Goal: Task Accomplishment & Management: Use online tool/utility

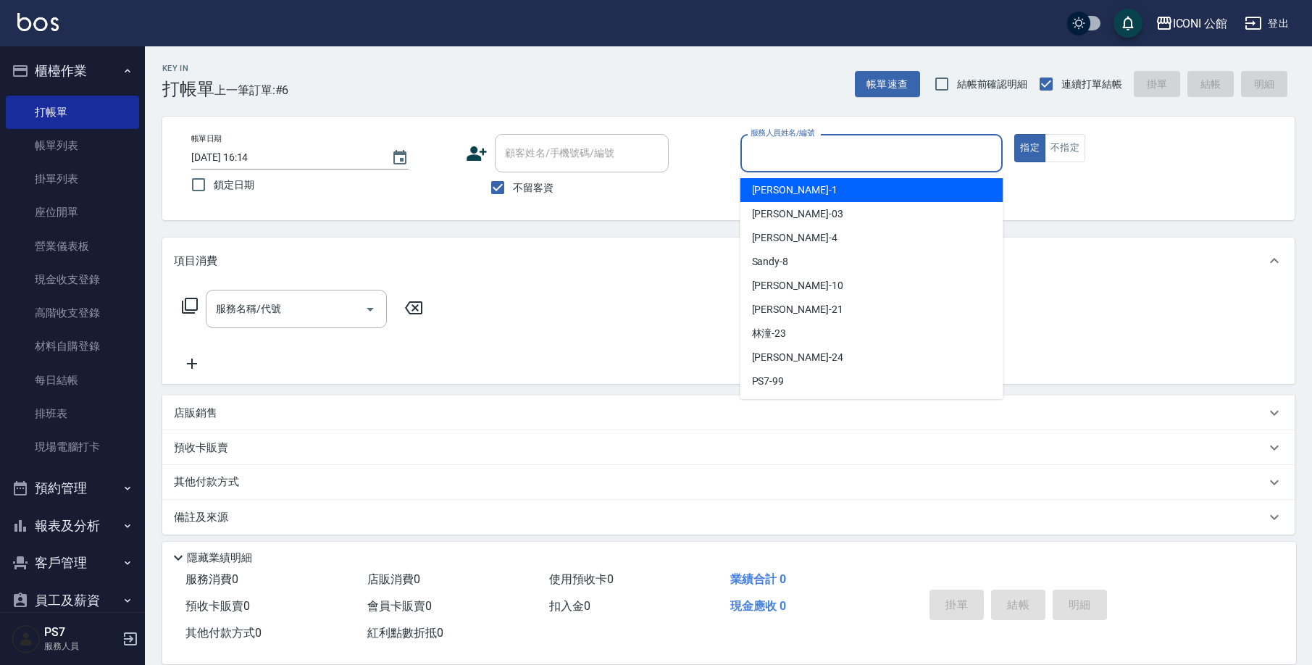
drag, startPoint x: 803, startPoint y: 151, endPoint x: 826, endPoint y: 225, distance: 77.5
click at [826, 226] on body "ICONI 公館 登出 櫃檯作業 打帳單 帳單列表 掛單列表 座位開單 營業儀表板 現金收支登錄 高階收支登錄 材料自購登錄 每日結帳 排班表 現場電腦打卡 …" at bounding box center [656, 337] width 1312 height 674
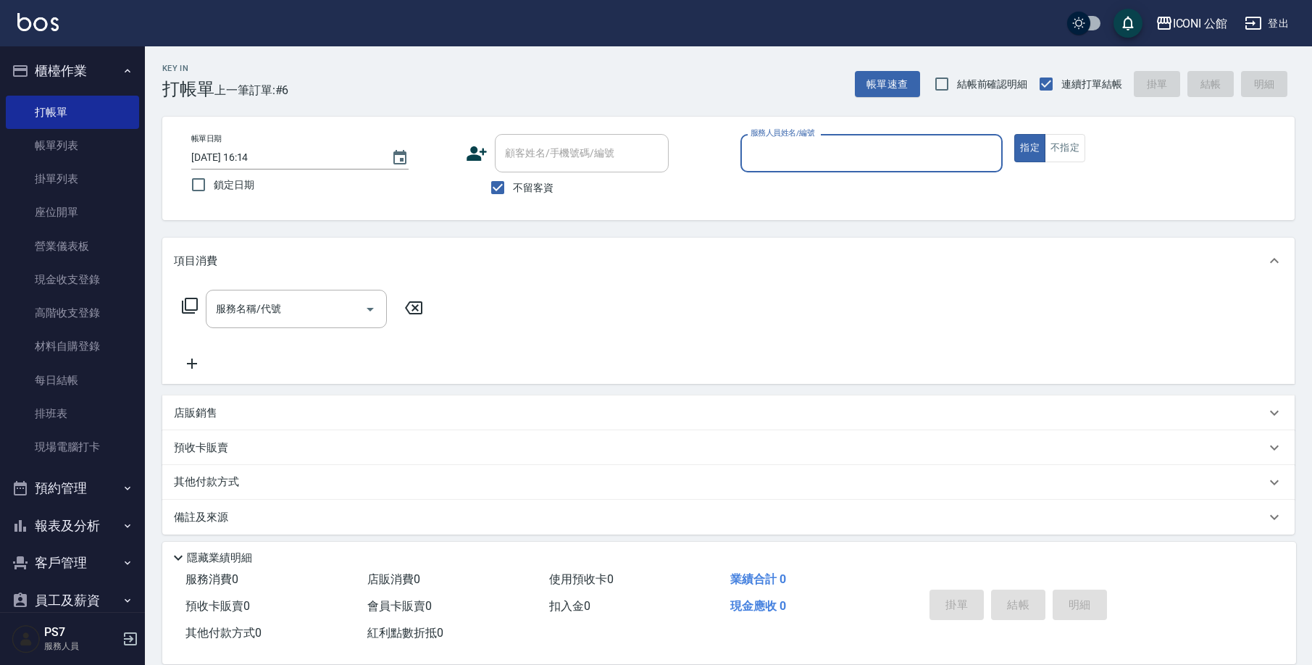
click at [791, 152] on input "服務人員姓名/編號" at bounding box center [872, 153] width 250 height 25
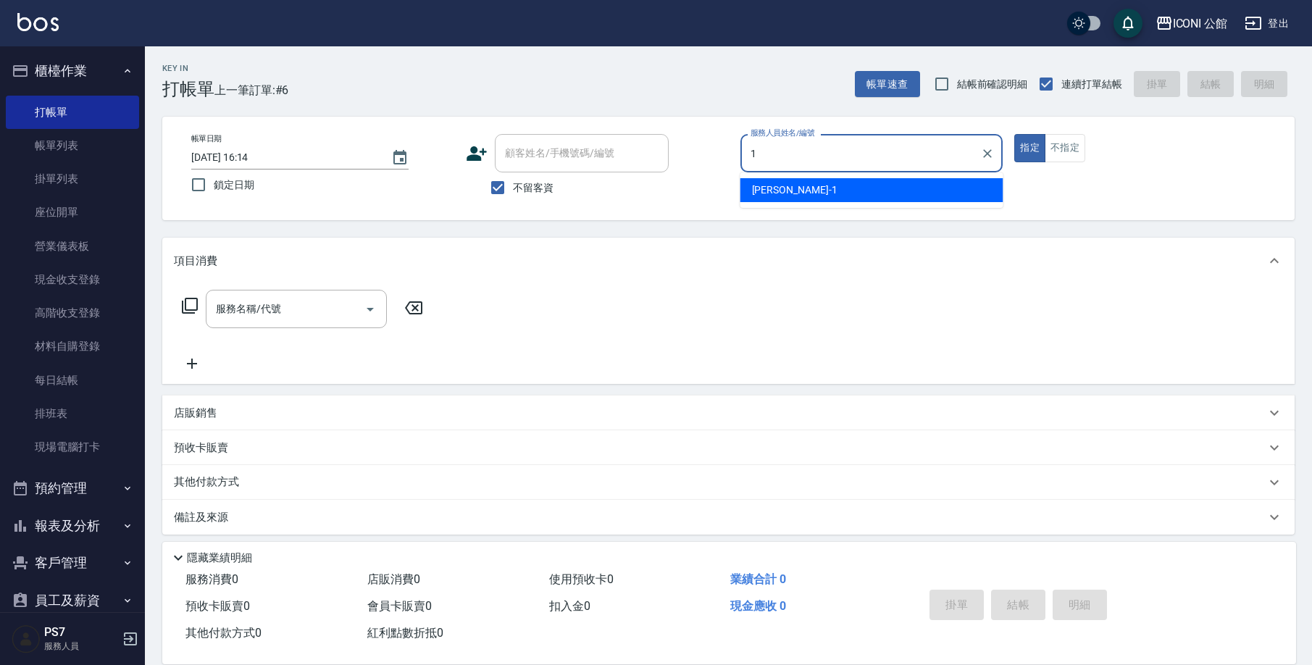
type input "[PERSON_NAME]-1"
type button "true"
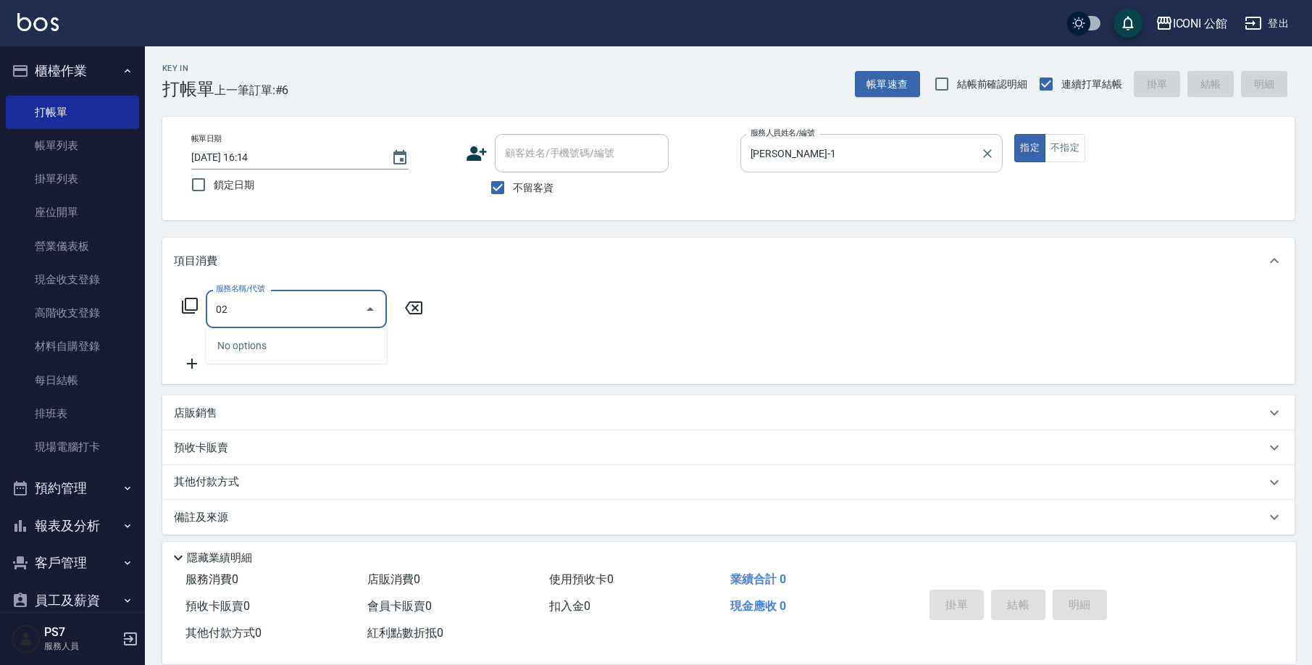
type input "0"
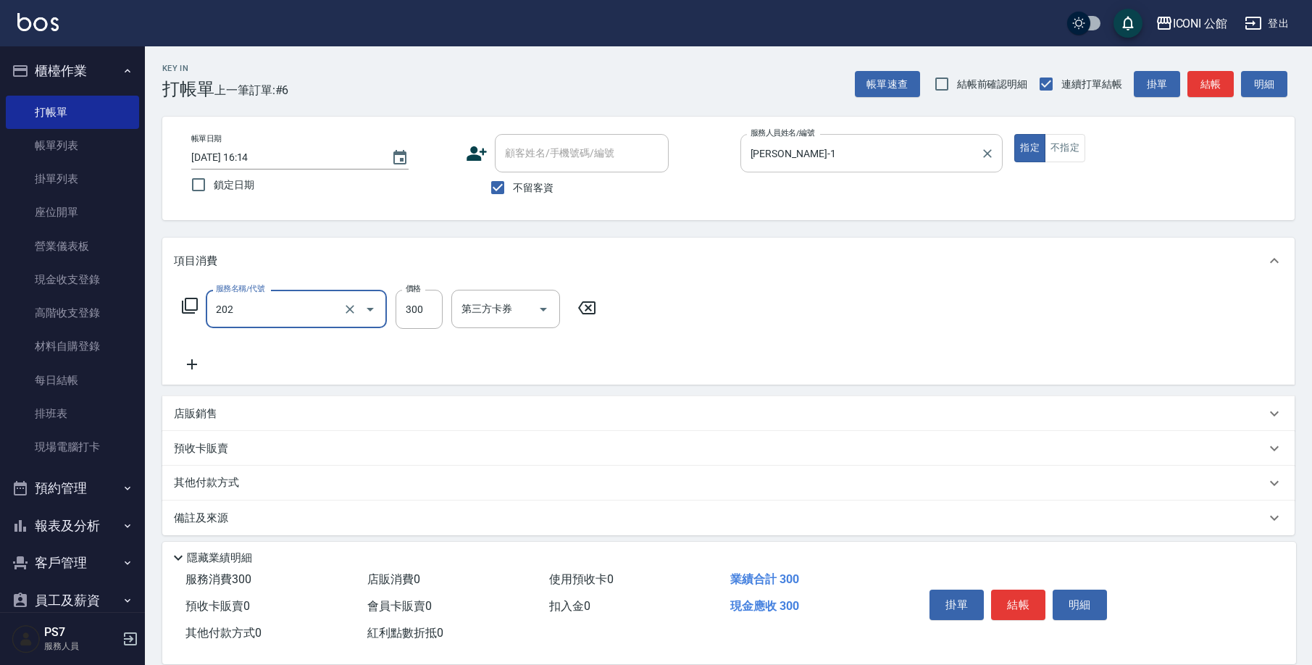
type input "單剪(202)"
type input "400"
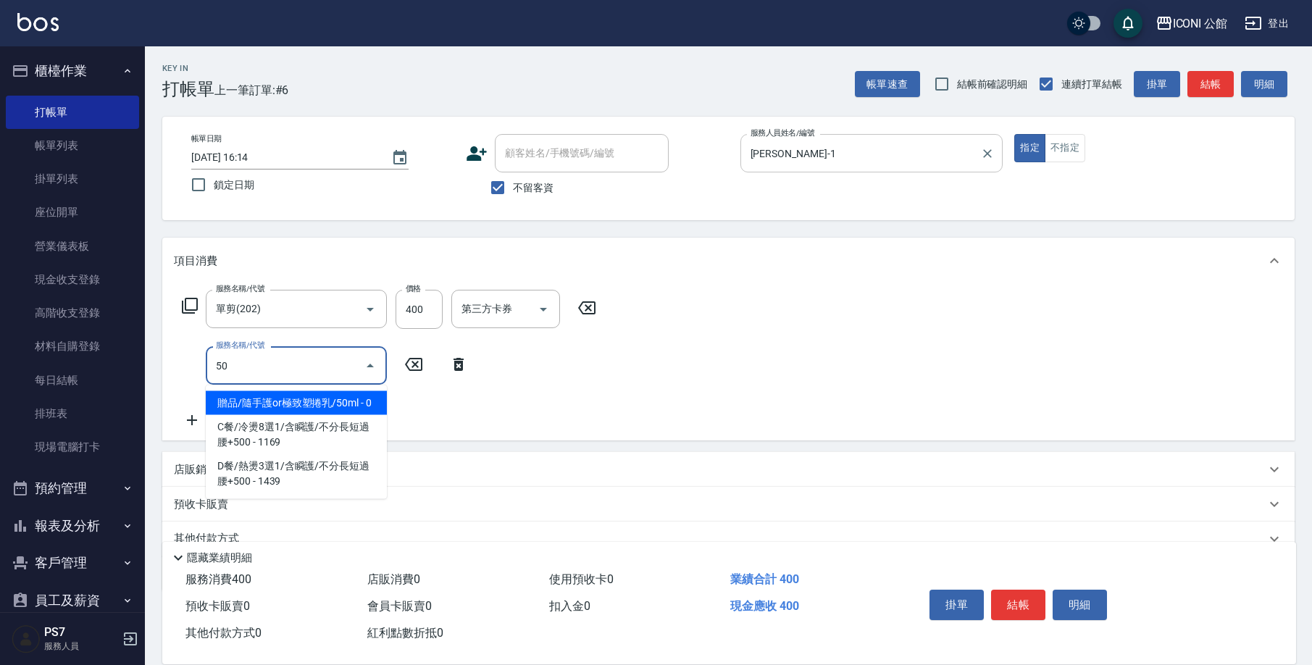
type input "5"
type input "輕度頭皮護理洗髮(602)"
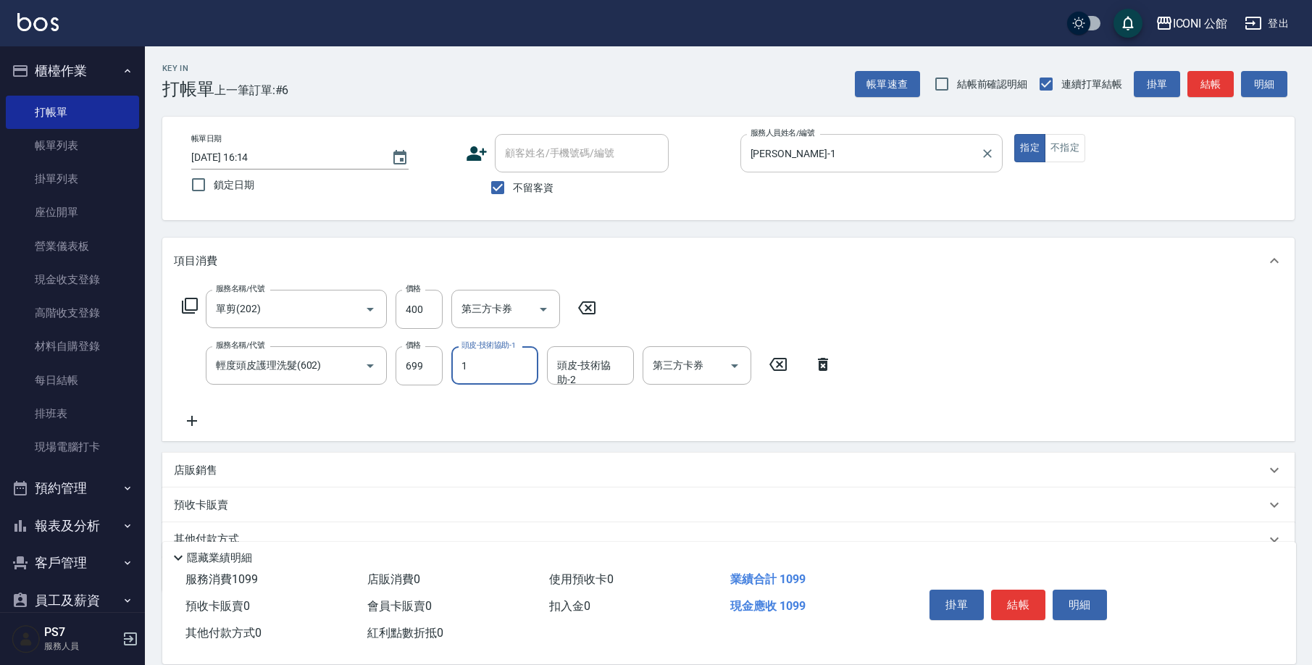
type input "[PERSON_NAME]-1"
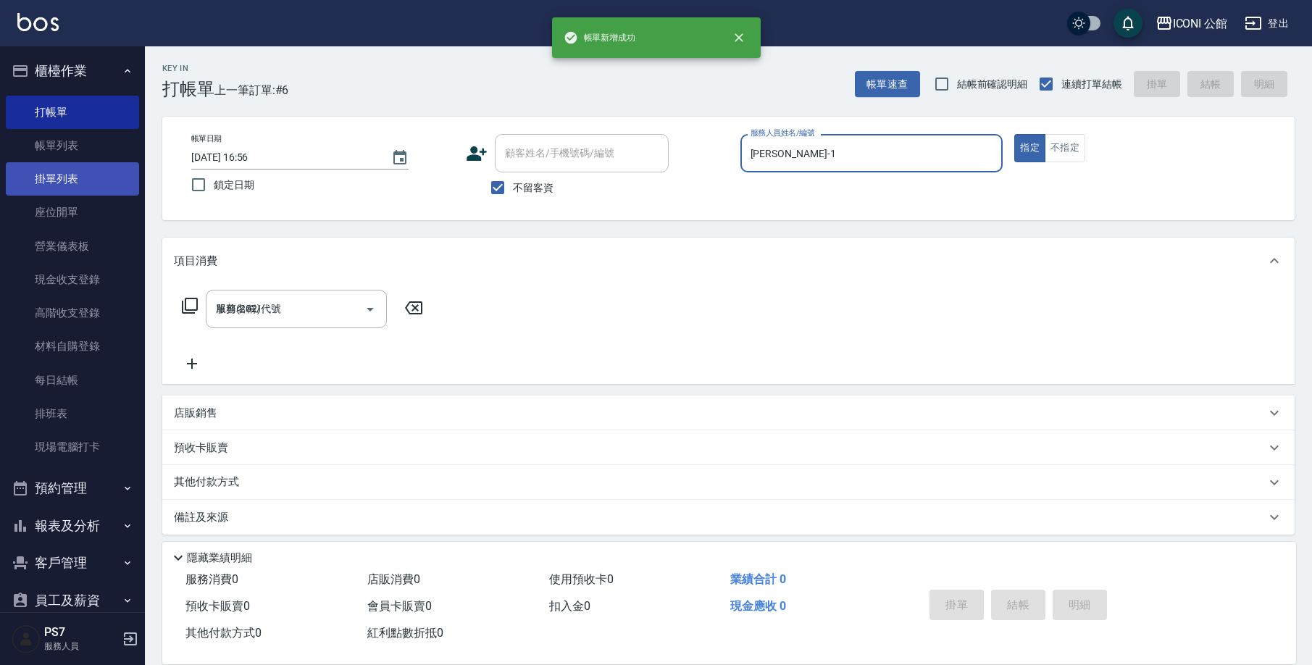
type input "[DATE] 16:56"
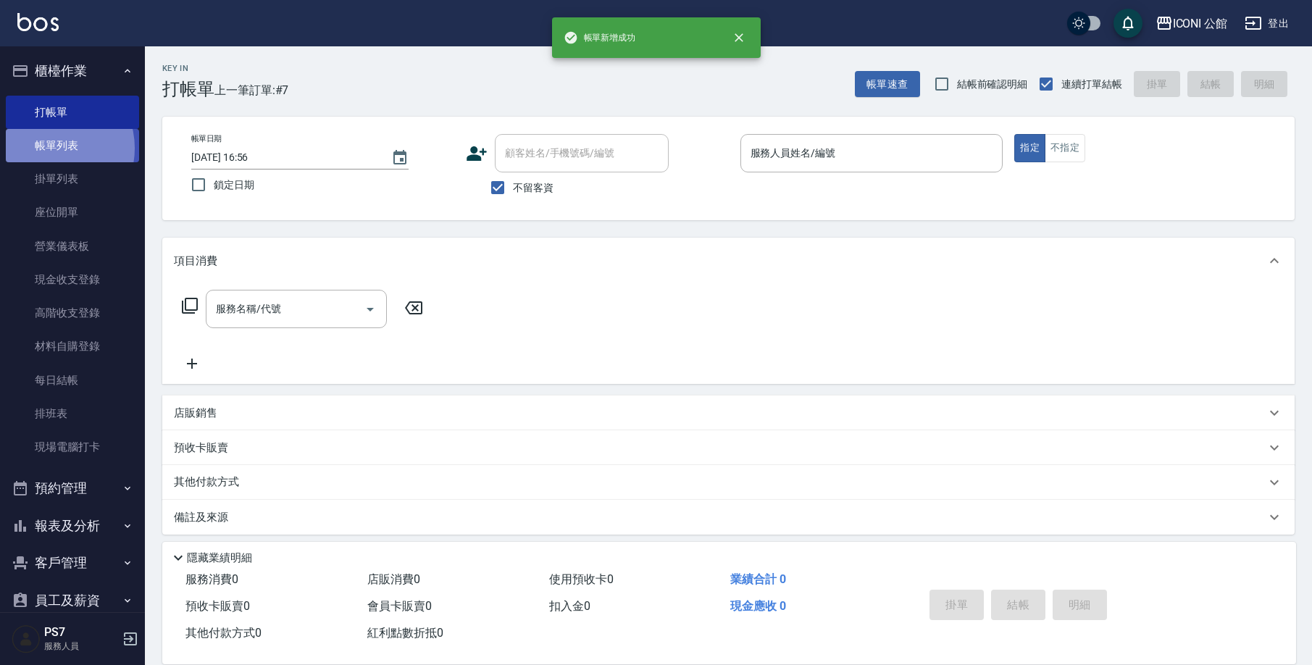
click at [53, 149] on link "帳單列表" at bounding box center [72, 145] width 133 height 33
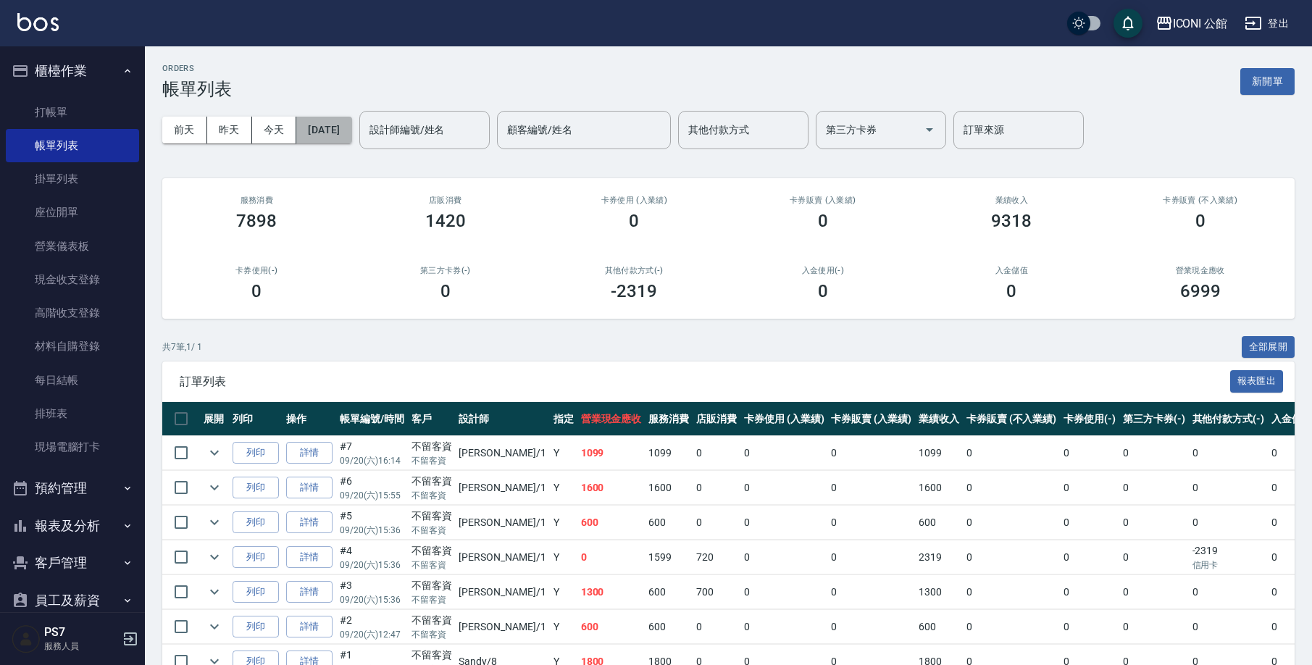
click at [351, 117] on button "[DATE]" at bounding box center [323, 130] width 55 height 27
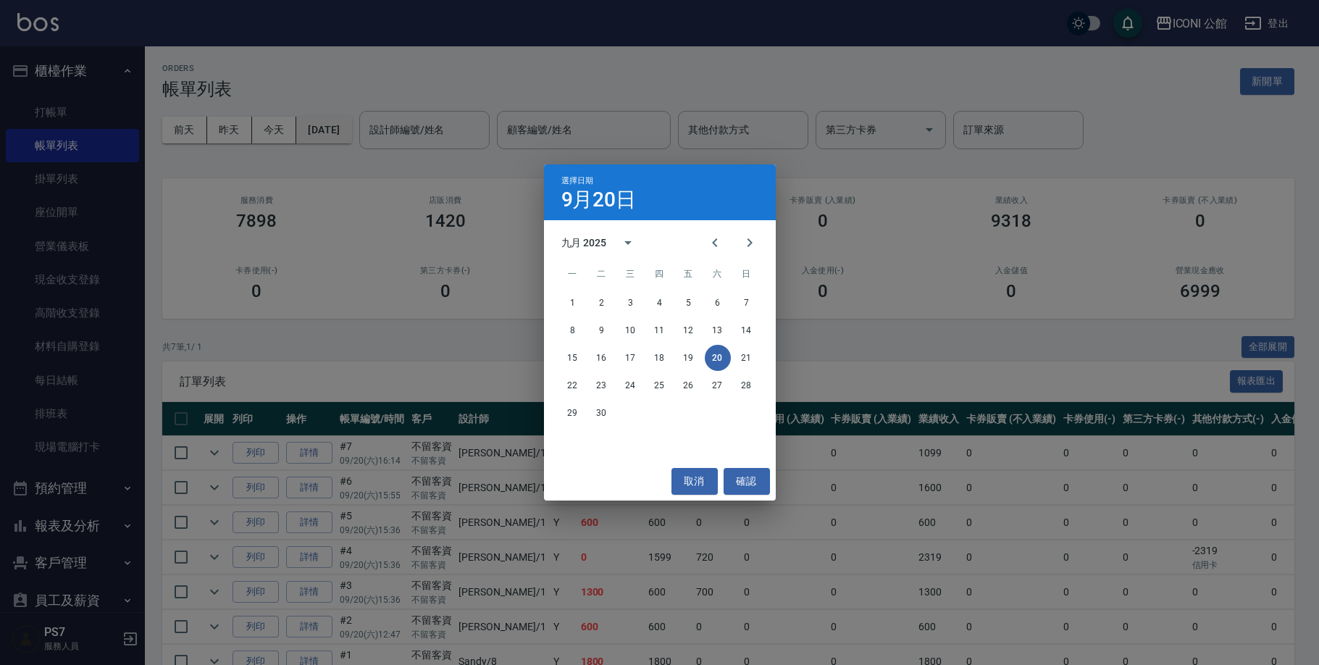
click at [419, 117] on div "選擇日期 [DATE] 九月 2025 一 二 三 四 五 六 日 1 2 3 4 5 6 7 8 9 10 11 12 13 14 15 16 17 18 …" at bounding box center [659, 332] width 1319 height 665
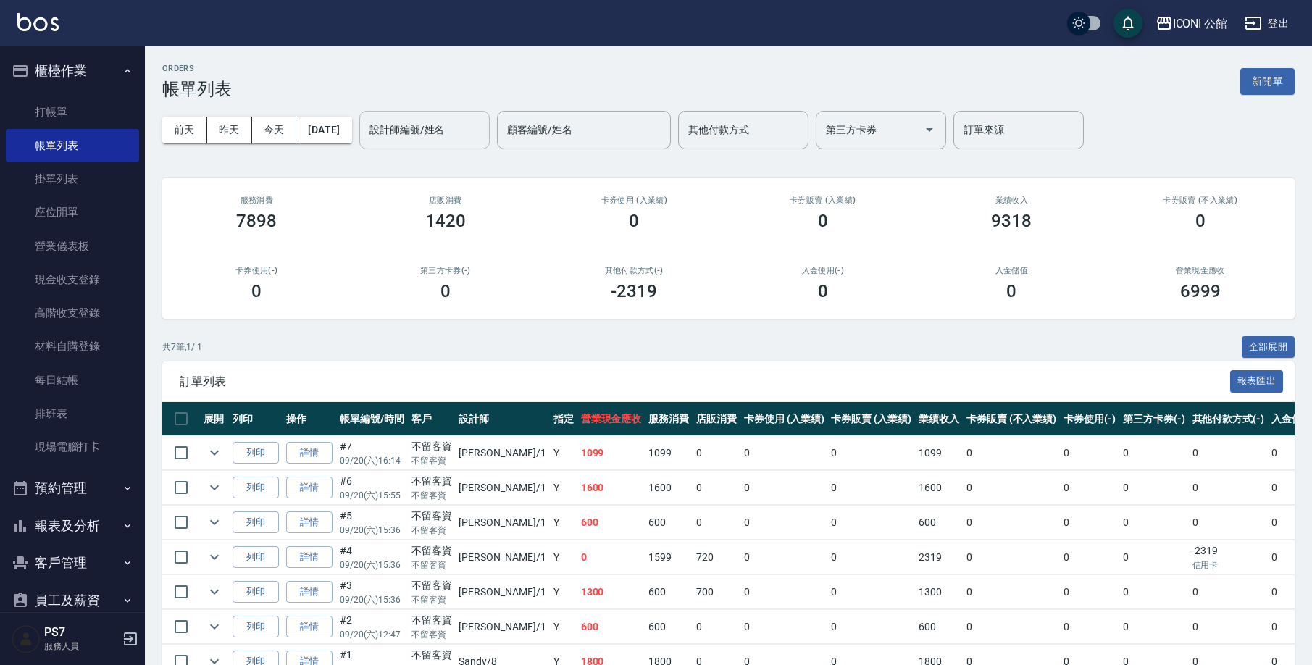
click at [422, 117] on div "設計師編號/姓名" at bounding box center [424, 130] width 130 height 38
type input "[PERSON_NAME]-1"
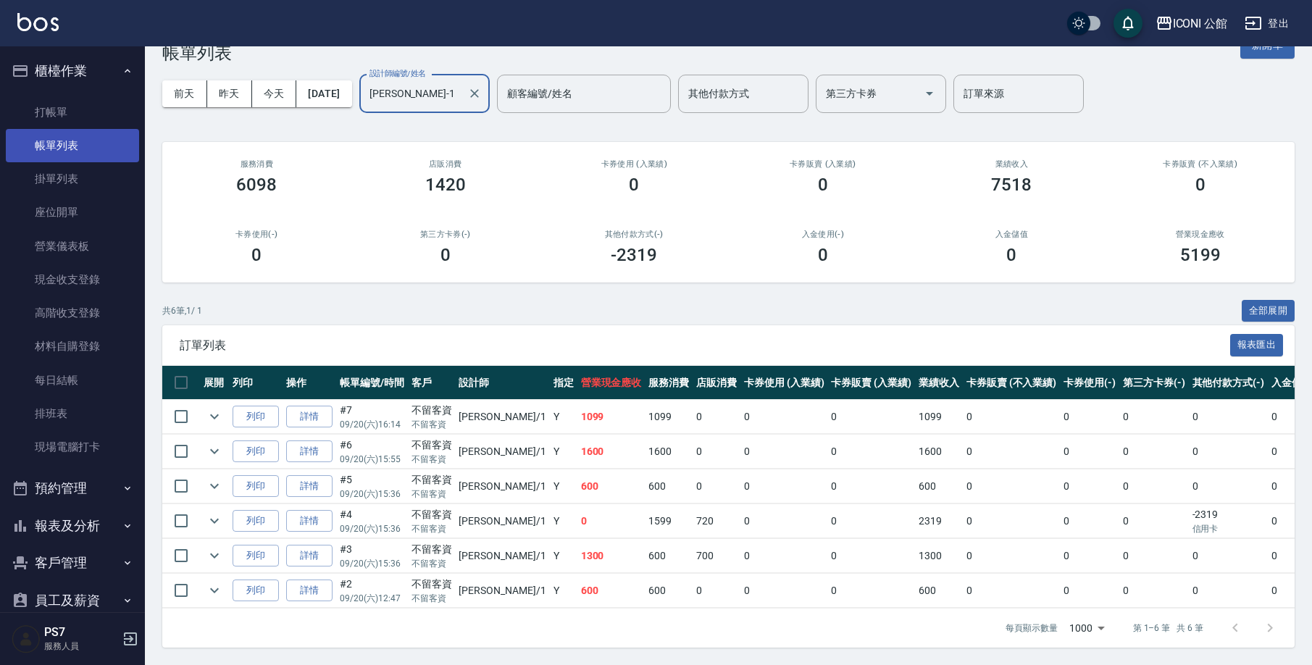
click at [71, 129] on link "帳單列表" at bounding box center [72, 145] width 133 height 33
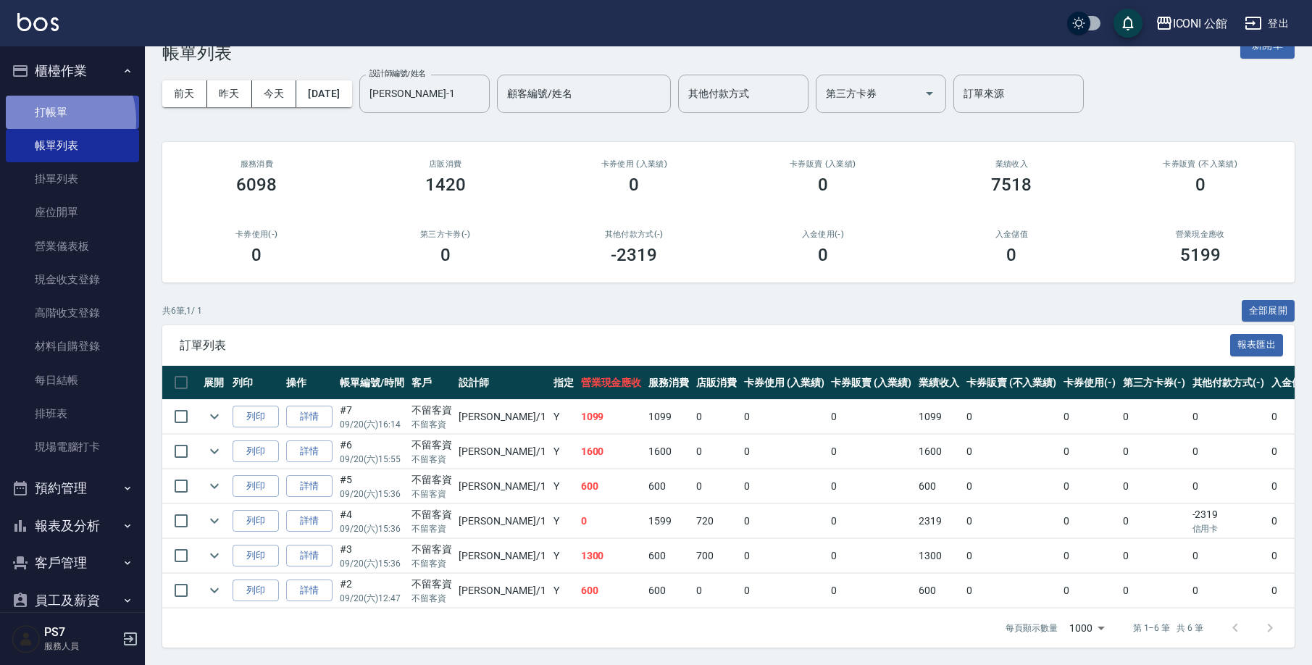
click at [46, 120] on link "打帳單" at bounding box center [72, 112] width 133 height 33
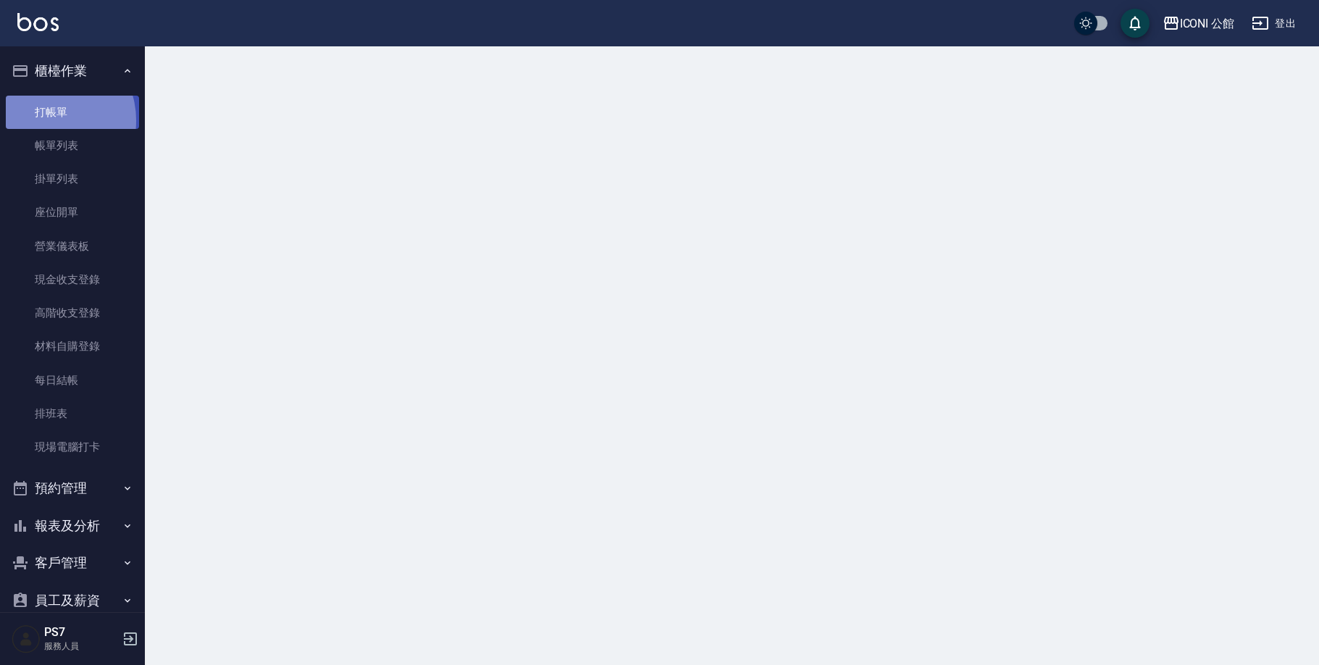
click at [46, 120] on link "打帳單" at bounding box center [72, 112] width 133 height 33
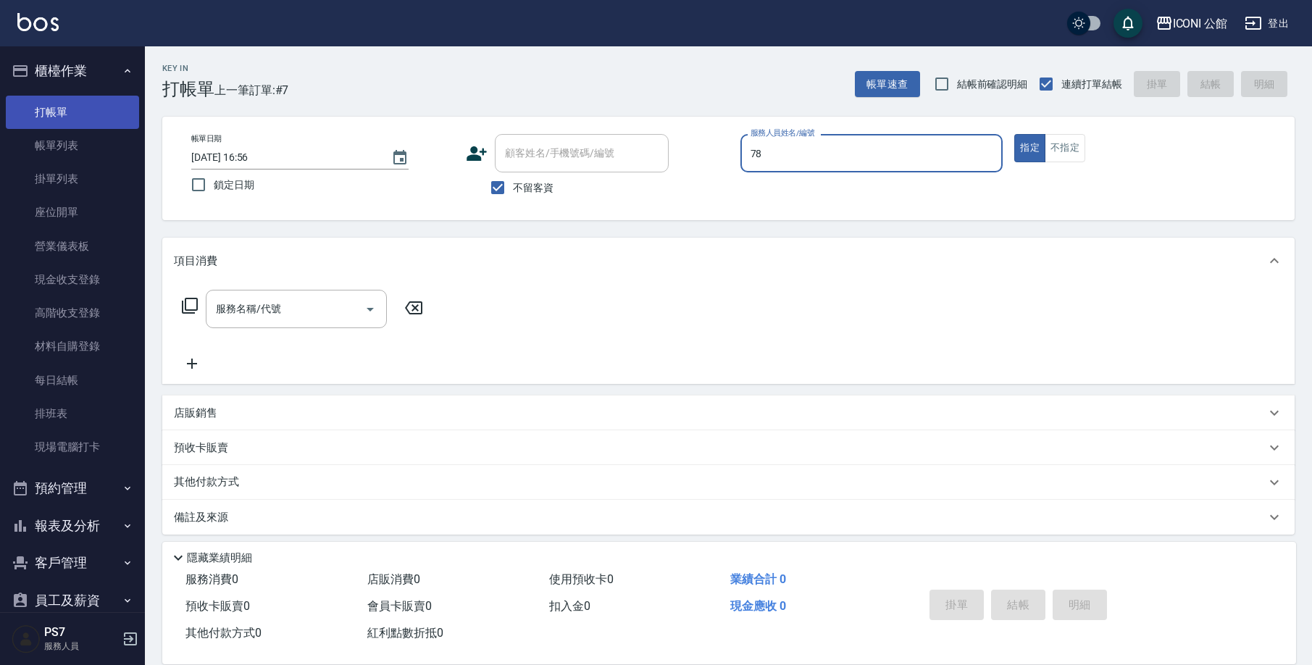
type input "78"
click at [1030, 148] on button "指定" at bounding box center [1029, 148] width 31 height 28
type button "true"
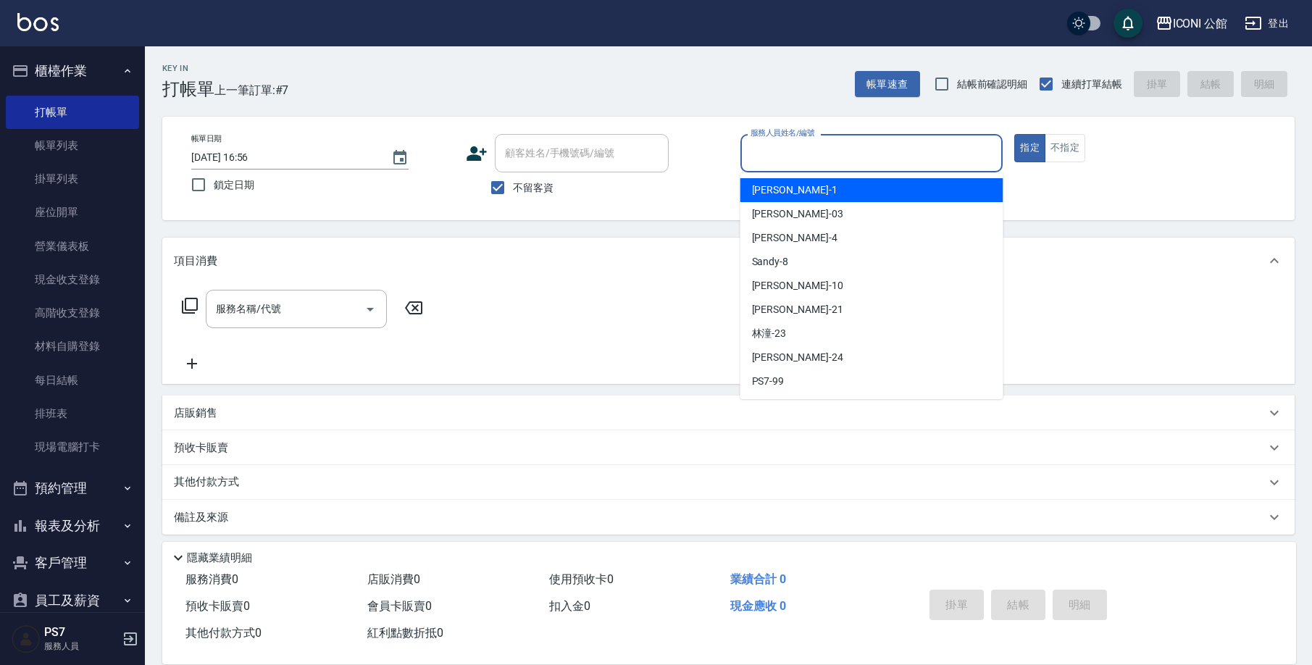
click at [828, 157] on input "服務人員姓名/編號" at bounding box center [872, 153] width 250 height 25
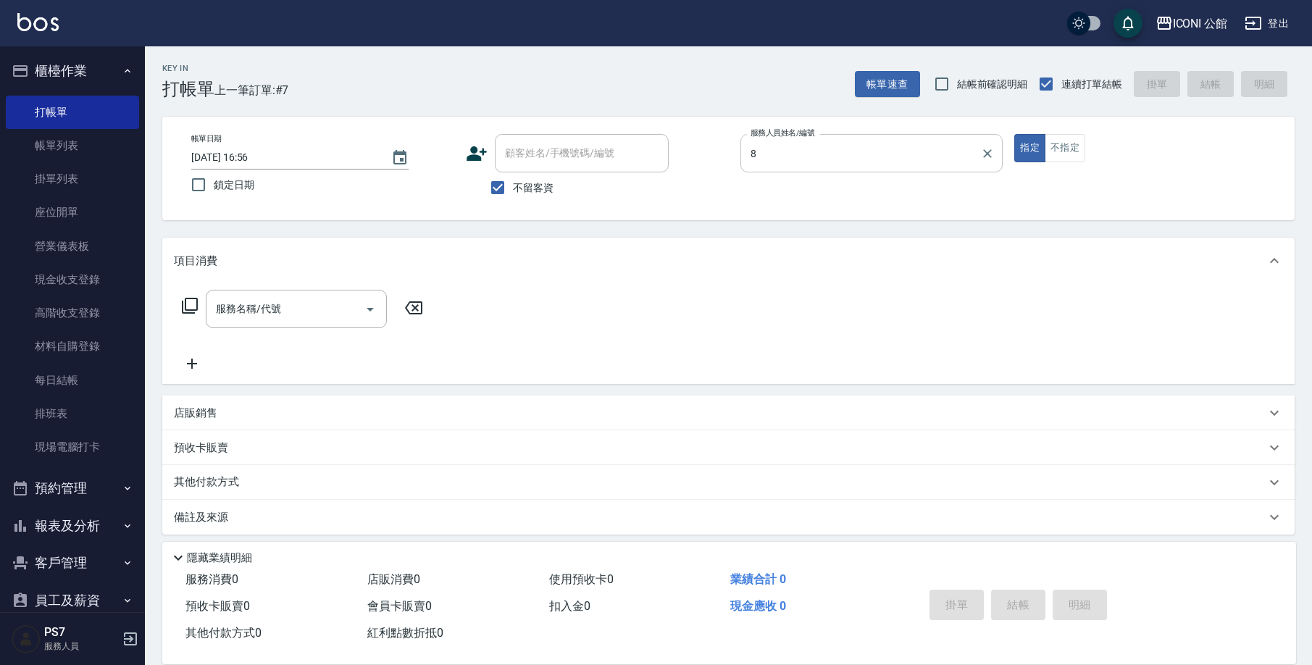
type input "Sandy-8"
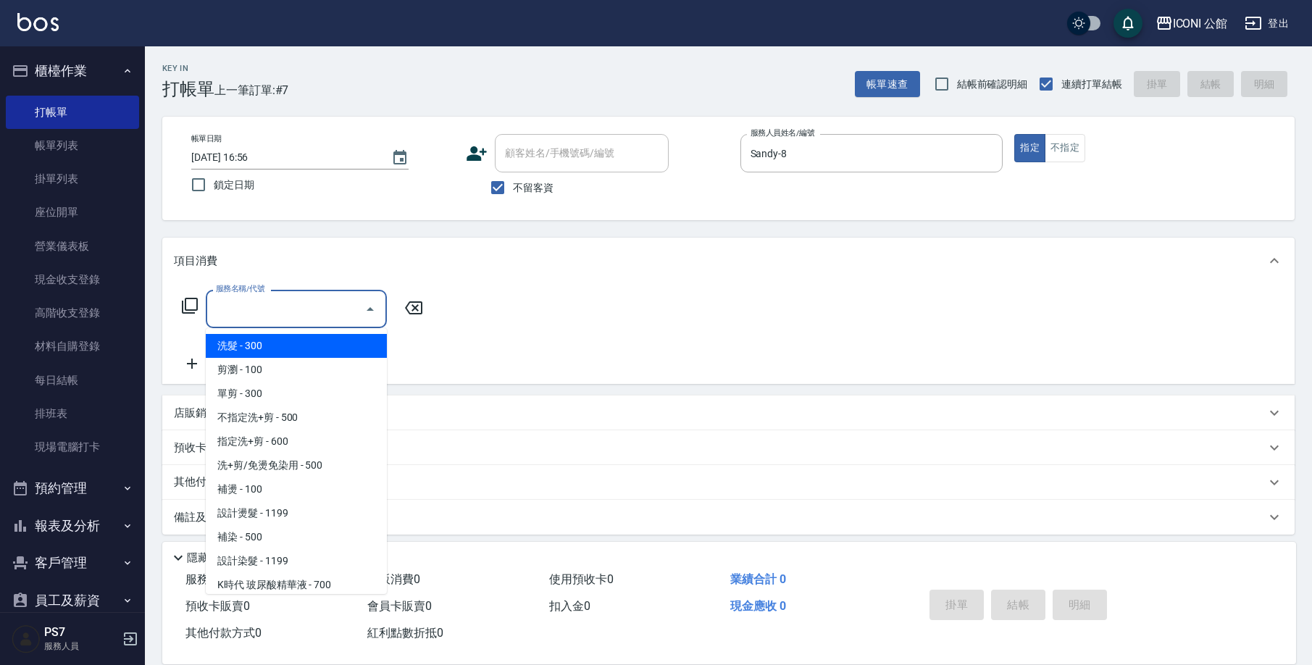
click at [298, 312] on input "服務名稱/代號" at bounding box center [285, 308] width 146 height 25
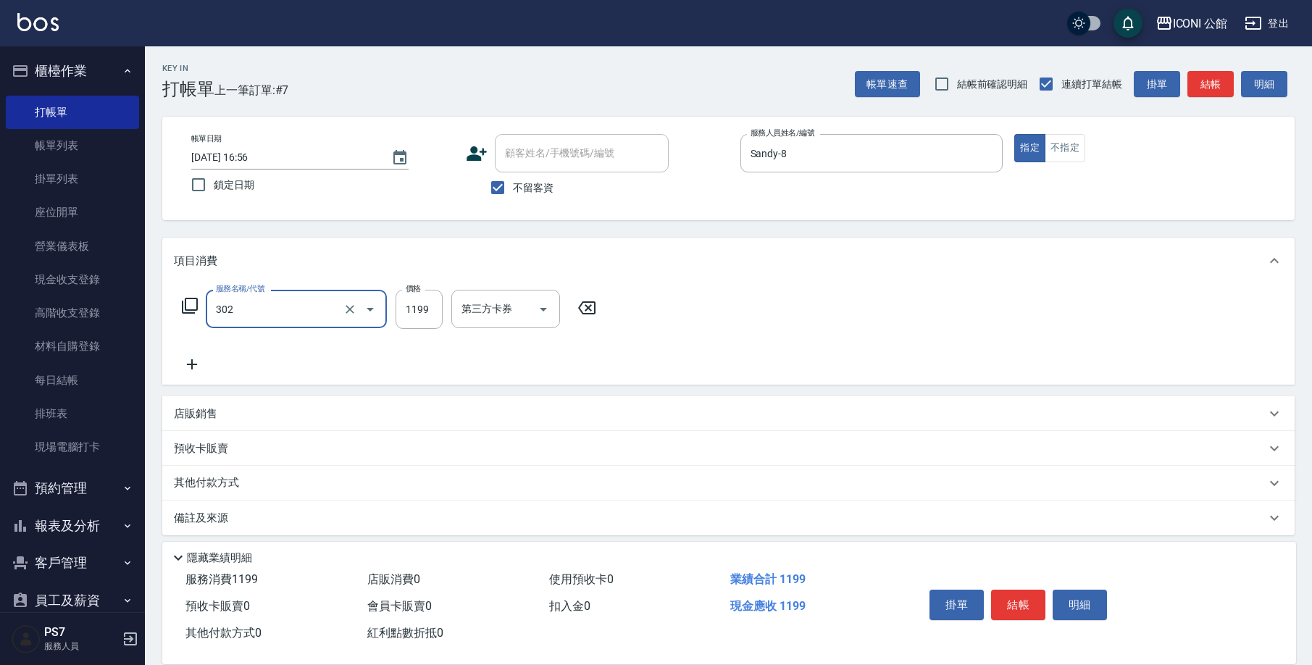
type input "設計燙髮(302)"
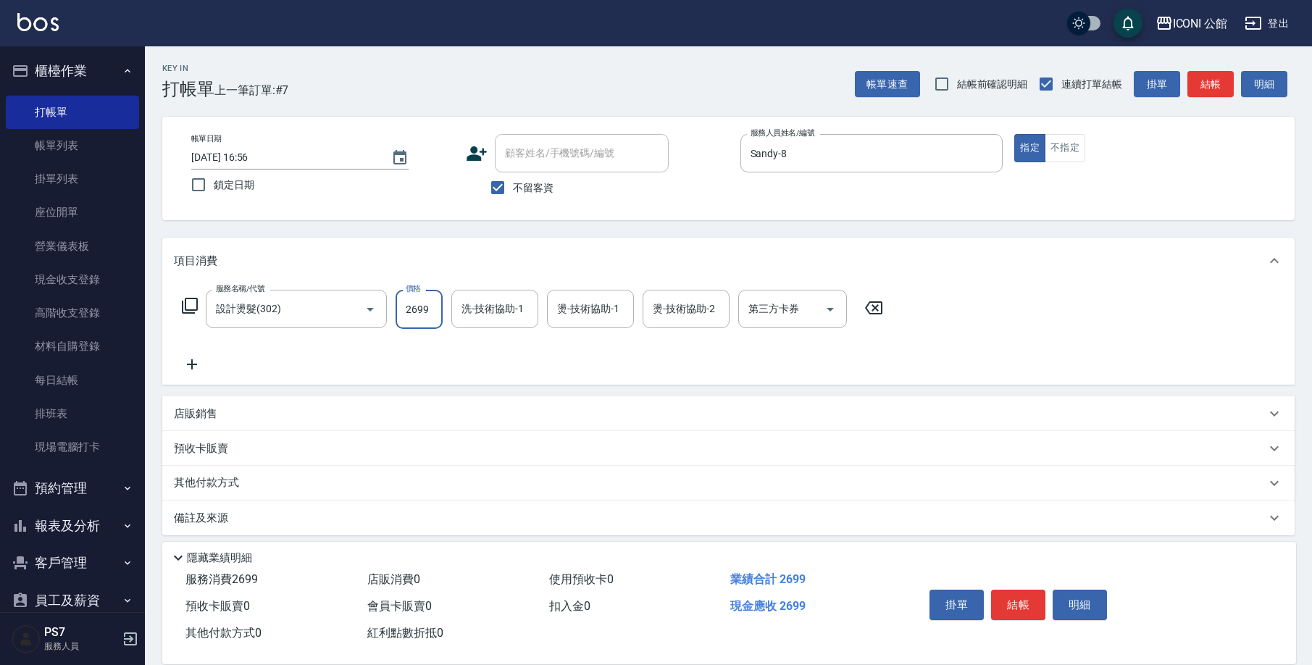
type input "2699"
type input "[PERSON_NAME]-24"
type input "Sandy-8"
type input "[PERSON_NAME]-24"
click at [188, 299] on icon at bounding box center [190, 306] width 16 height 16
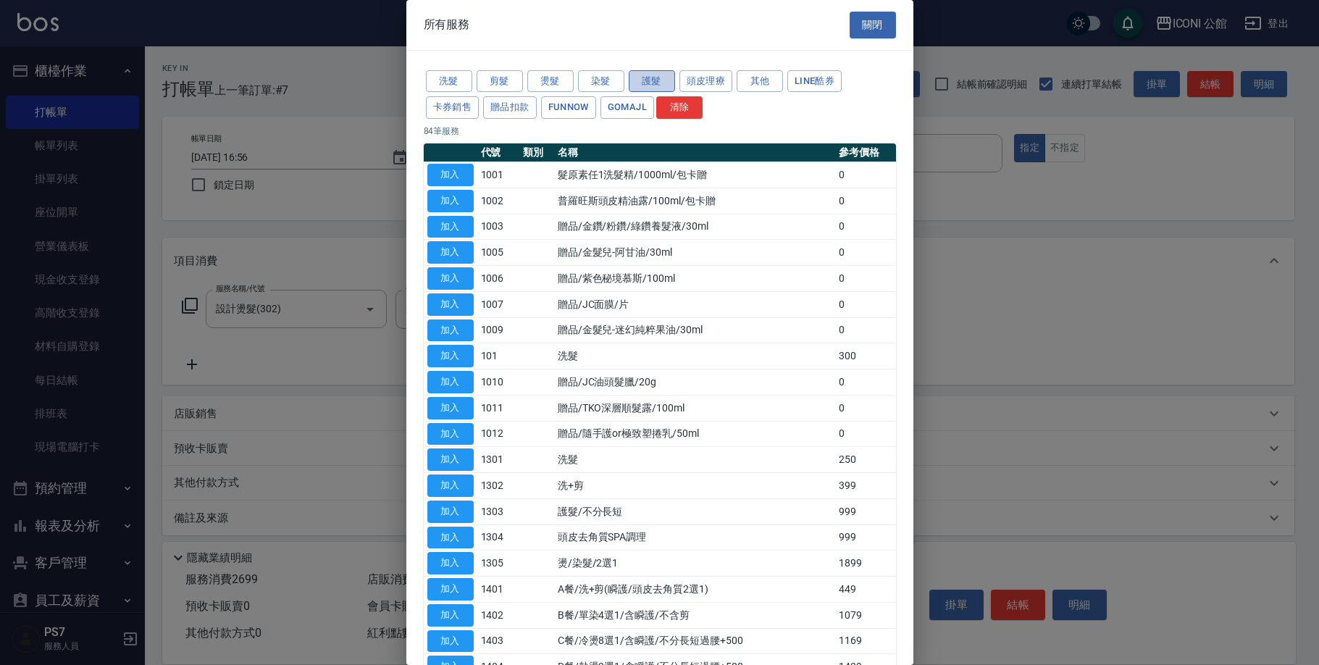
click at [649, 85] on button "護髮" at bounding box center [652, 81] width 46 height 22
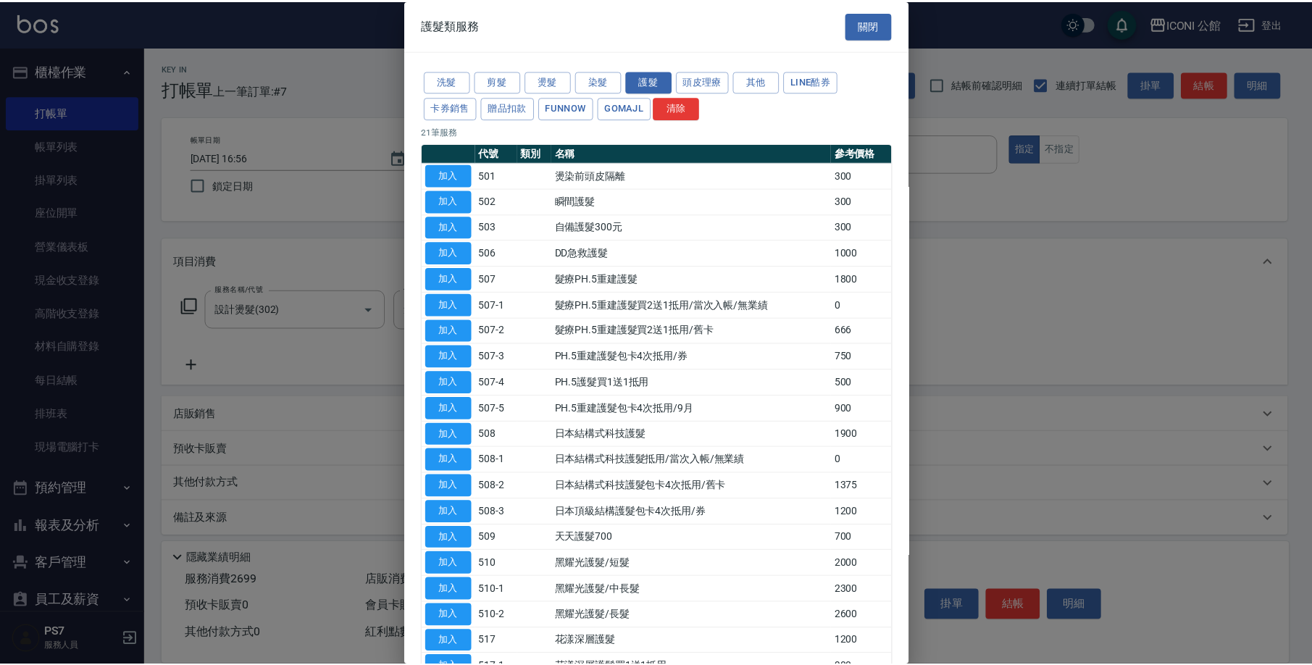
scroll to position [93, 0]
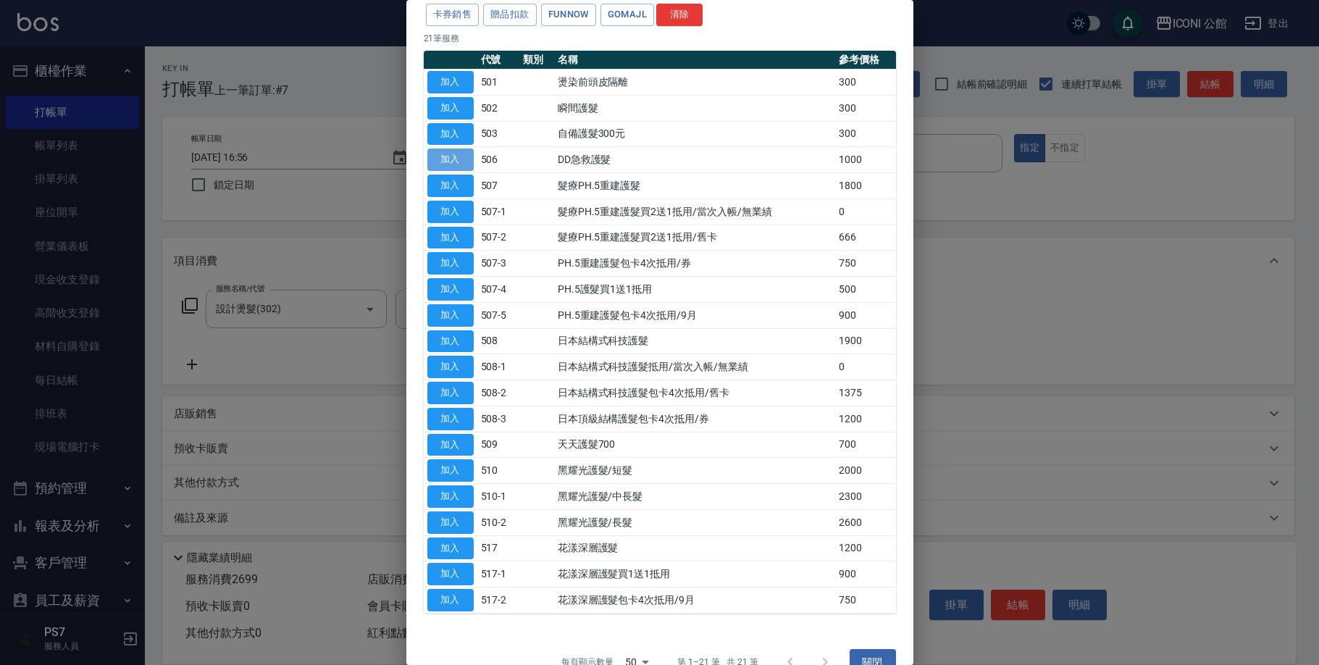
click at [454, 154] on button "加入" at bounding box center [450, 160] width 46 height 22
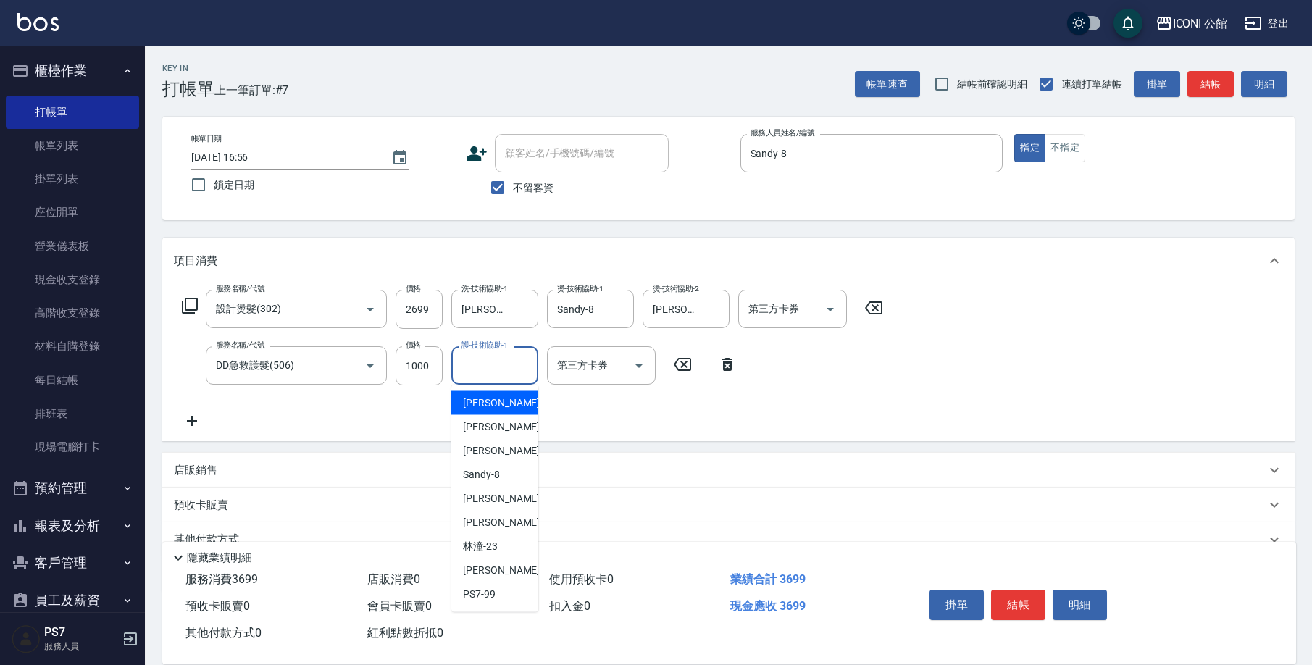
click at [493, 362] on input "護-技術協助-1" at bounding box center [495, 365] width 74 height 25
type input "[PERSON_NAME]-24"
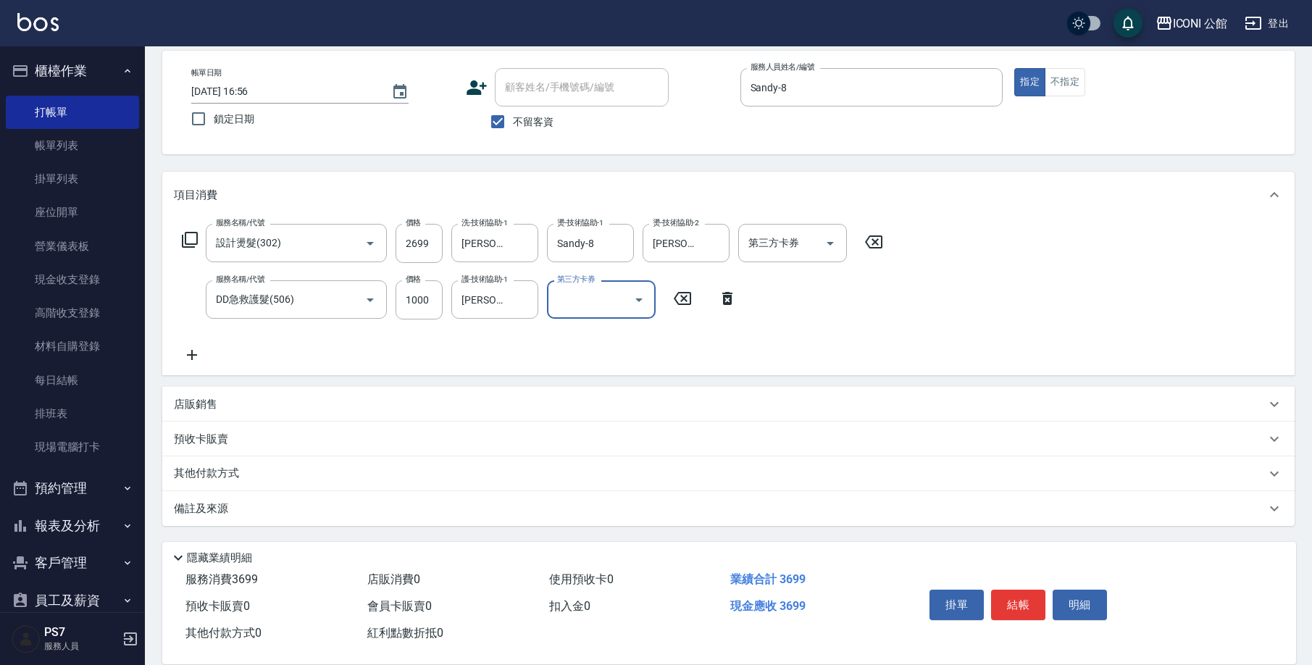
click at [346, 467] on div "其他付款方式" at bounding box center [720, 474] width 1092 height 16
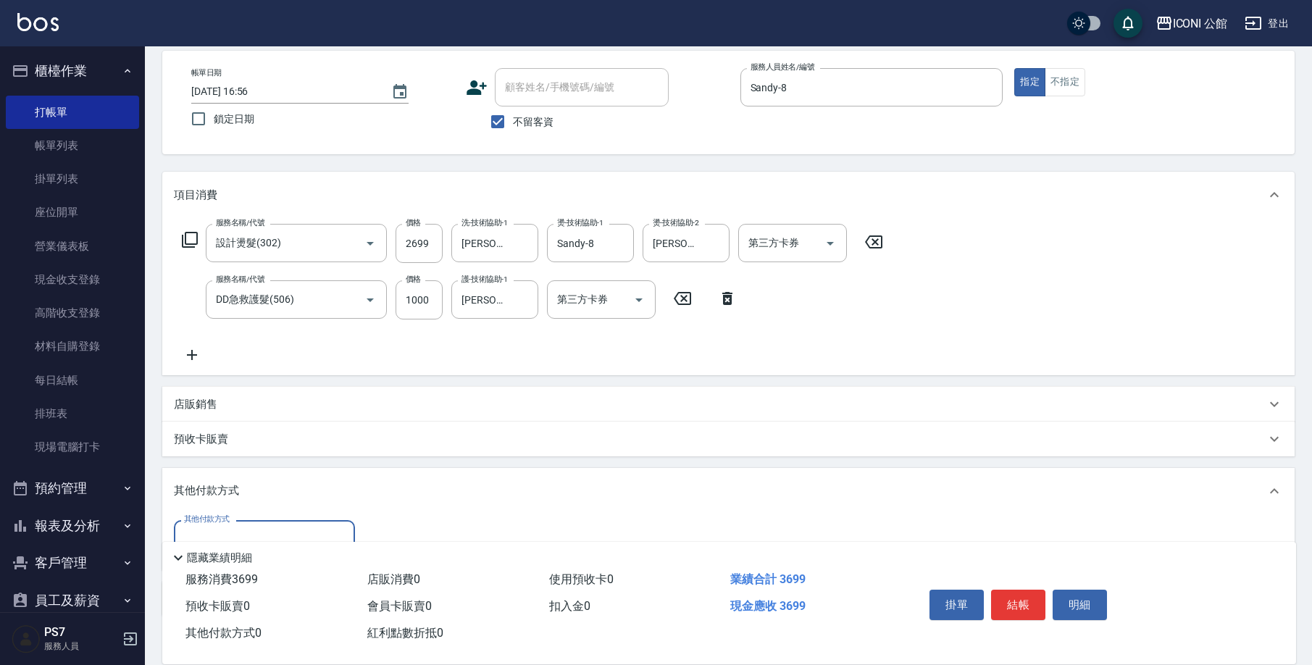
scroll to position [156, 0]
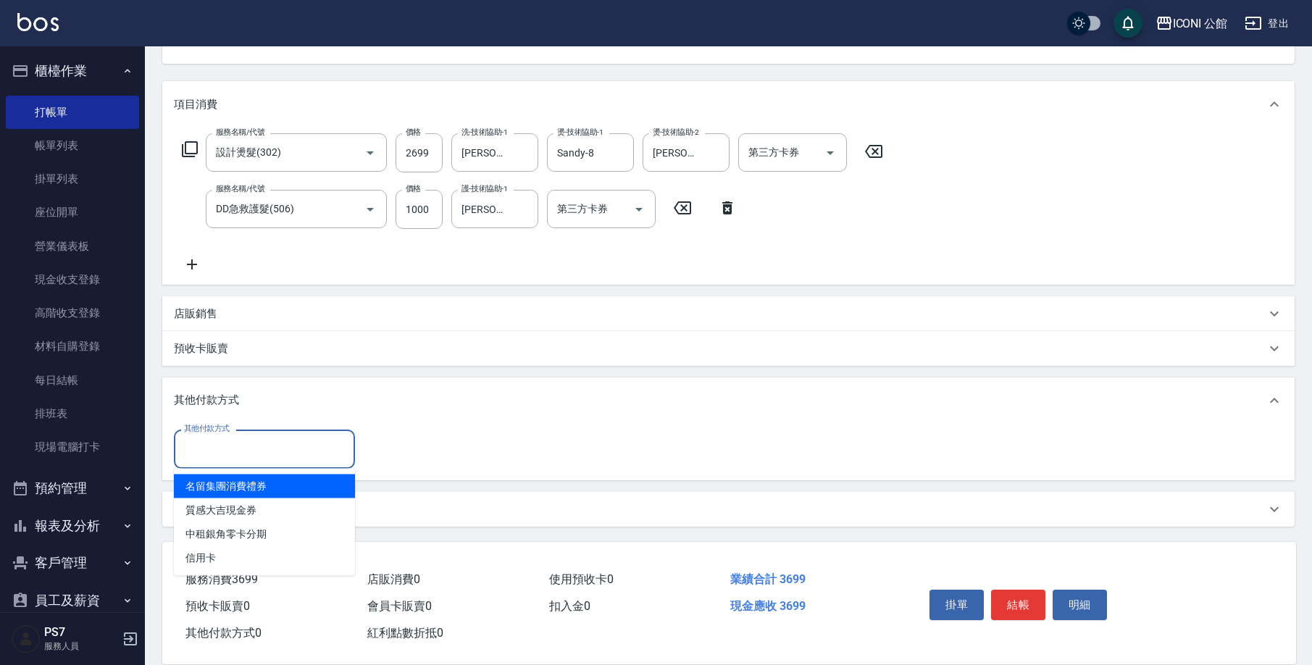
click at [283, 445] on input "其他付款方式" at bounding box center [264, 448] width 168 height 25
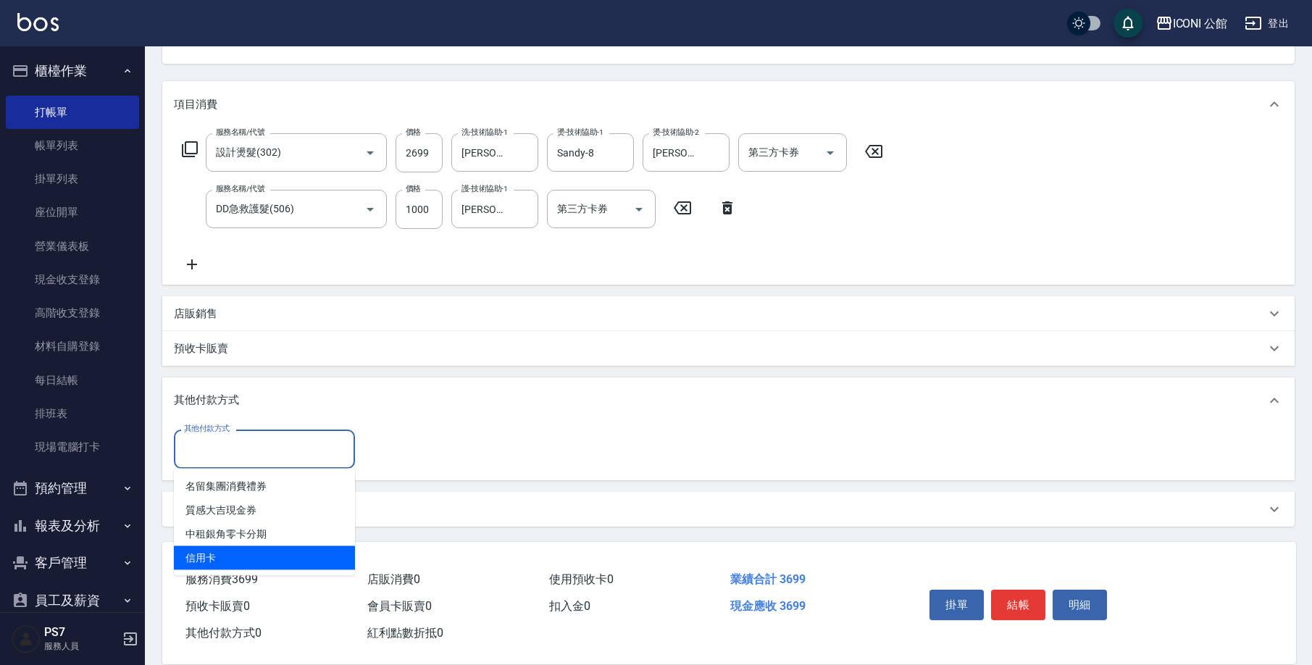
click at [234, 564] on span "信用卡" at bounding box center [264, 558] width 181 height 24
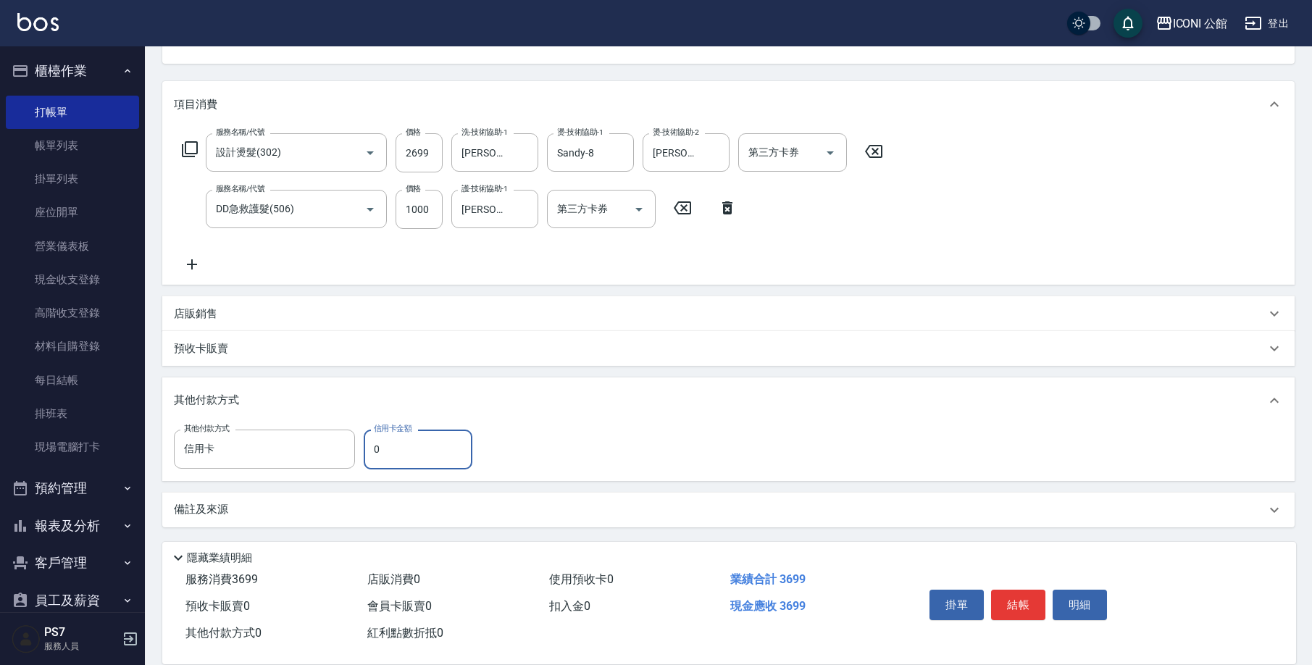
type input "信用卡"
click at [421, 451] on input "0" at bounding box center [418, 449] width 109 height 39
type input "3699"
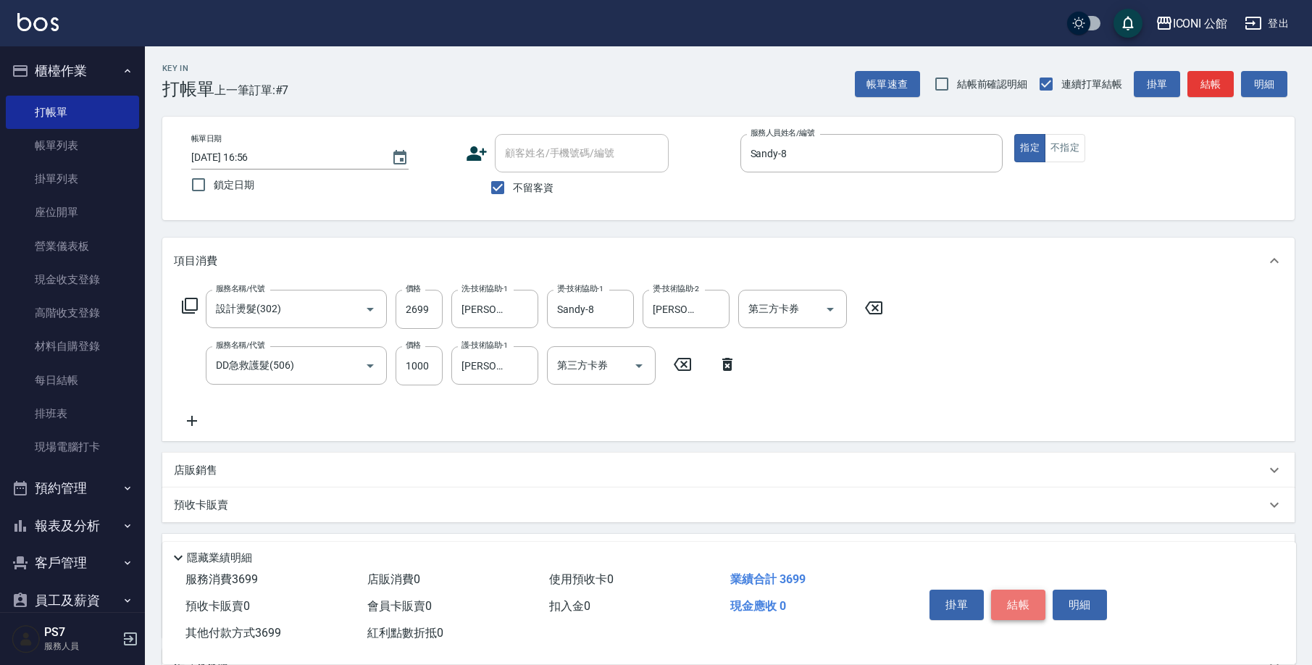
click at [1024, 594] on button "結帳" at bounding box center [1018, 605] width 54 height 30
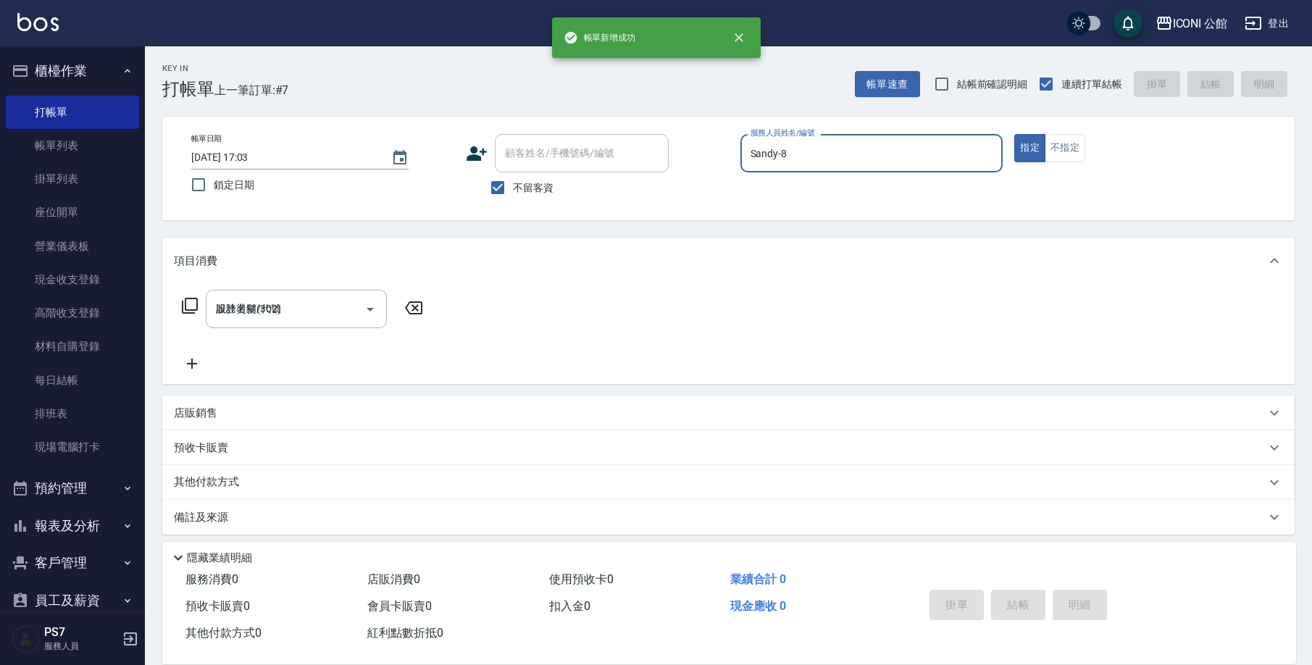
type input "[DATE] 17:03"
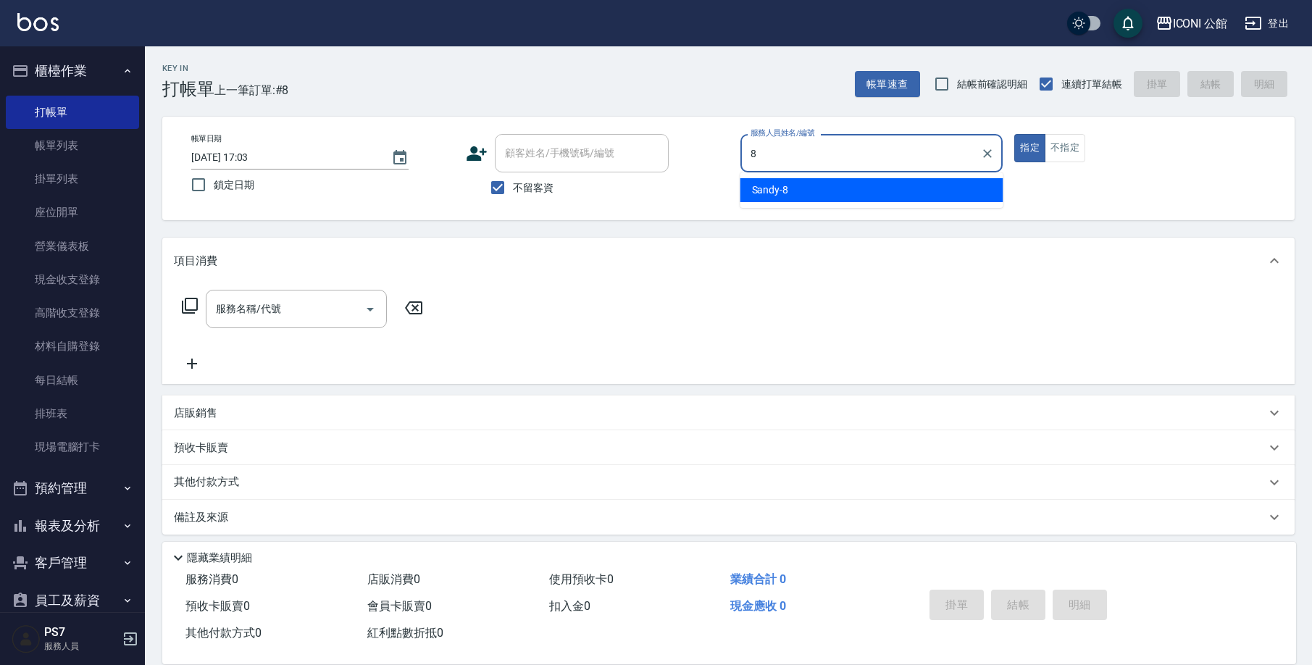
type input "Sandy-8"
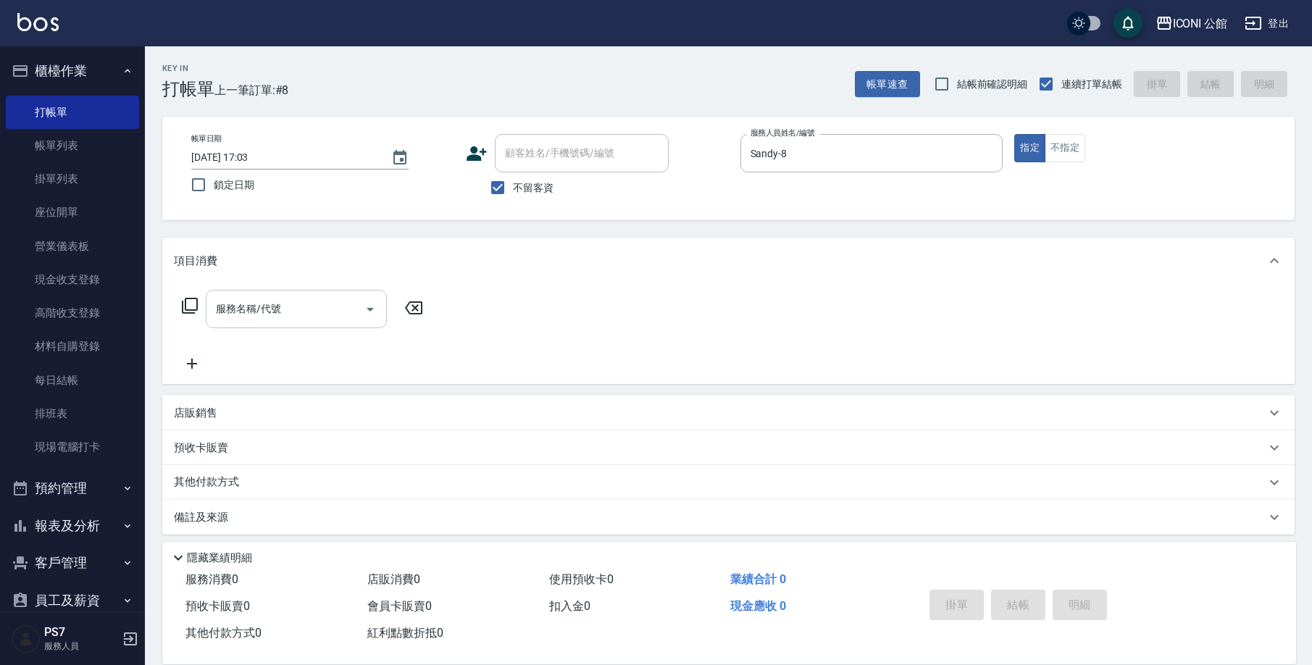
click at [291, 309] on input "服務名稱/代號" at bounding box center [285, 308] width 146 height 25
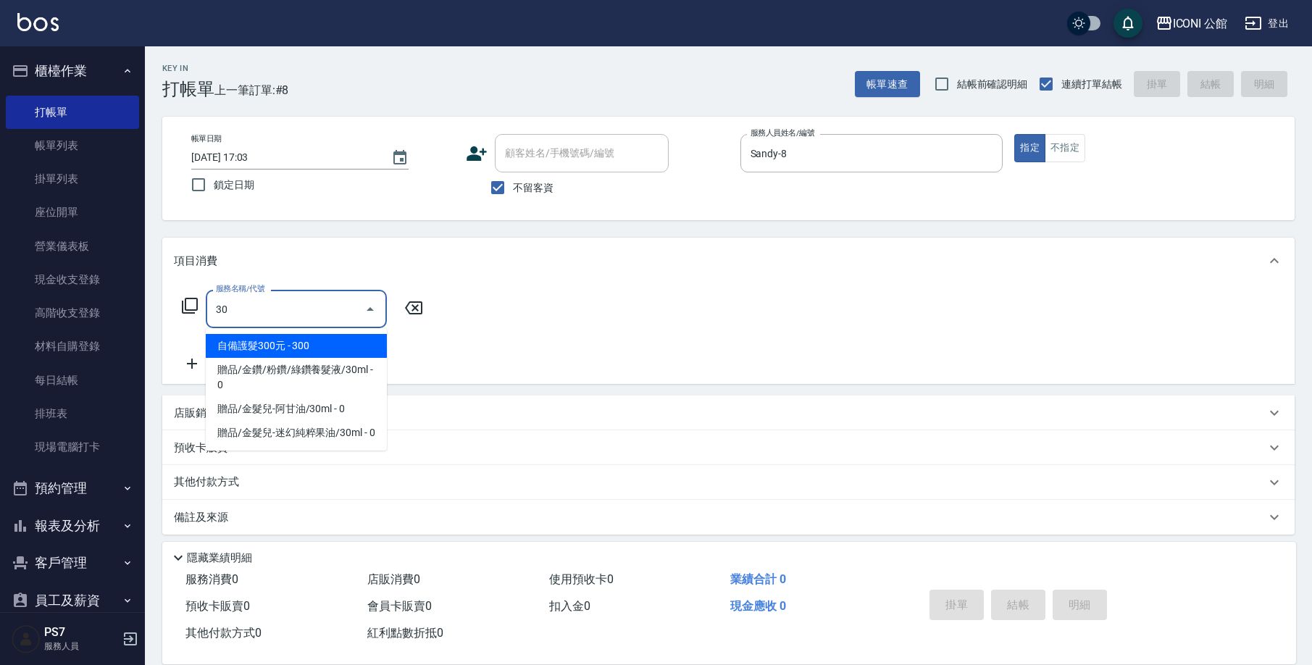
type input "3"
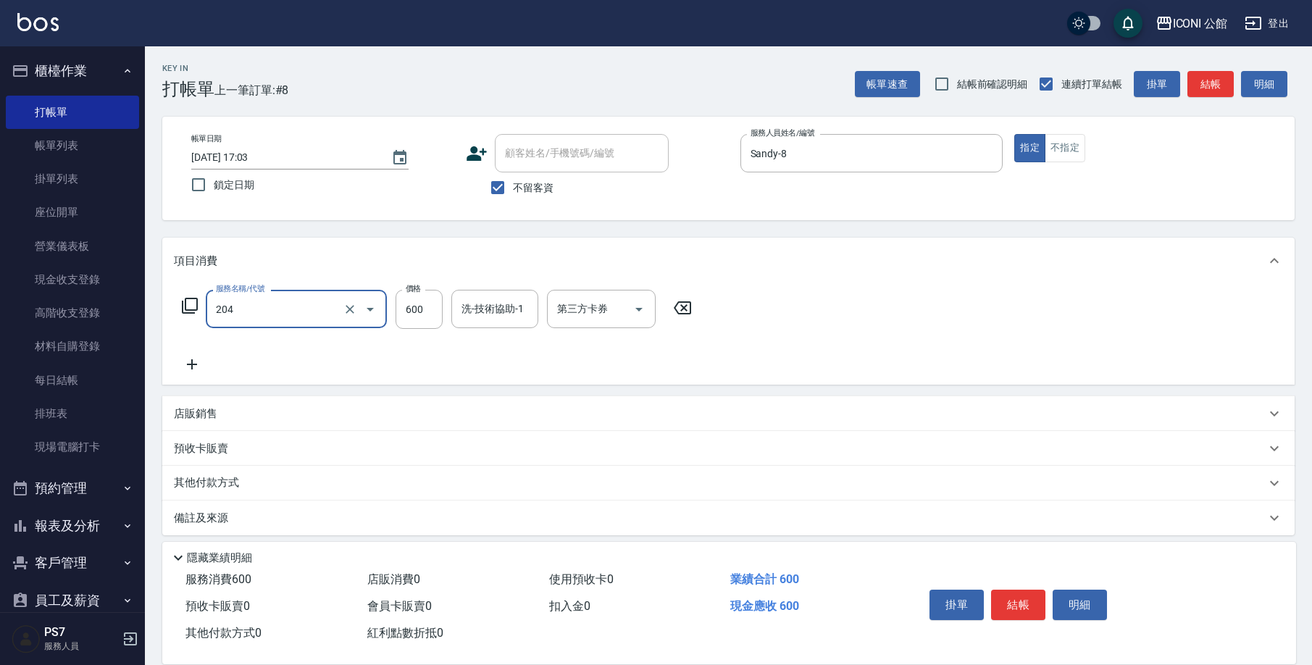
type input "指定洗+剪(204)"
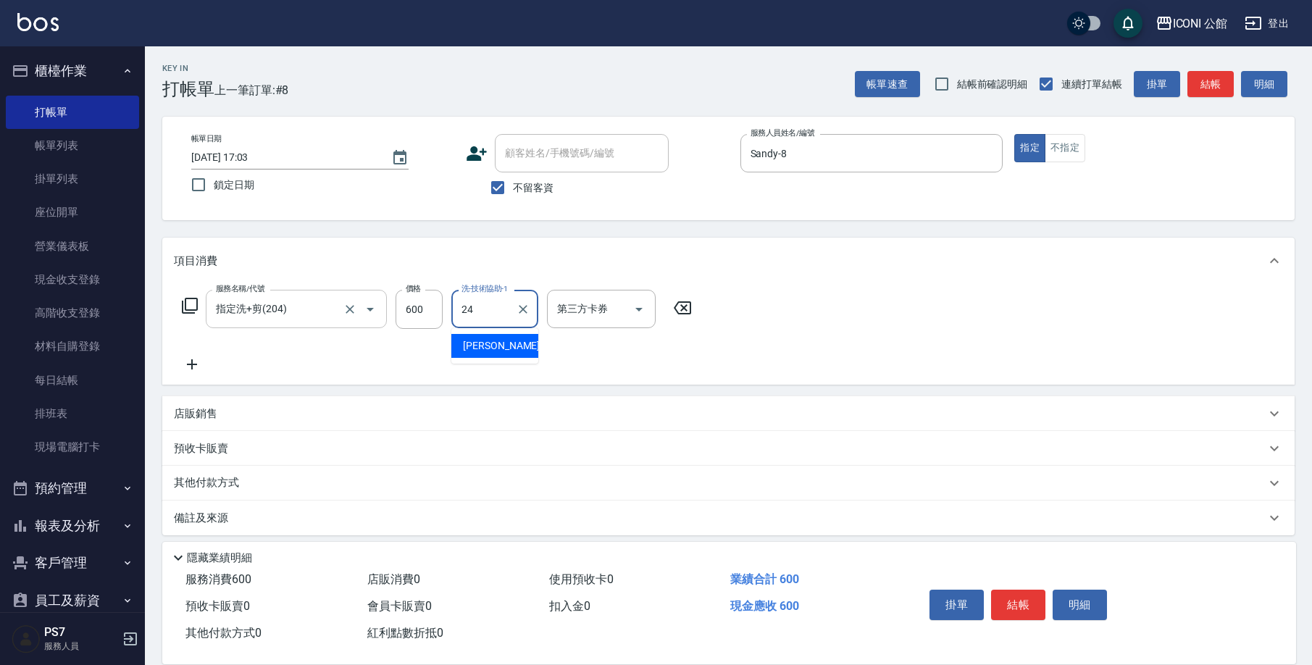
type input "[PERSON_NAME]-24"
click at [189, 306] on icon at bounding box center [189, 305] width 17 height 17
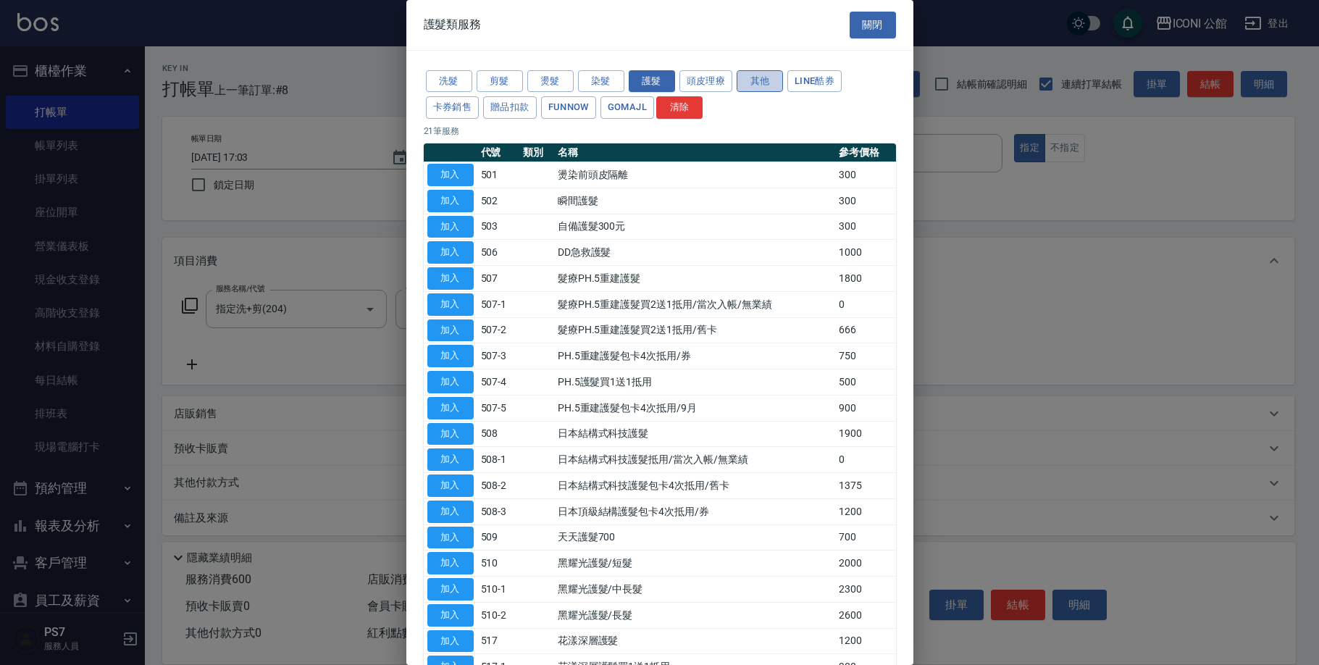
click at [760, 73] on button "其他" at bounding box center [760, 81] width 46 height 22
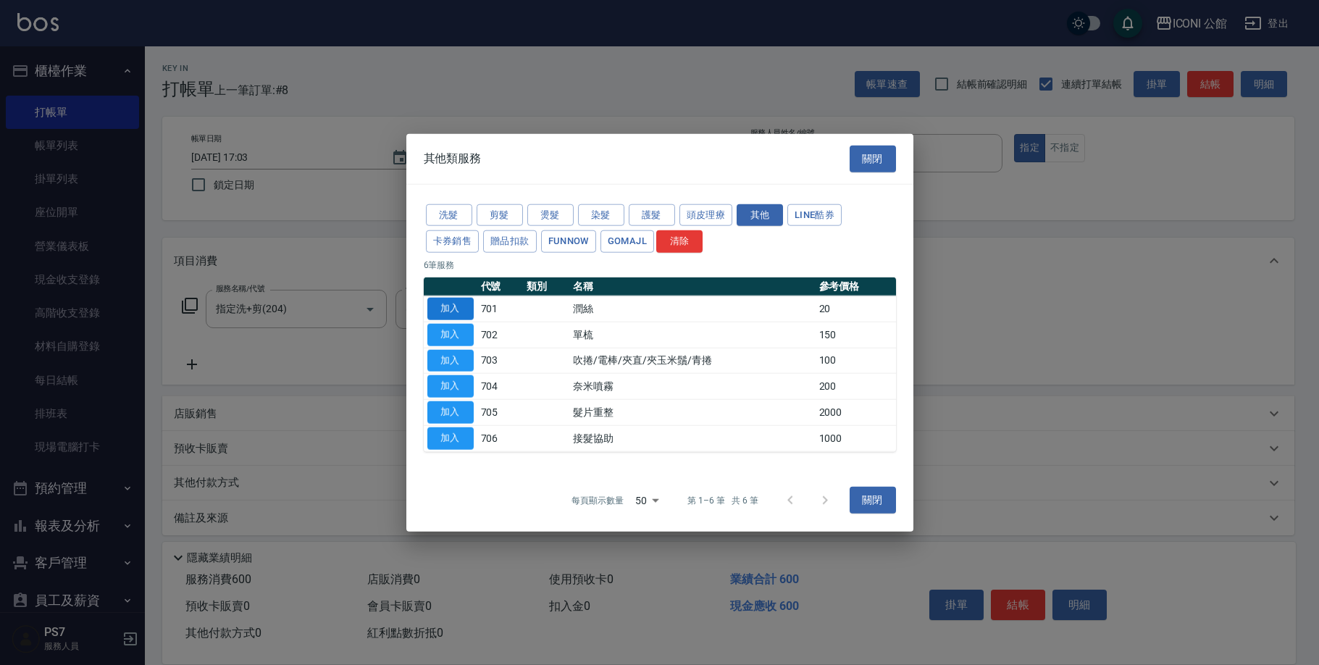
click at [441, 306] on button "加入" at bounding box center [450, 309] width 46 height 22
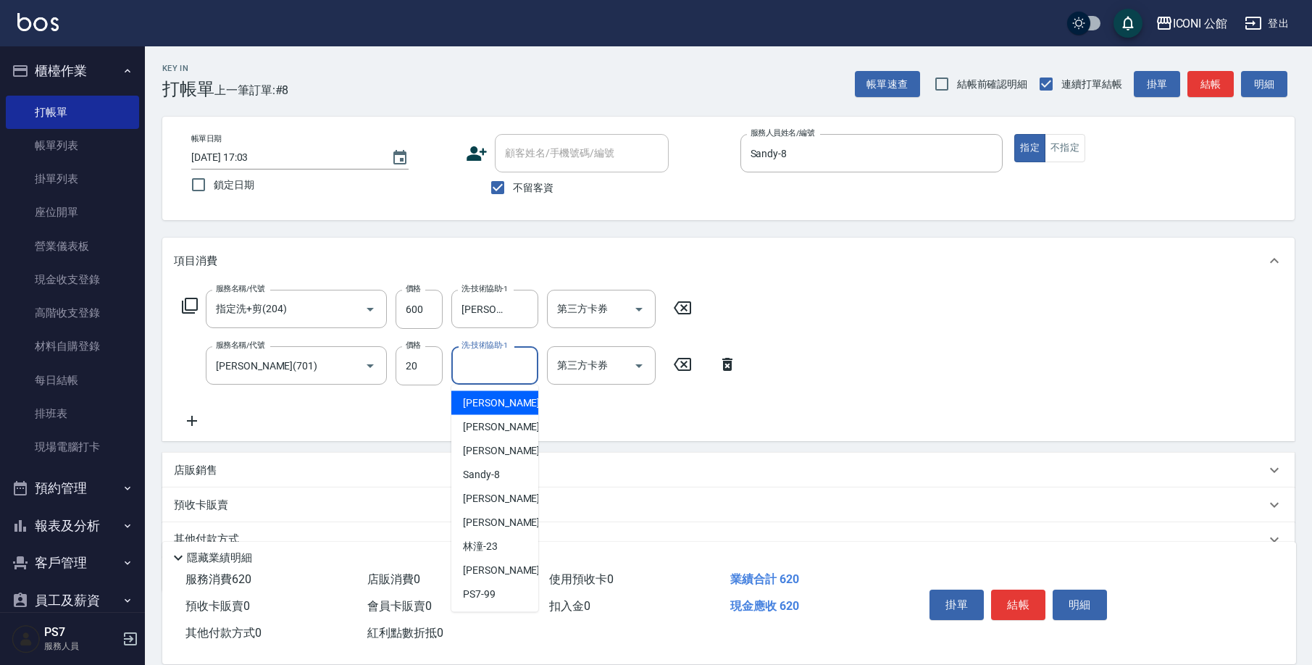
click at [509, 376] on input "洗-技術協助-1" at bounding box center [495, 365] width 74 height 25
type input "[PERSON_NAME]-24"
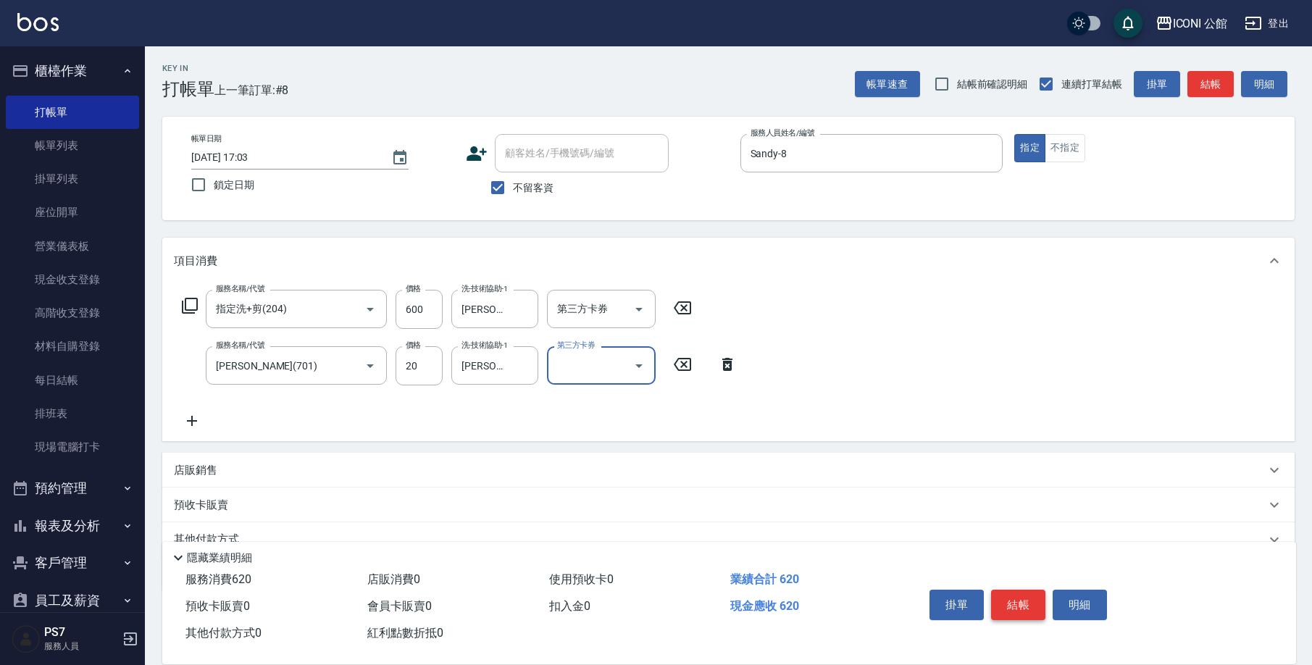
click at [1024, 590] on button "結帳" at bounding box center [1018, 605] width 54 height 30
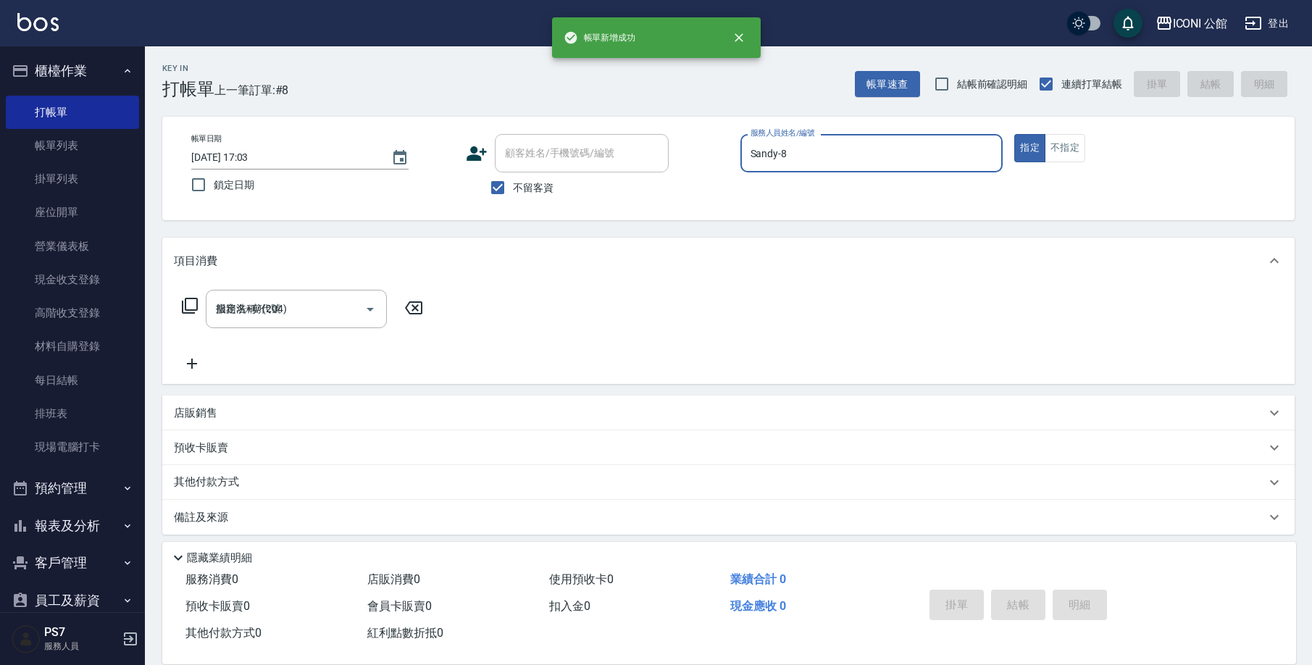
type input "[DATE] 17:04"
type input "Sandy-8"
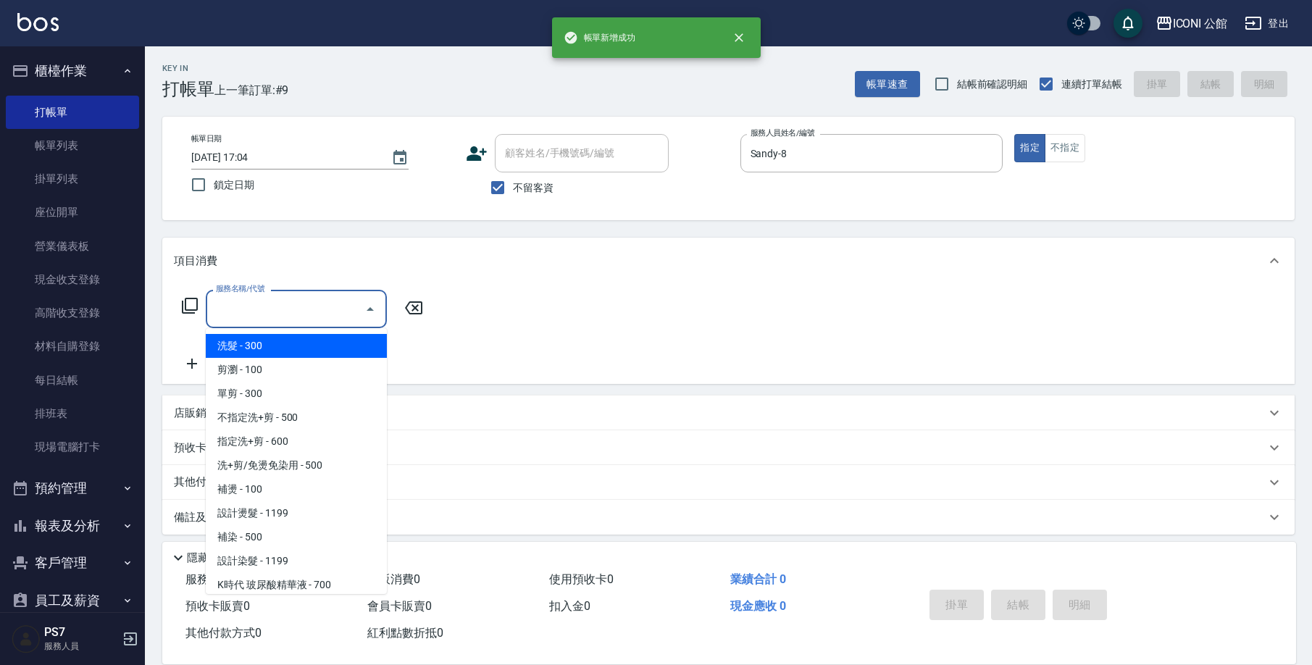
click at [283, 315] on input "服務名稱/代號" at bounding box center [285, 308] width 146 height 25
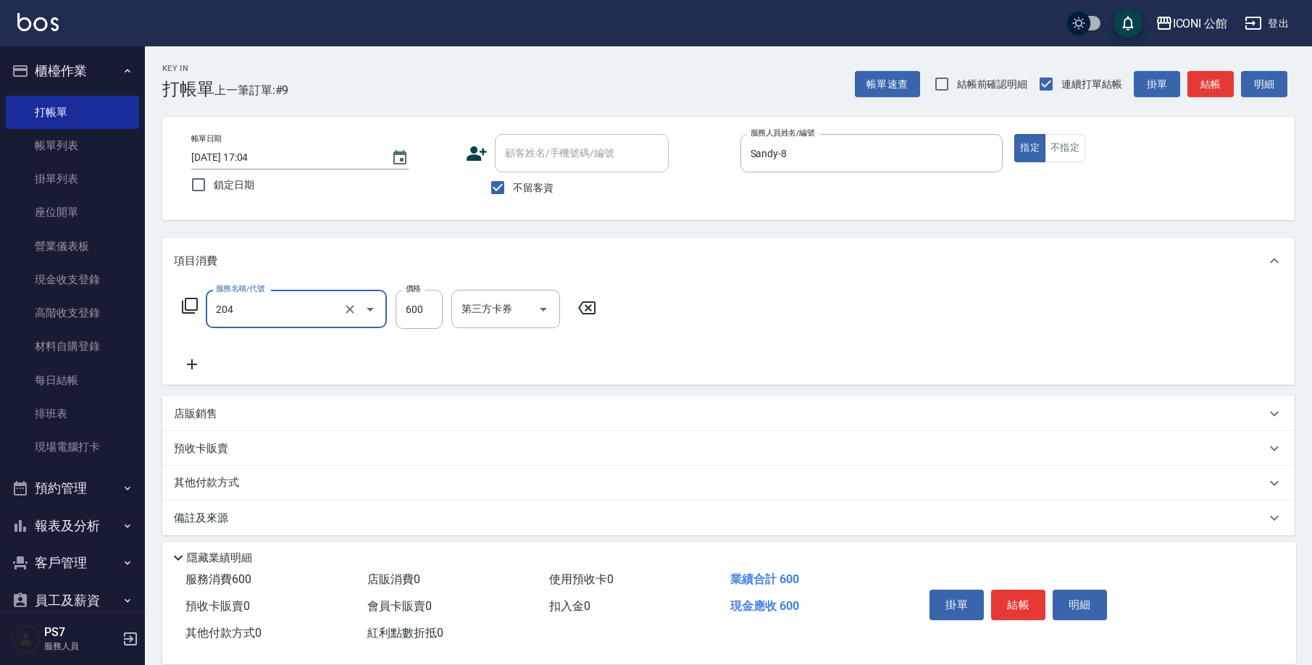
type input "指定洗+剪(204)"
type input "400"
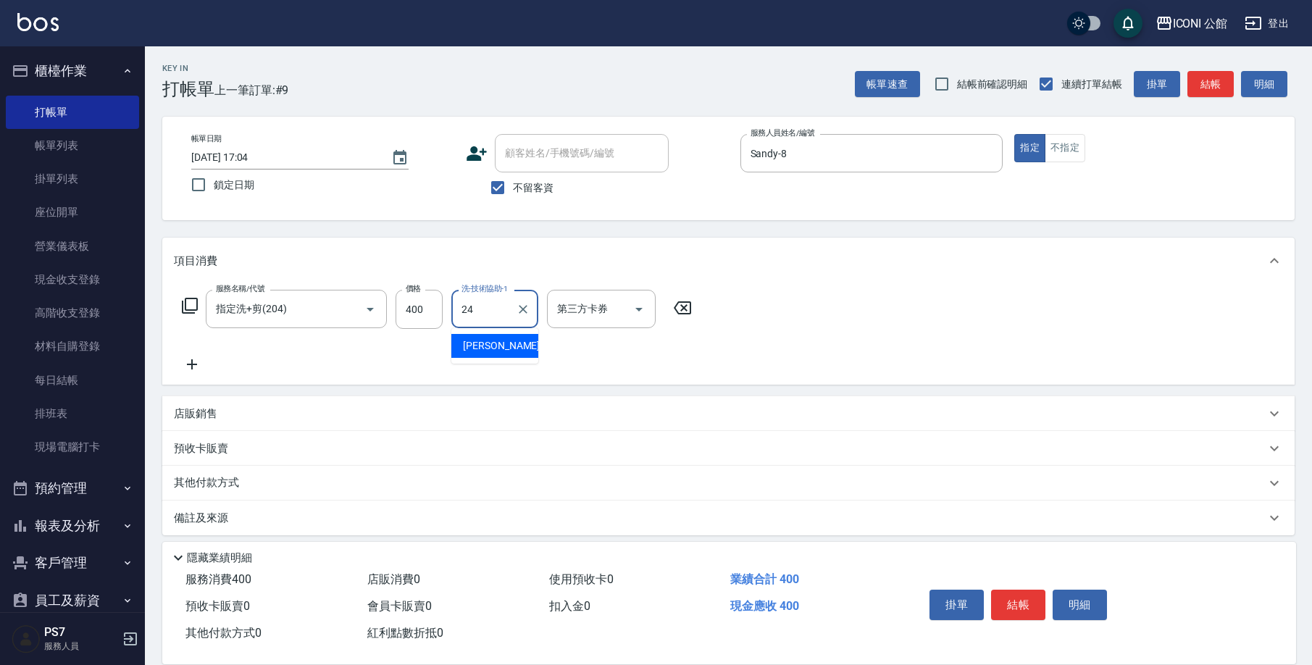
type input "[PERSON_NAME]-24"
click at [1006, 608] on button "結帳" at bounding box center [1018, 605] width 54 height 30
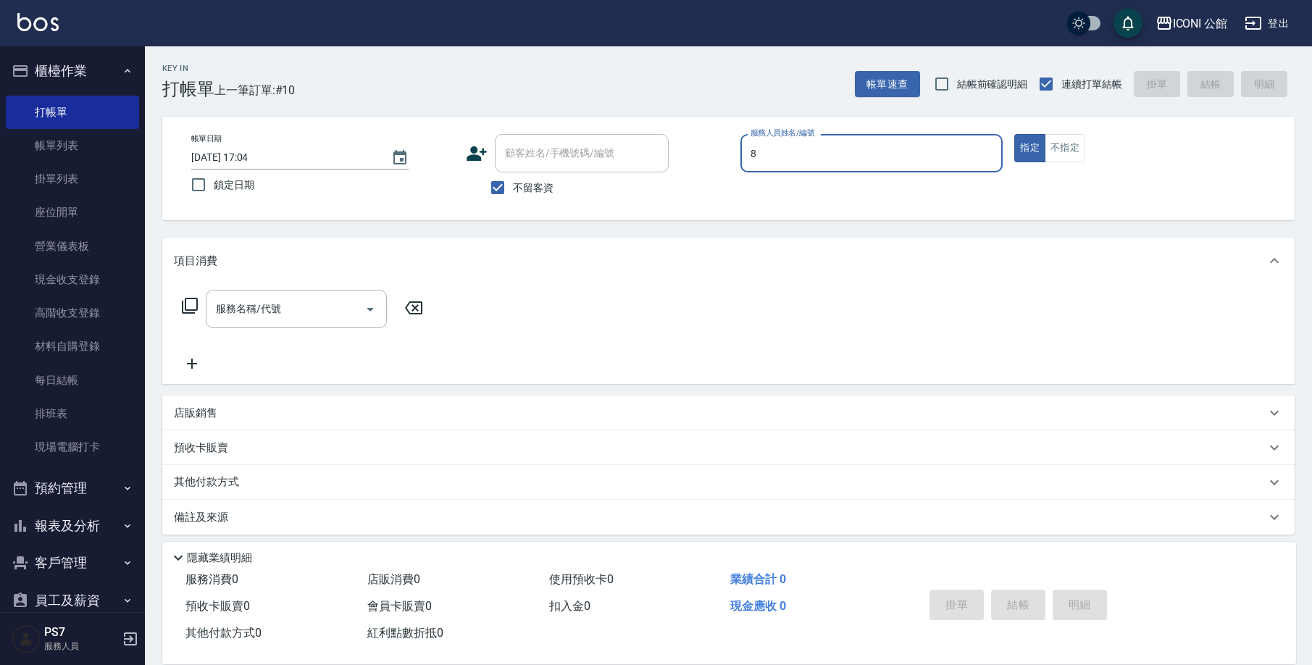
type input "Sandy-8"
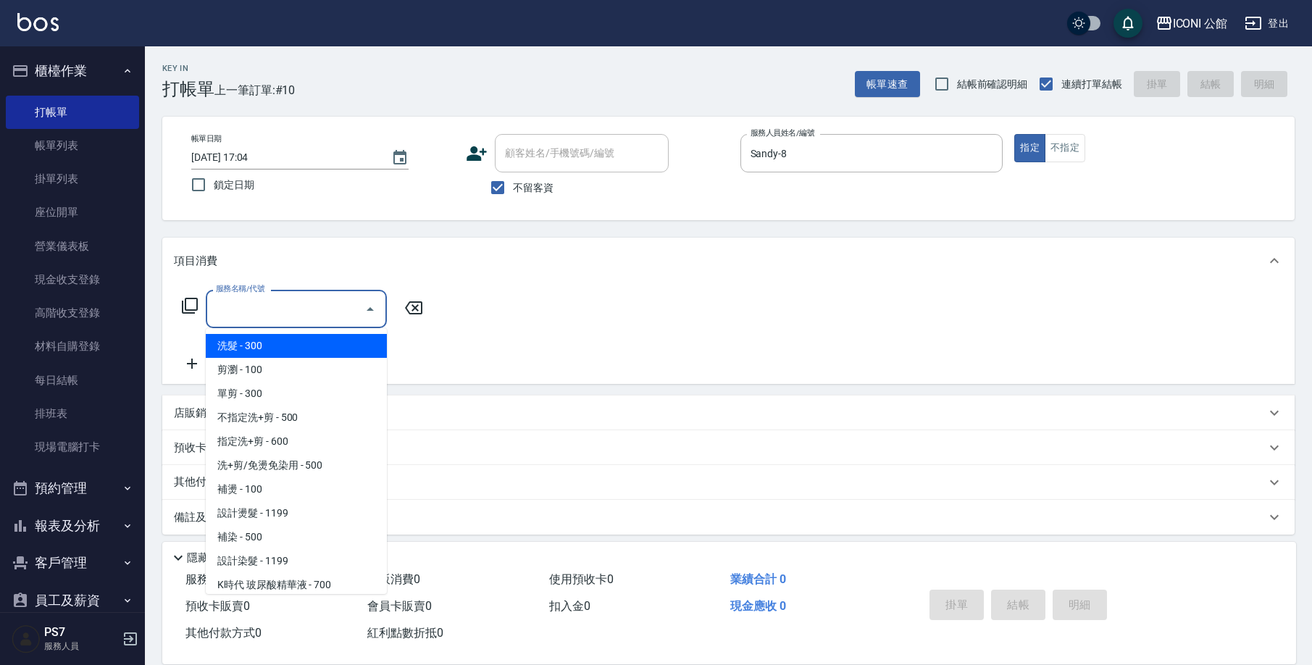
click at [322, 308] on input "服務名稱/代號" at bounding box center [285, 308] width 146 height 25
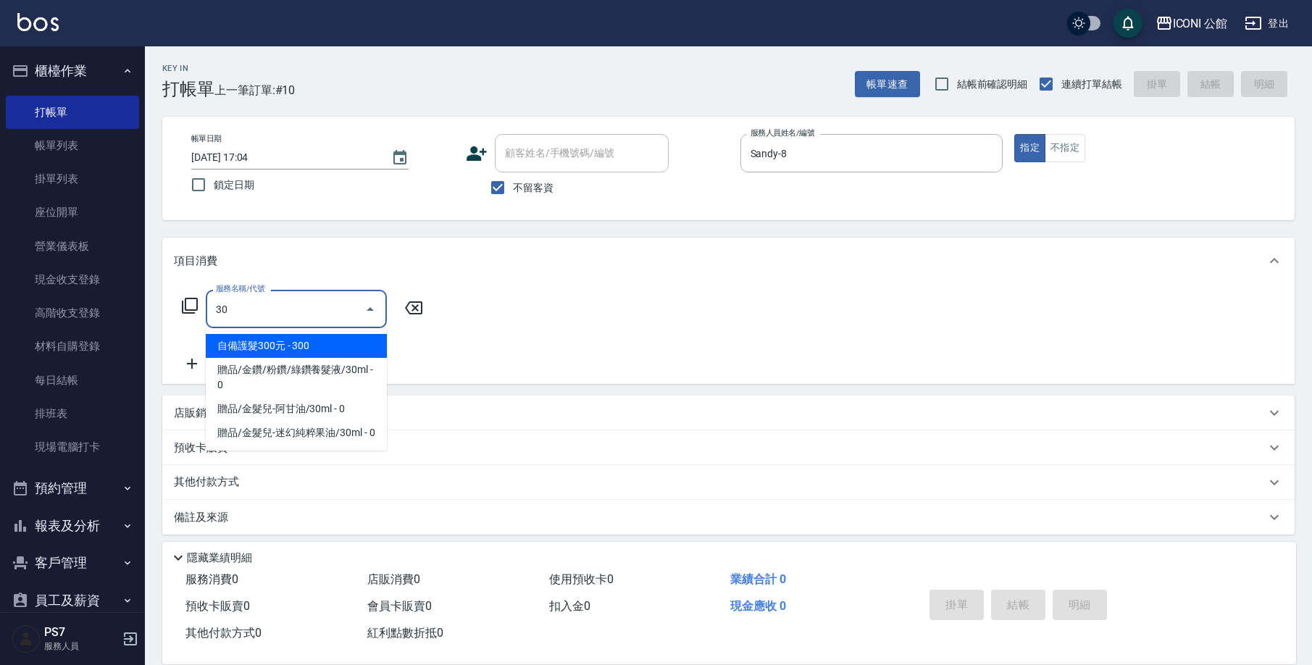
type input "3"
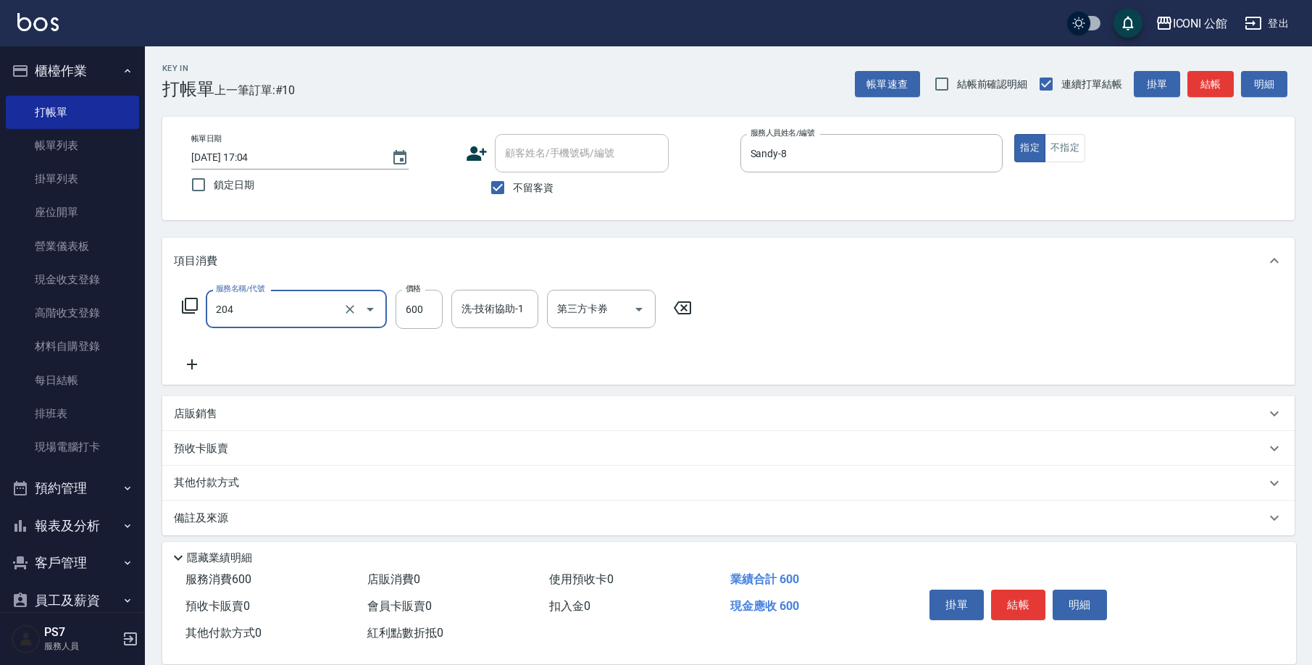
type input "指定洗+剪(204)"
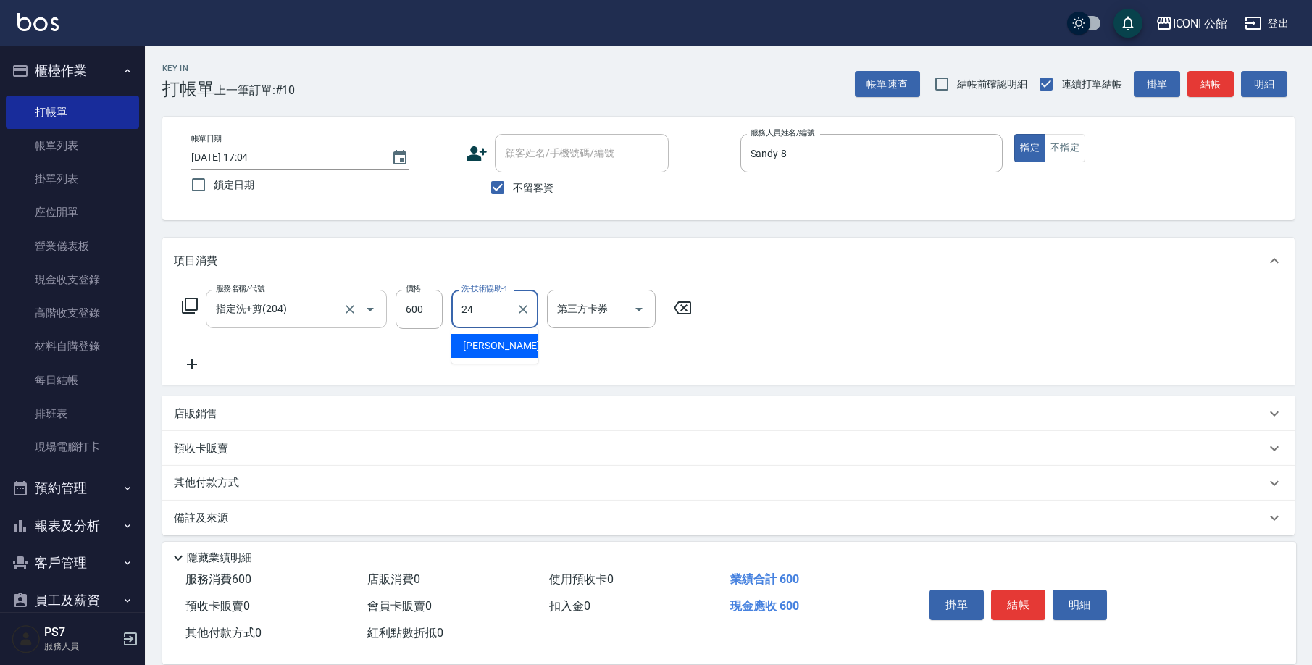
type input "[PERSON_NAME]-24"
click at [191, 309] on icon at bounding box center [189, 305] width 17 height 17
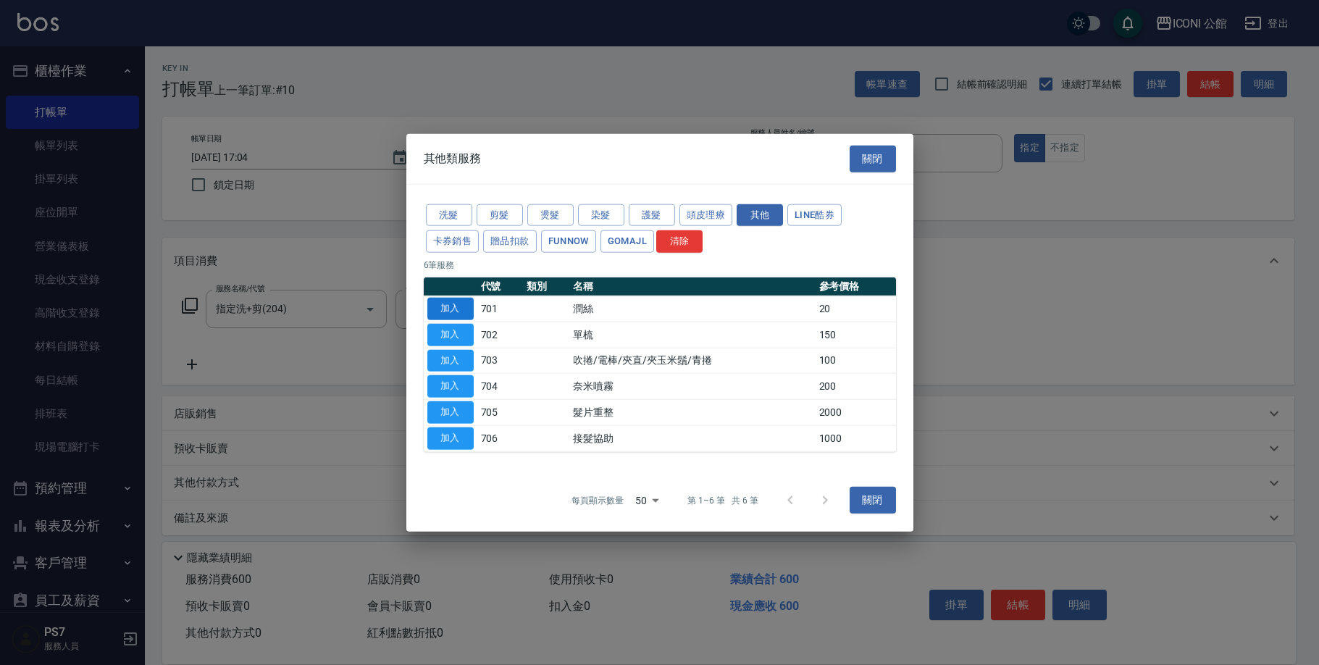
click at [448, 304] on button "加入" at bounding box center [450, 309] width 46 height 22
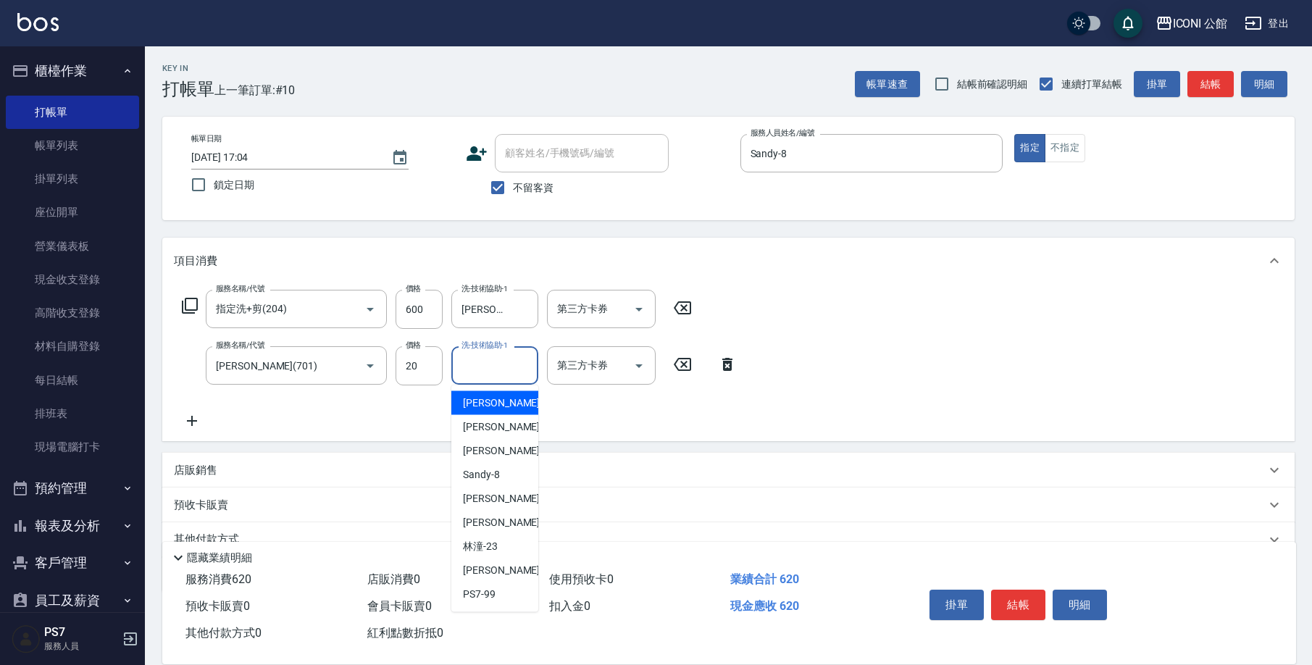
click at [488, 369] on input "洗-技術協助-1" at bounding box center [495, 365] width 74 height 25
type input "[PERSON_NAME]-24"
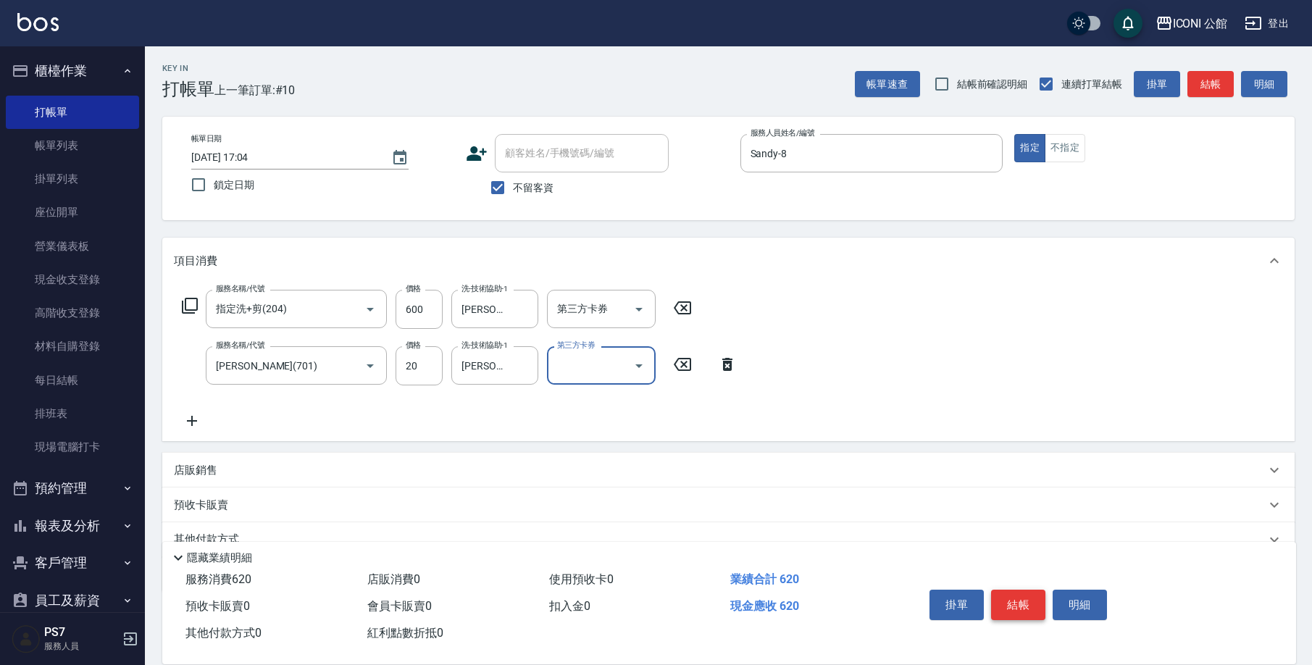
click at [1032, 596] on button "結帳" at bounding box center [1018, 605] width 54 height 30
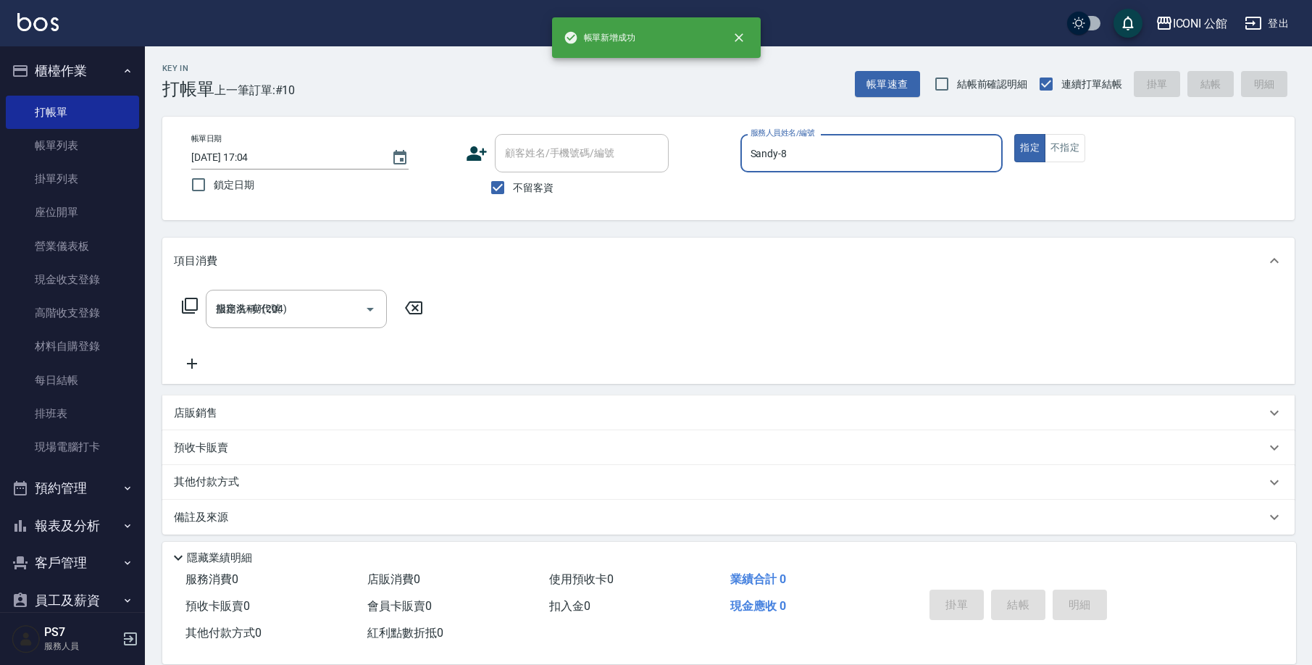
type input "[DATE] 17:05"
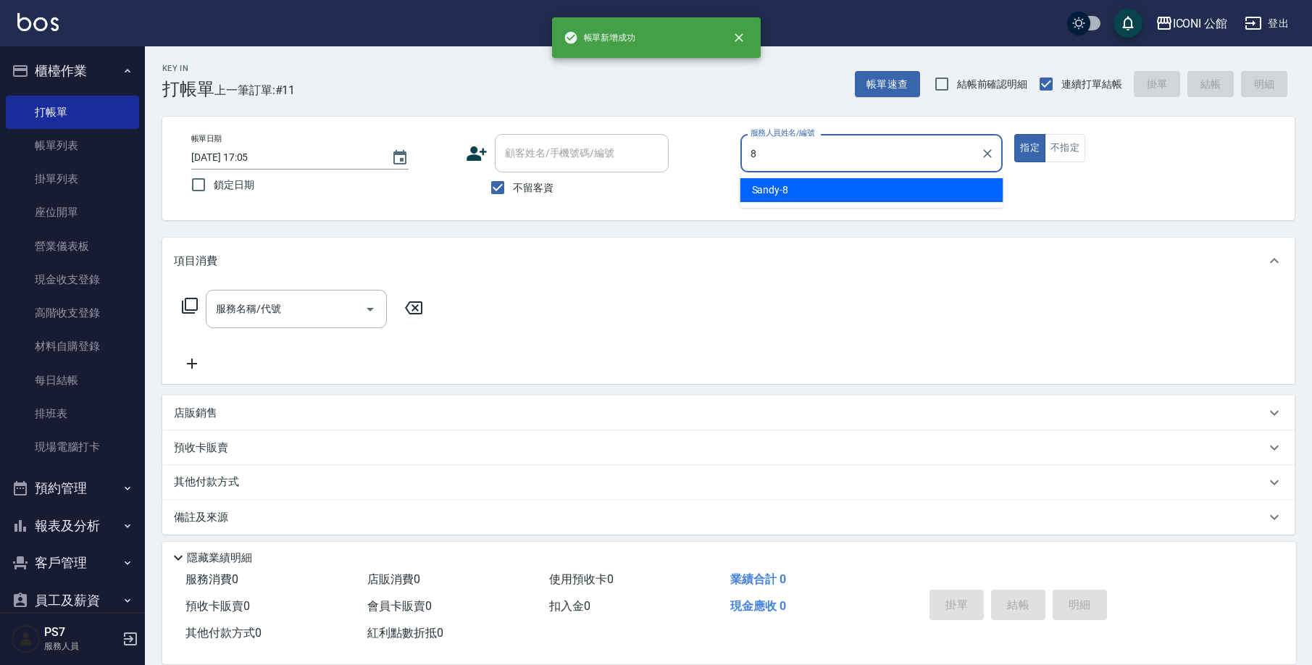
type input "Sandy-8"
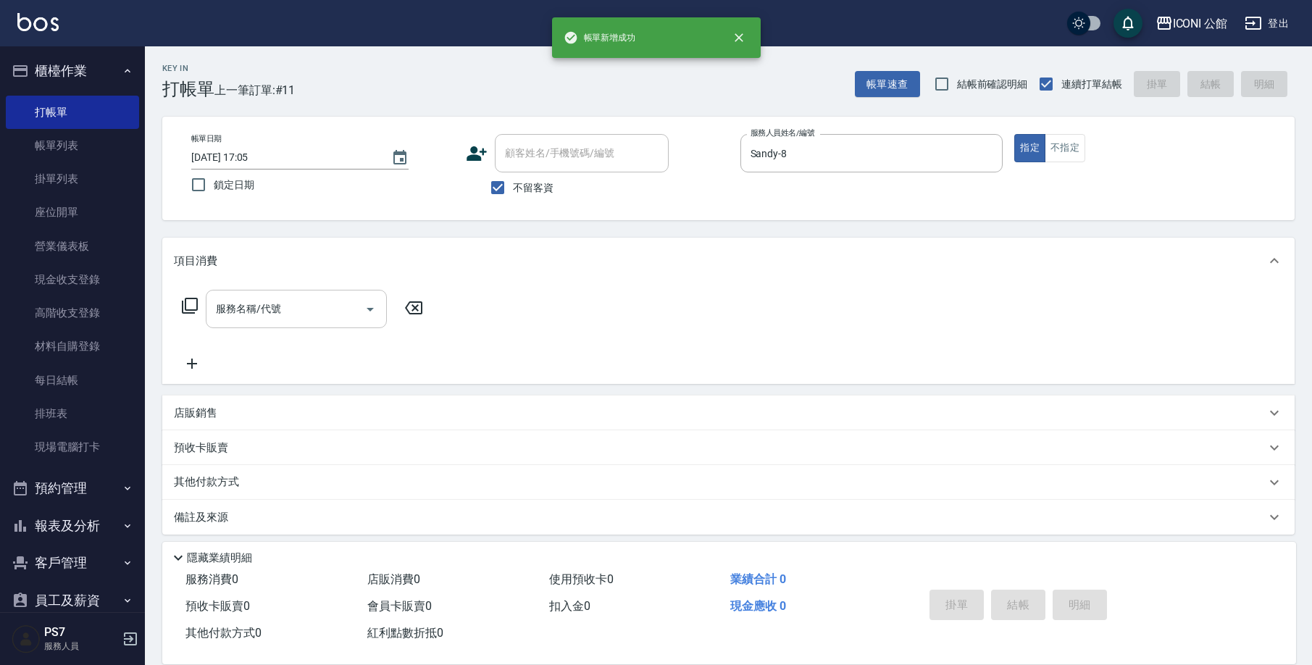
click at [283, 302] on input "服務名稱/代號" at bounding box center [285, 308] width 146 height 25
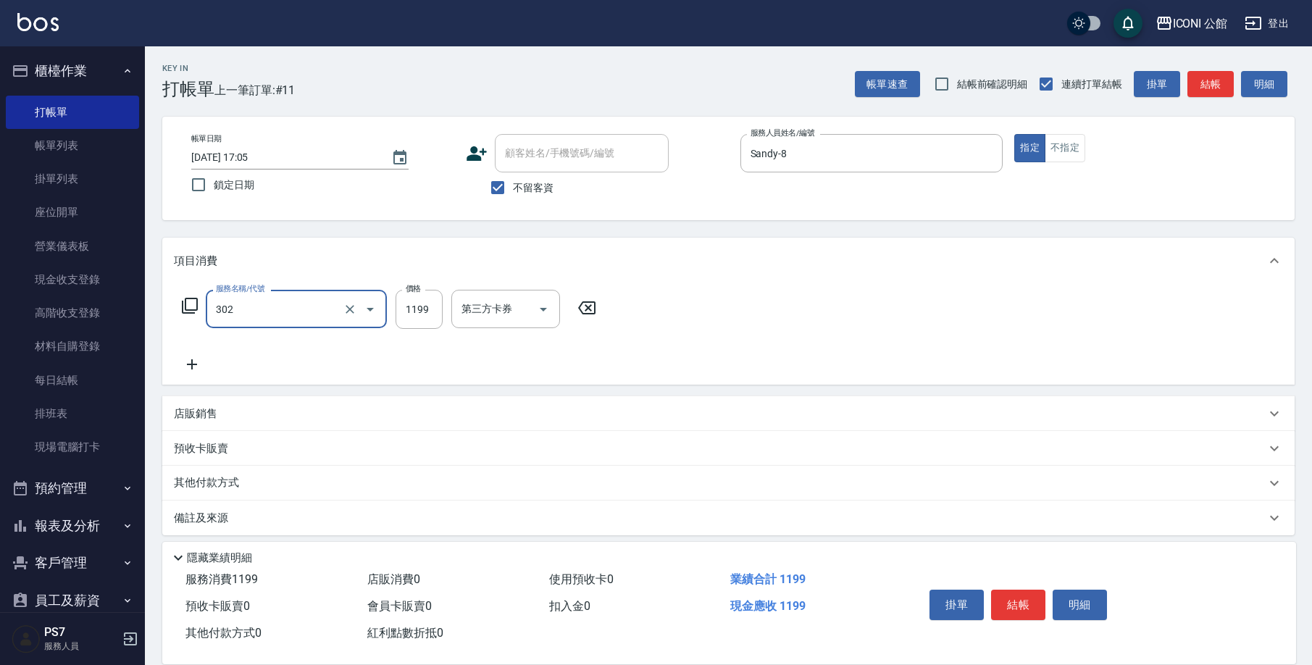
type input "設計燙髮(302)"
type input "1380"
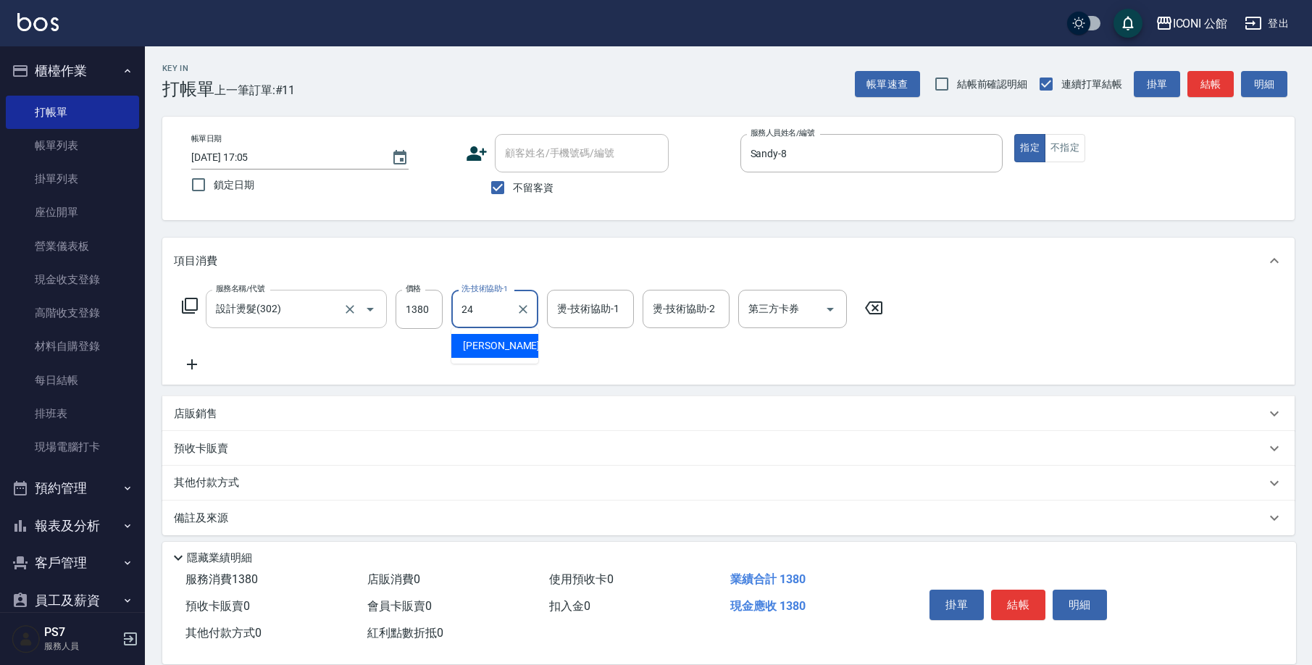
type input "[PERSON_NAME]-24"
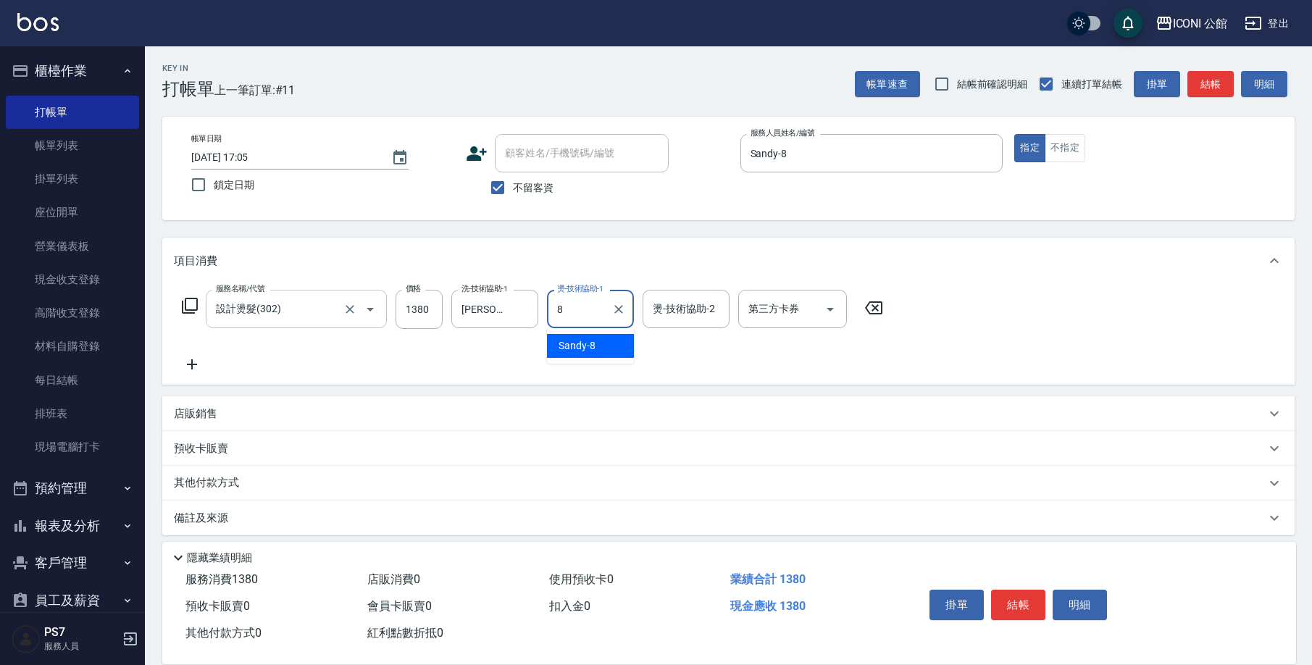
type input "Sandy-8"
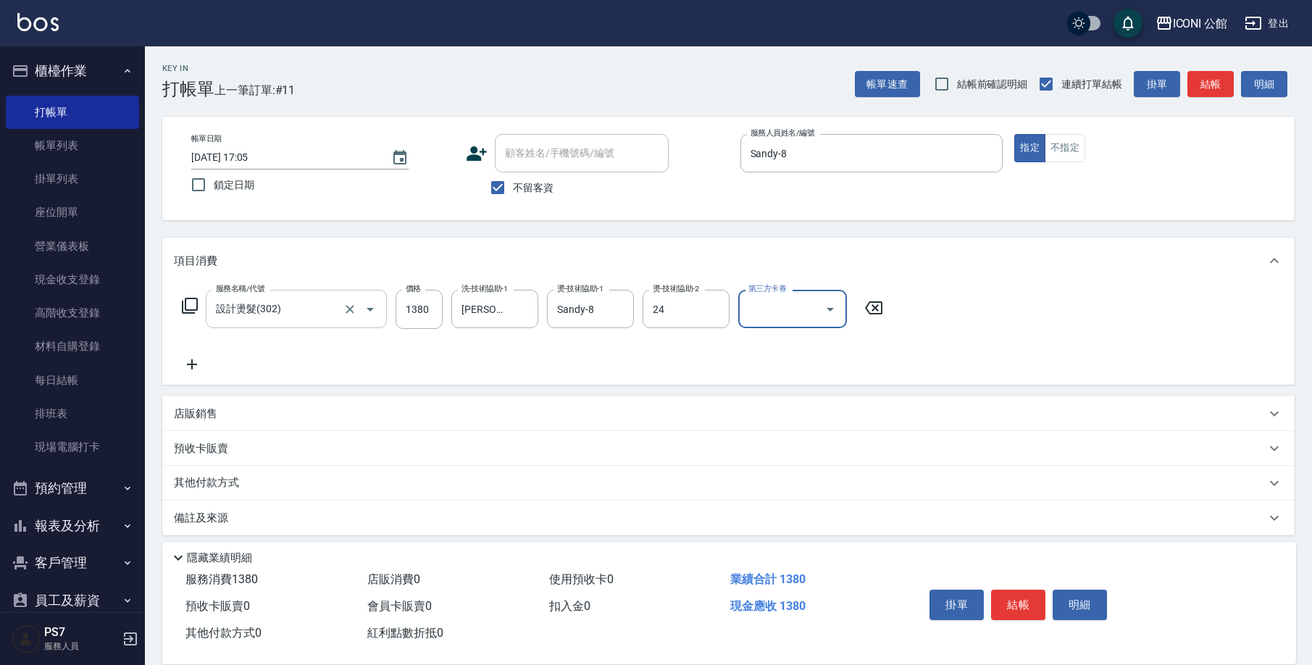
type input "[PERSON_NAME]-24"
click at [188, 305] on icon at bounding box center [189, 305] width 17 height 17
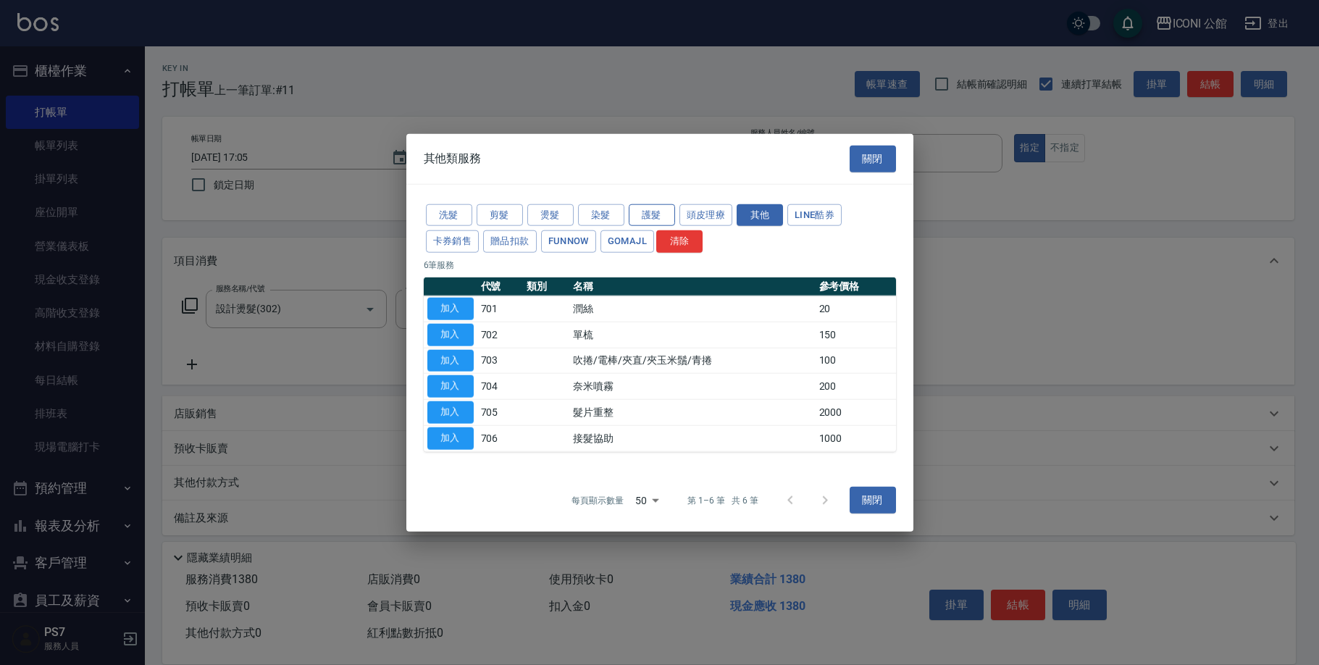
click at [657, 216] on button "護髮" at bounding box center [652, 215] width 46 height 22
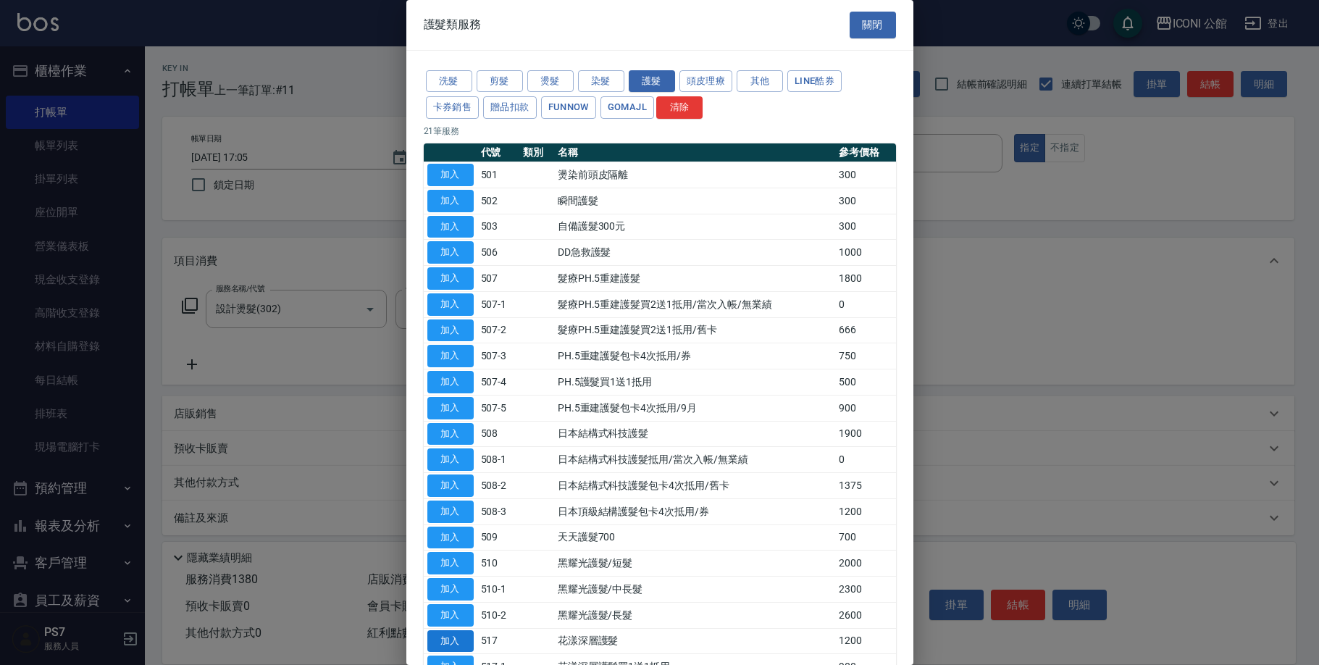
click at [470, 630] on button "加入" at bounding box center [450, 641] width 46 height 22
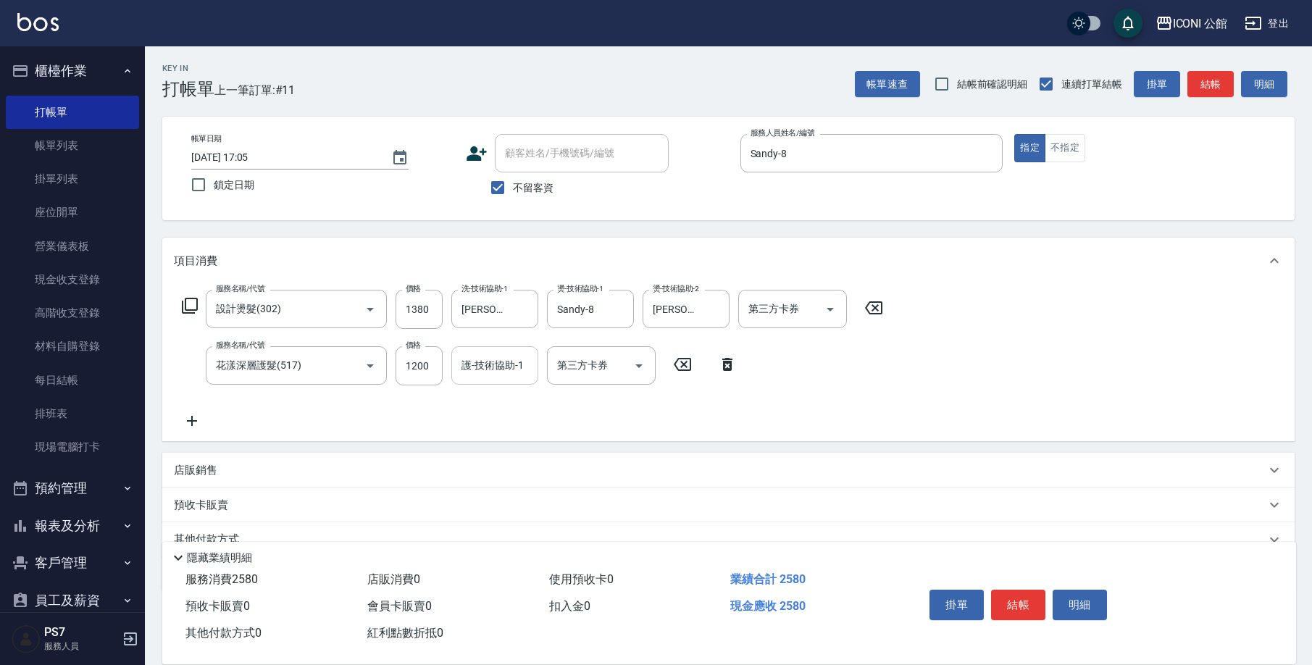
click at [476, 365] on input "護-技術協助-1" at bounding box center [495, 365] width 74 height 25
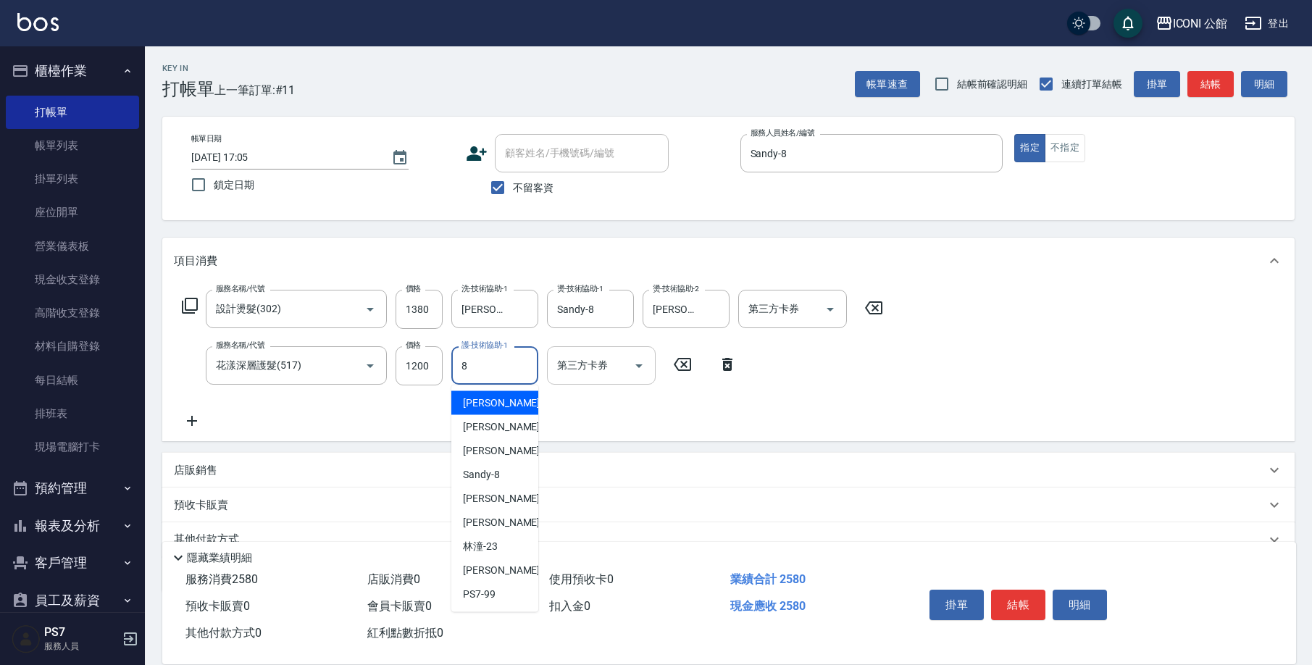
type input "Sandy-8"
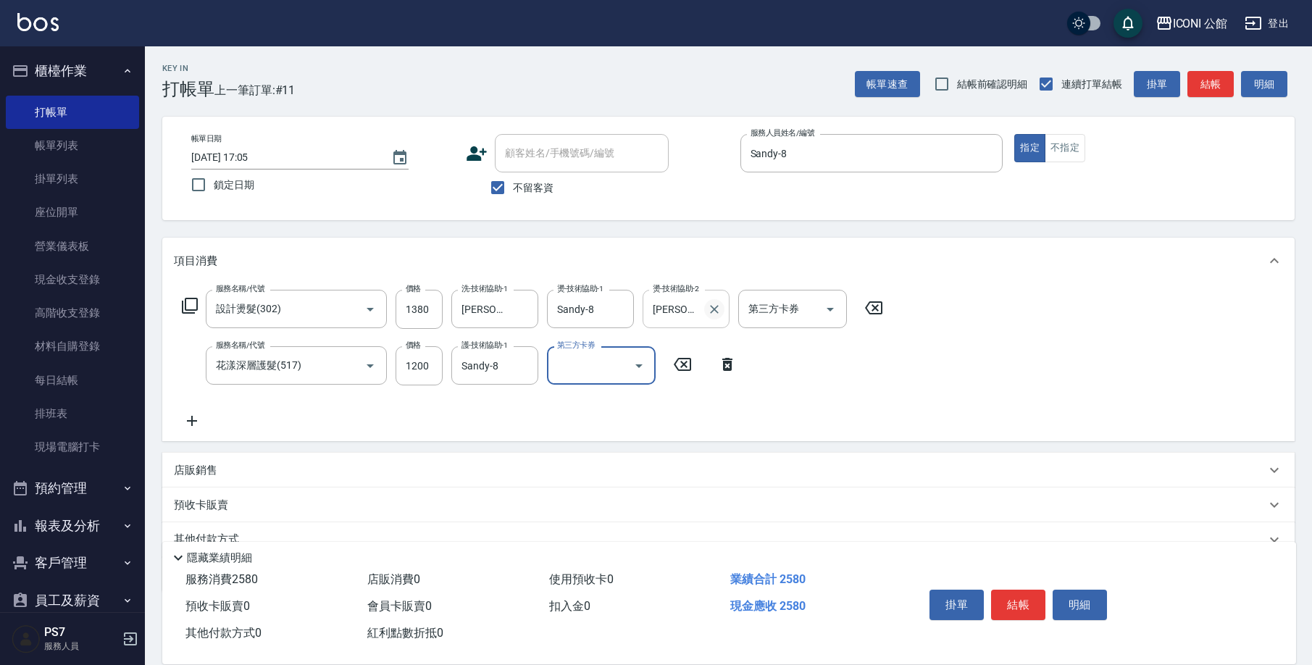
click at [707, 310] on icon "Clear" at bounding box center [714, 309] width 14 height 14
type input "[PERSON_NAME]-1"
click at [624, 312] on icon "Clear" at bounding box center [618, 309] width 14 height 14
type input "[PERSON_NAME]-24"
click at [1027, 590] on button "結帳" at bounding box center [1018, 605] width 54 height 30
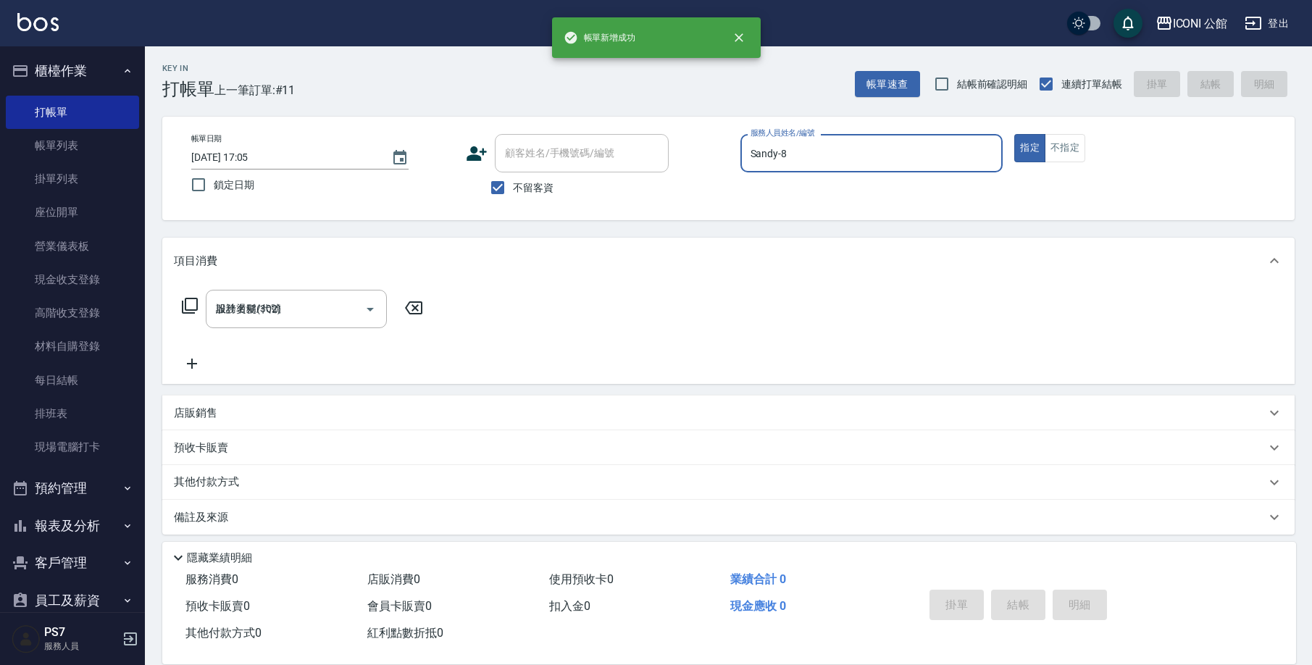
type input "[DATE] 17:06"
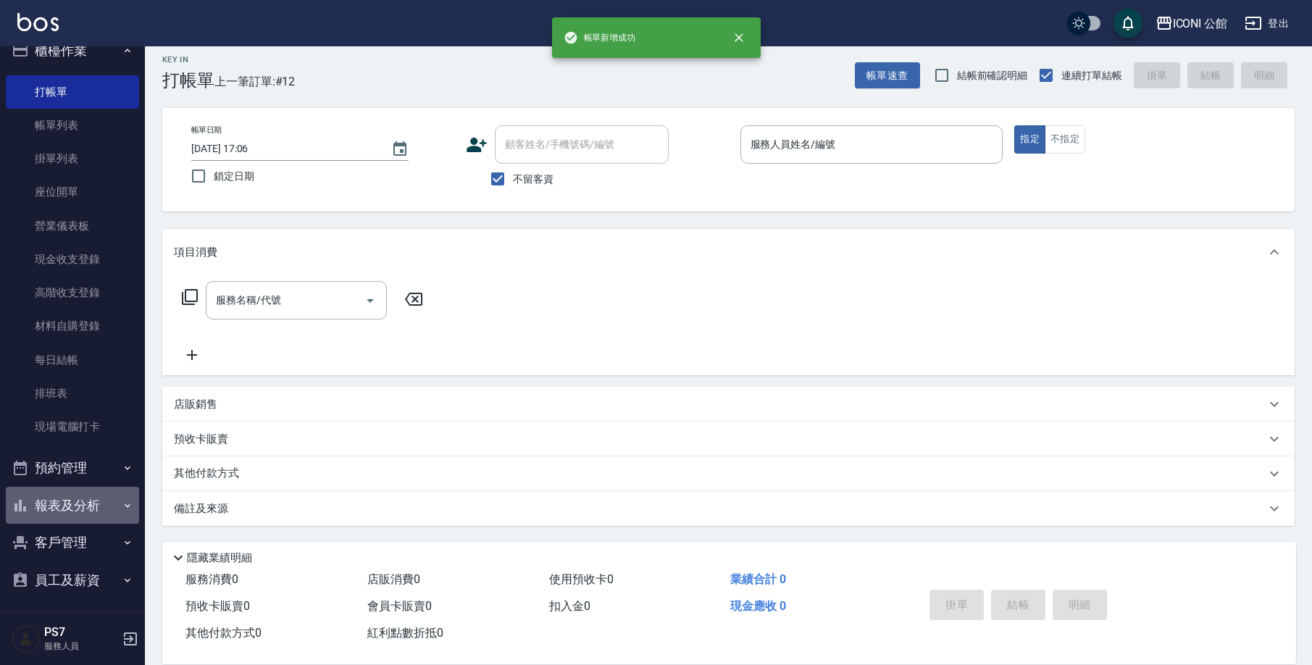
click at [80, 495] on button "報表及分析" at bounding box center [72, 506] width 133 height 38
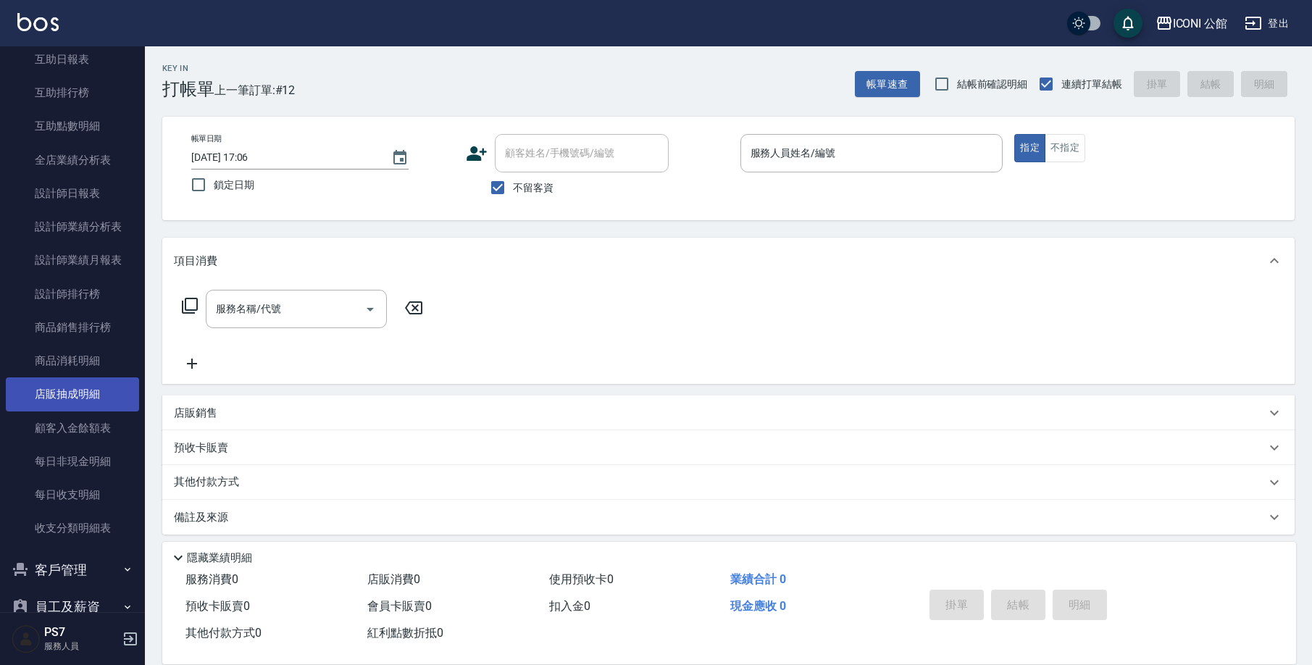
scroll to position [274, 0]
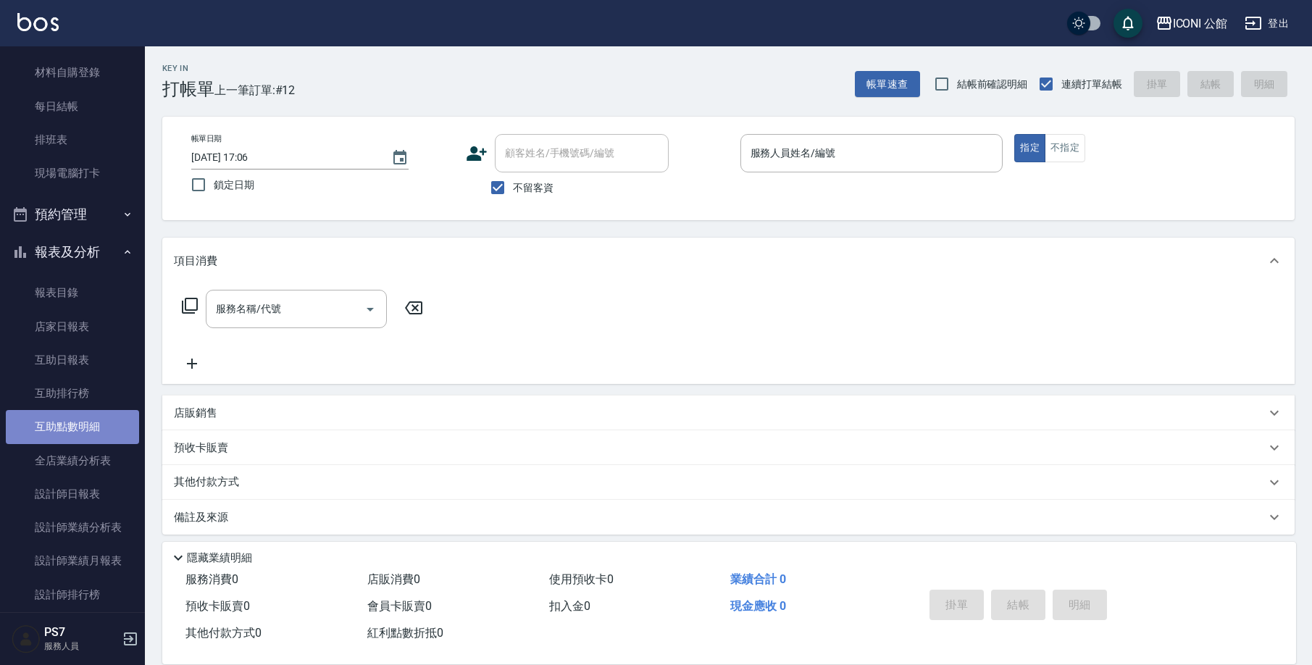
click at [89, 434] on link "互助點數明細" at bounding box center [72, 426] width 133 height 33
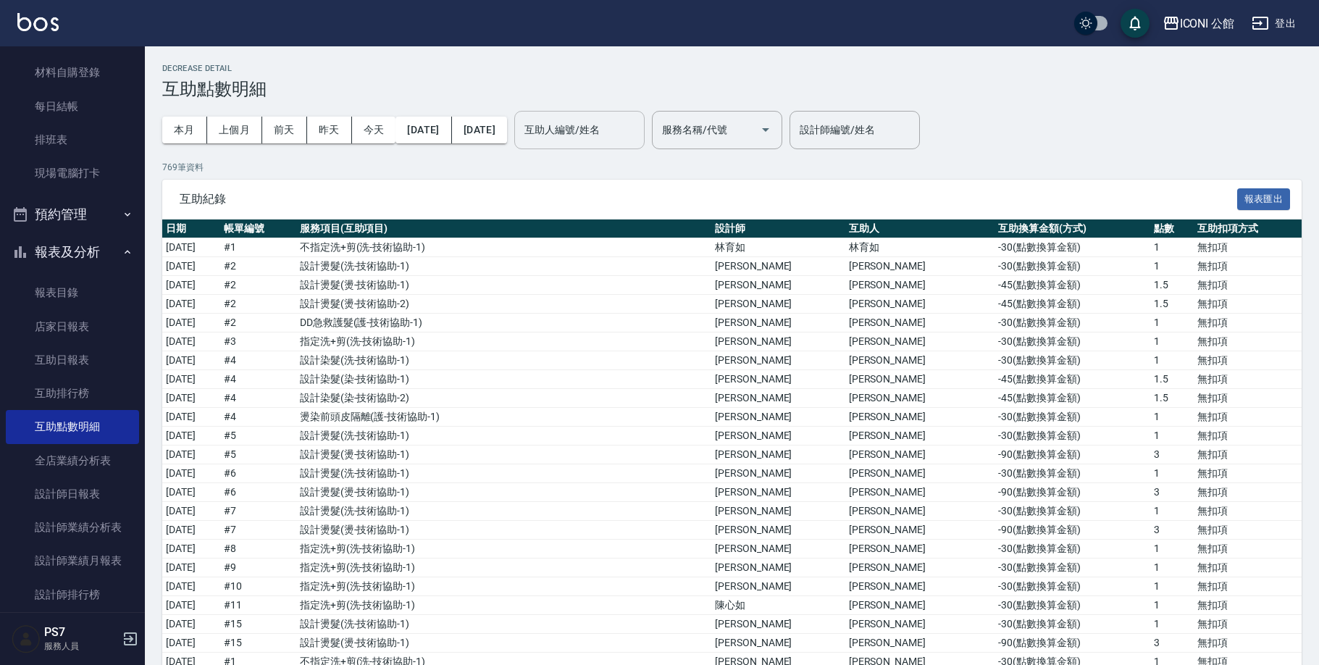
click at [638, 130] on input "互助人編號/姓名" at bounding box center [579, 129] width 117 height 25
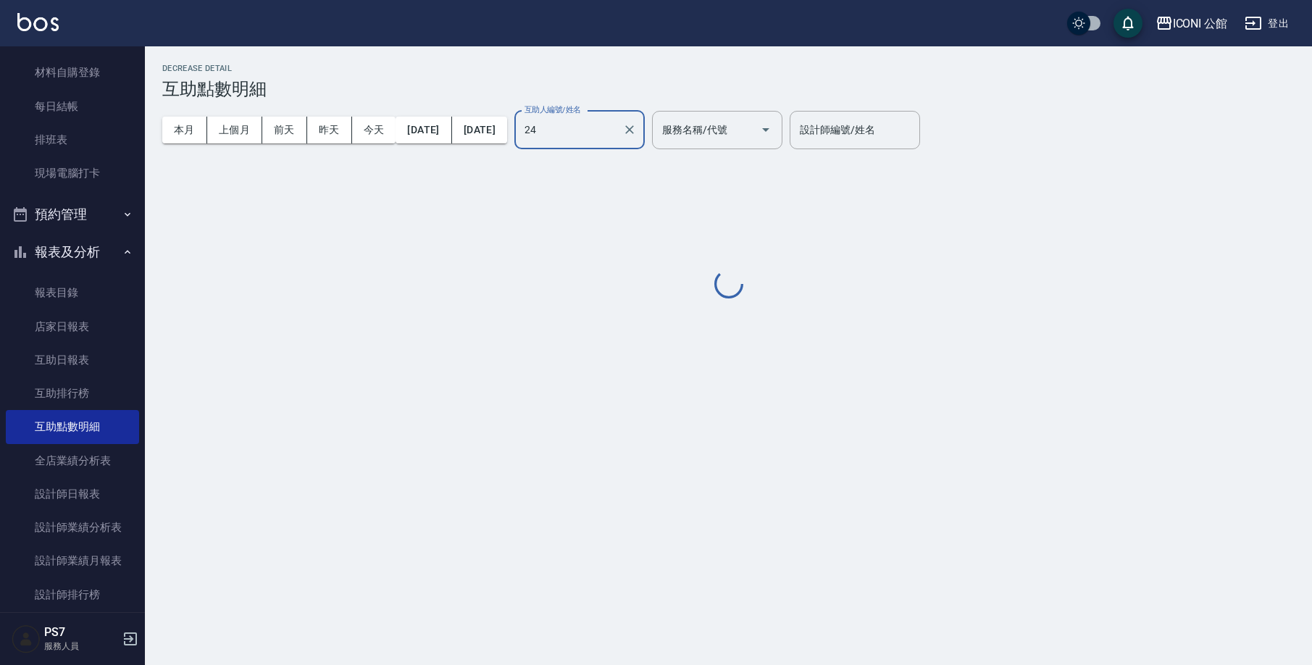
type input "[PERSON_NAME]-24"
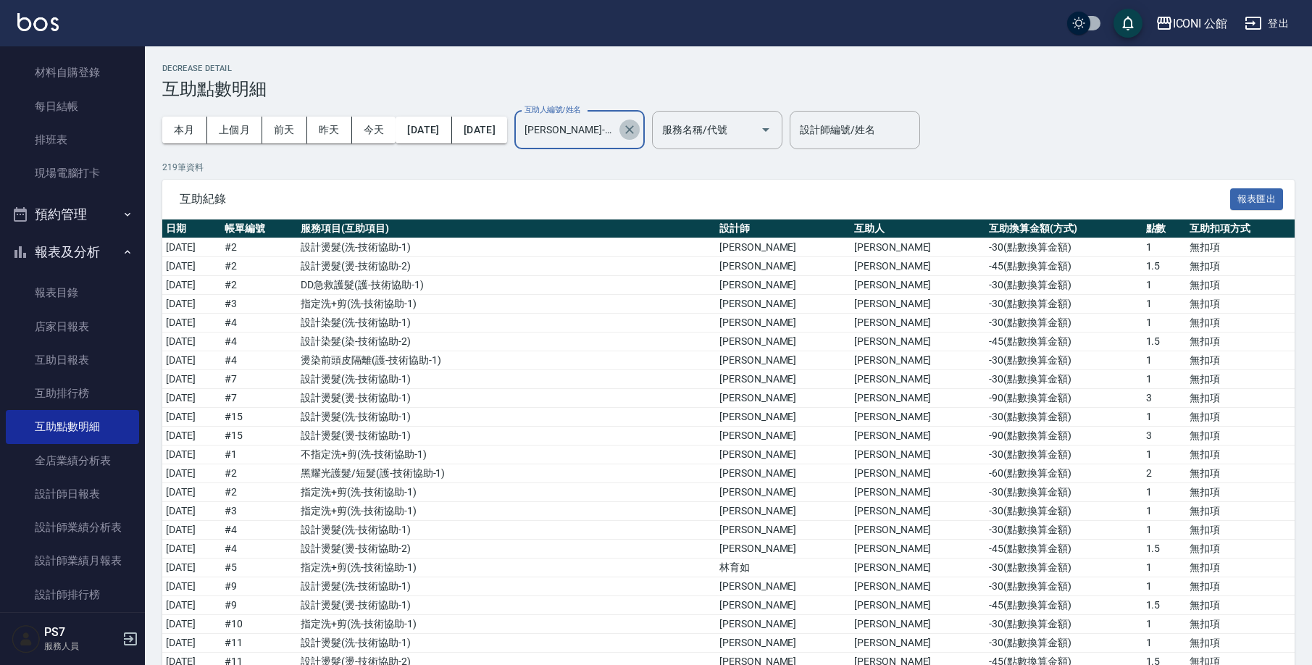
click at [637, 125] on icon "Clear" at bounding box center [629, 129] width 14 height 14
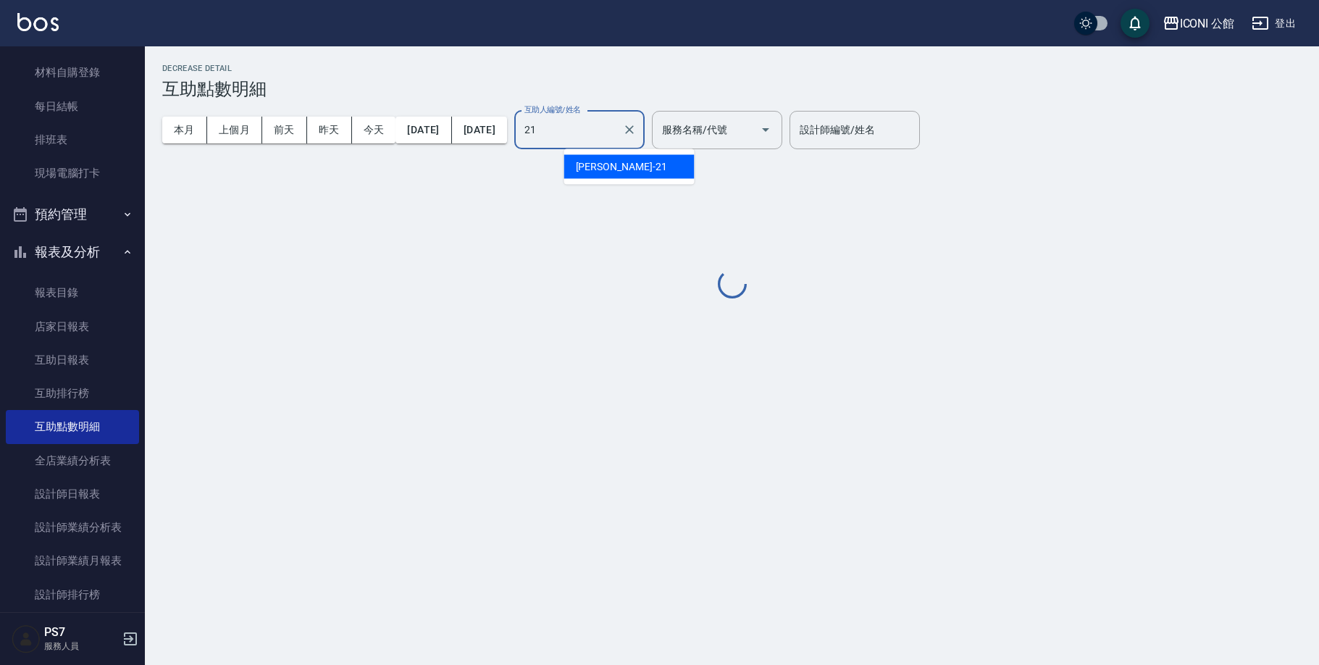
type input "[PERSON_NAME]-21"
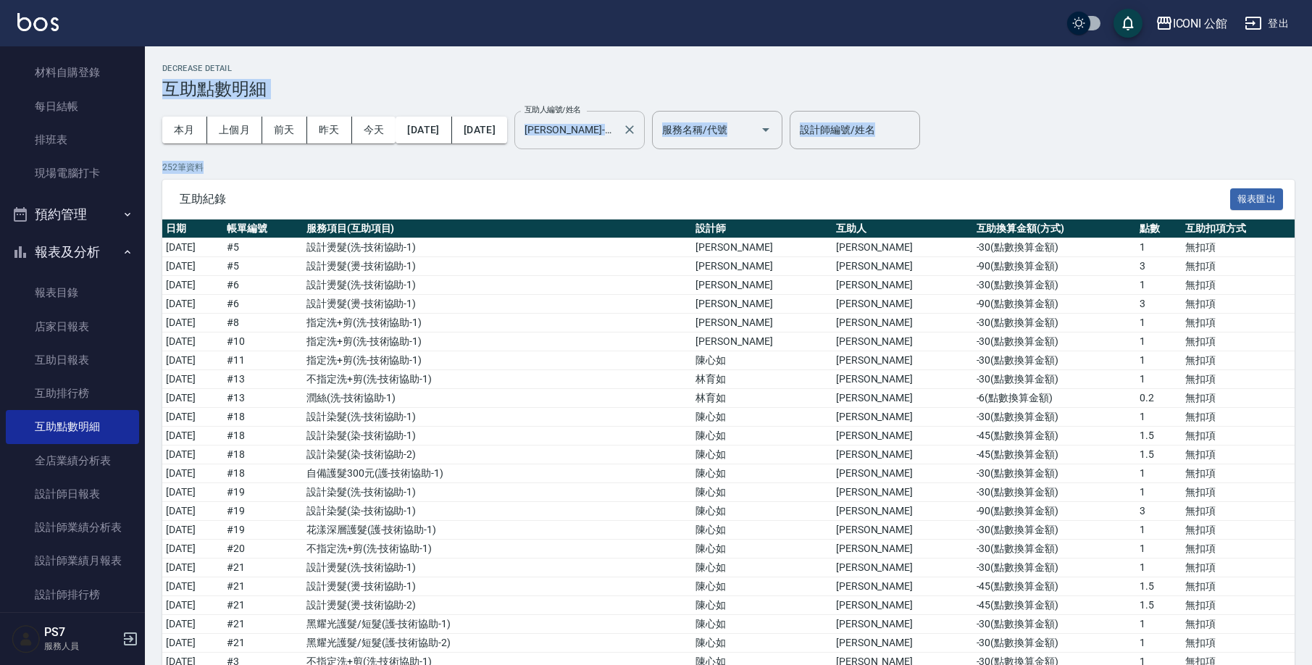
drag, startPoint x: 1311, startPoint y: 78, endPoint x: 1324, endPoint y: 188, distance: 110.2
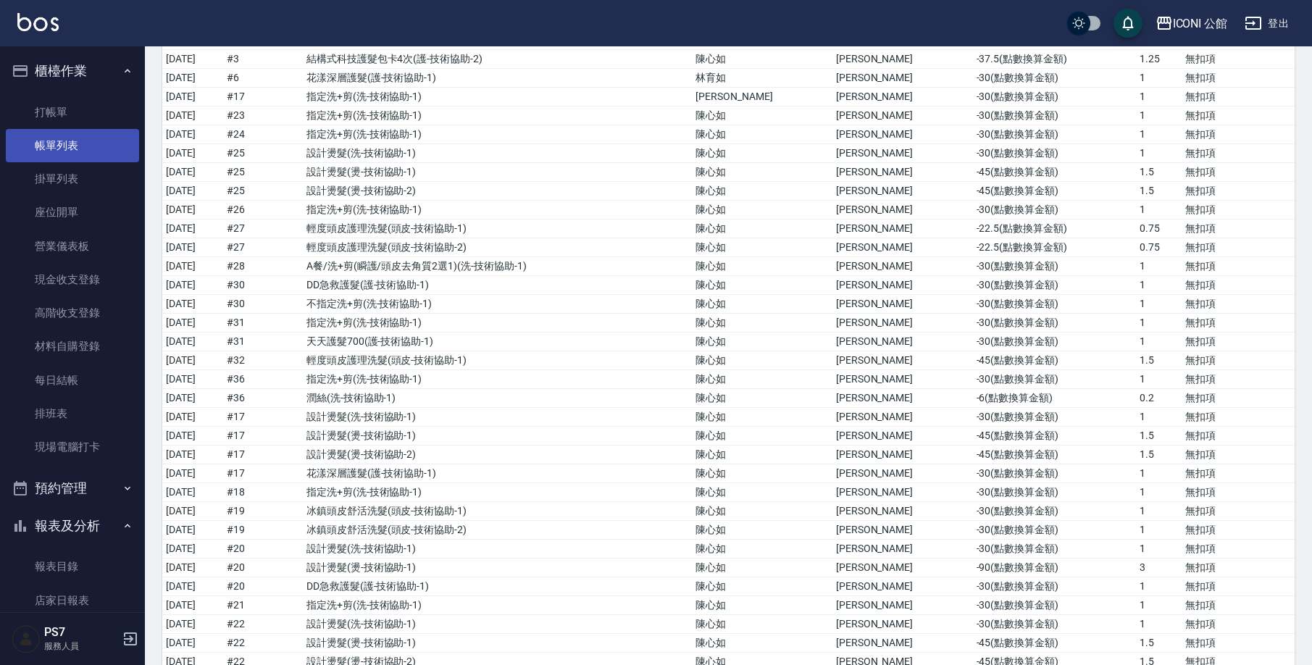
scroll to position [2552, 0]
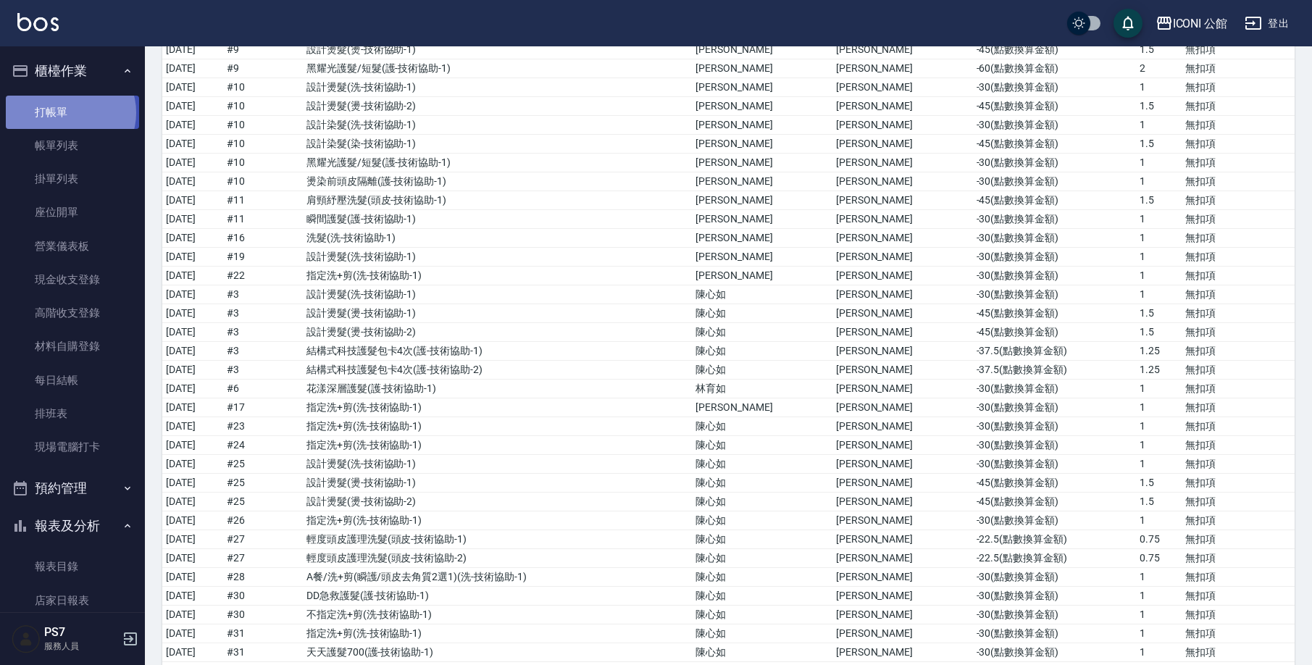
click at [70, 112] on link "打帳單" at bounding box center [72, 112] width 133 height 33
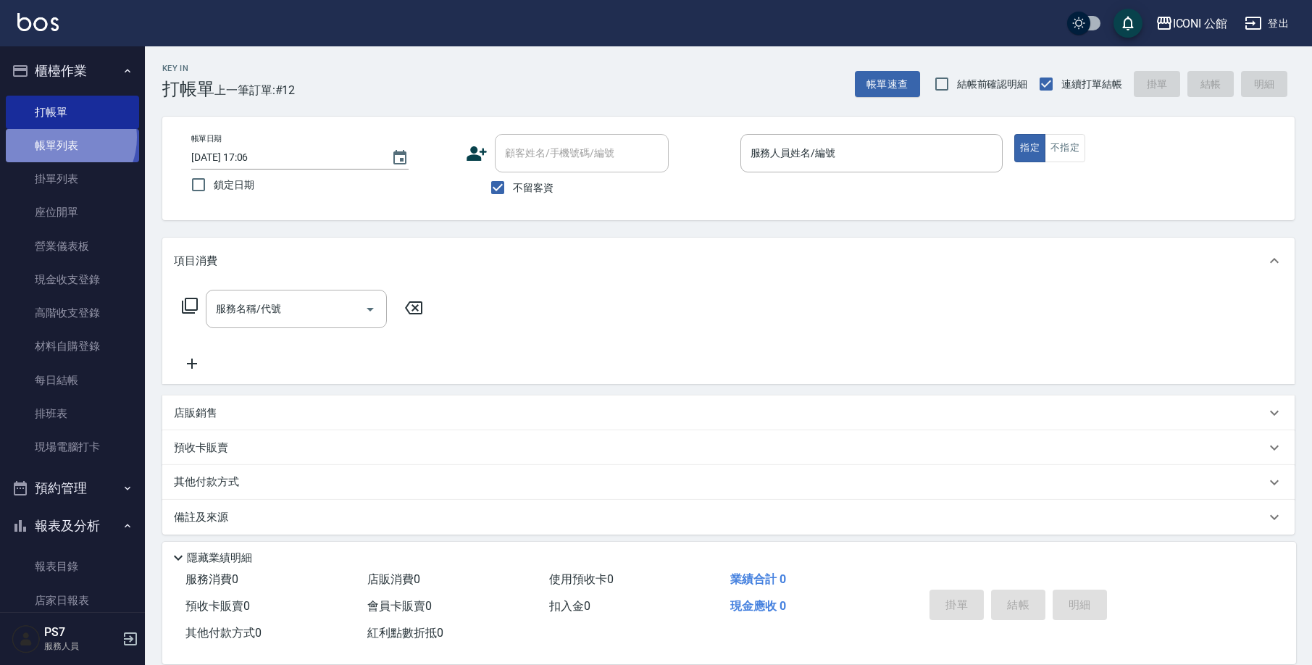
click at [62, 137] on link "帳單列表" at bounding box center [72, 145] width 133 height 33
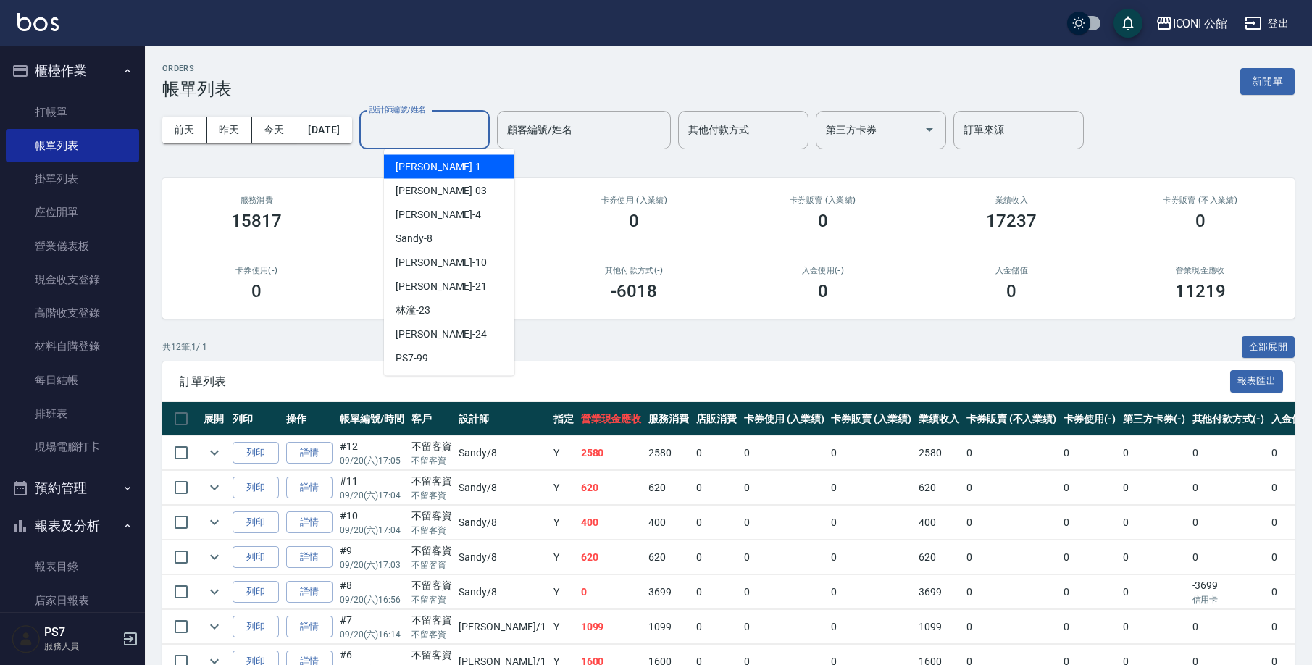
click at [446, 125] on input "設計師編號/姓名" at bounding box center [424, 129] width 117 height 25
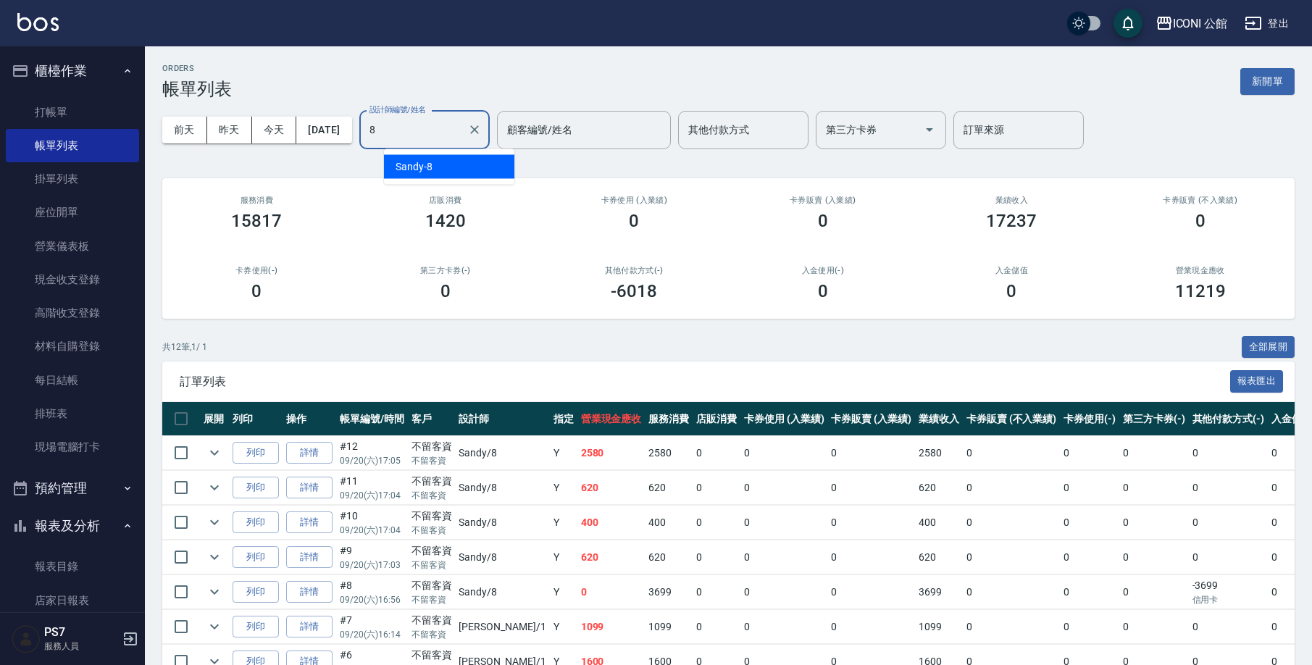
type input "Sandy-8"
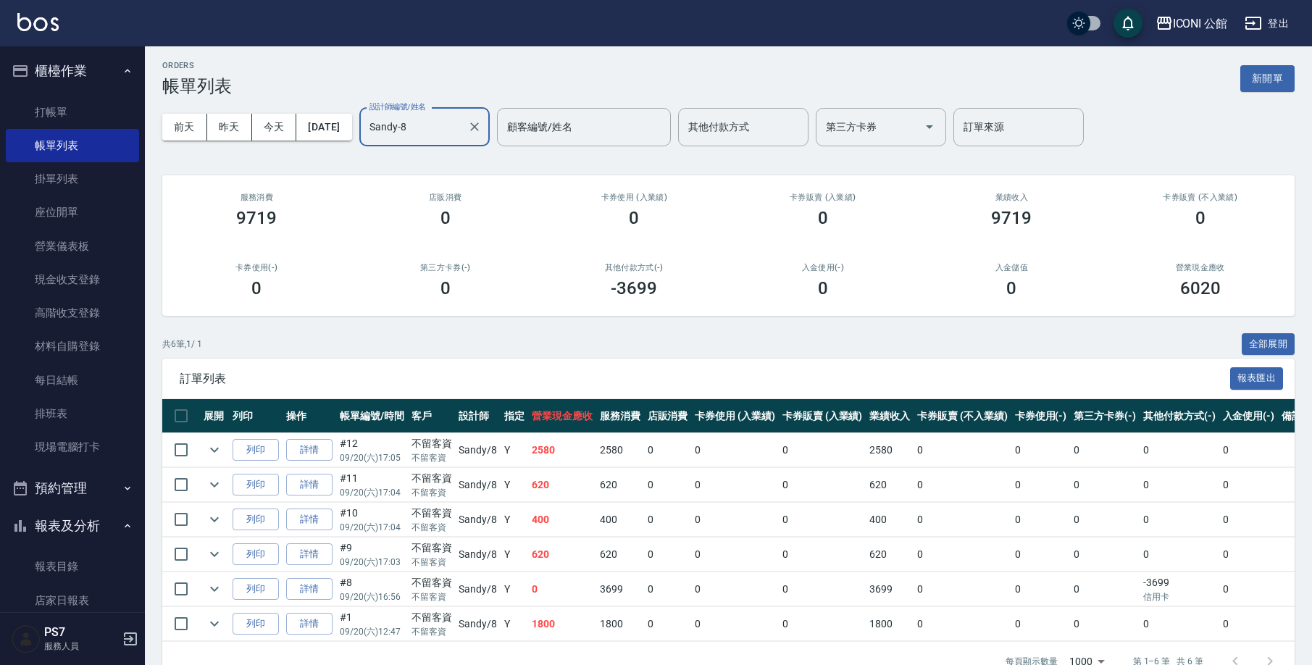
scroll to position [46, 0]
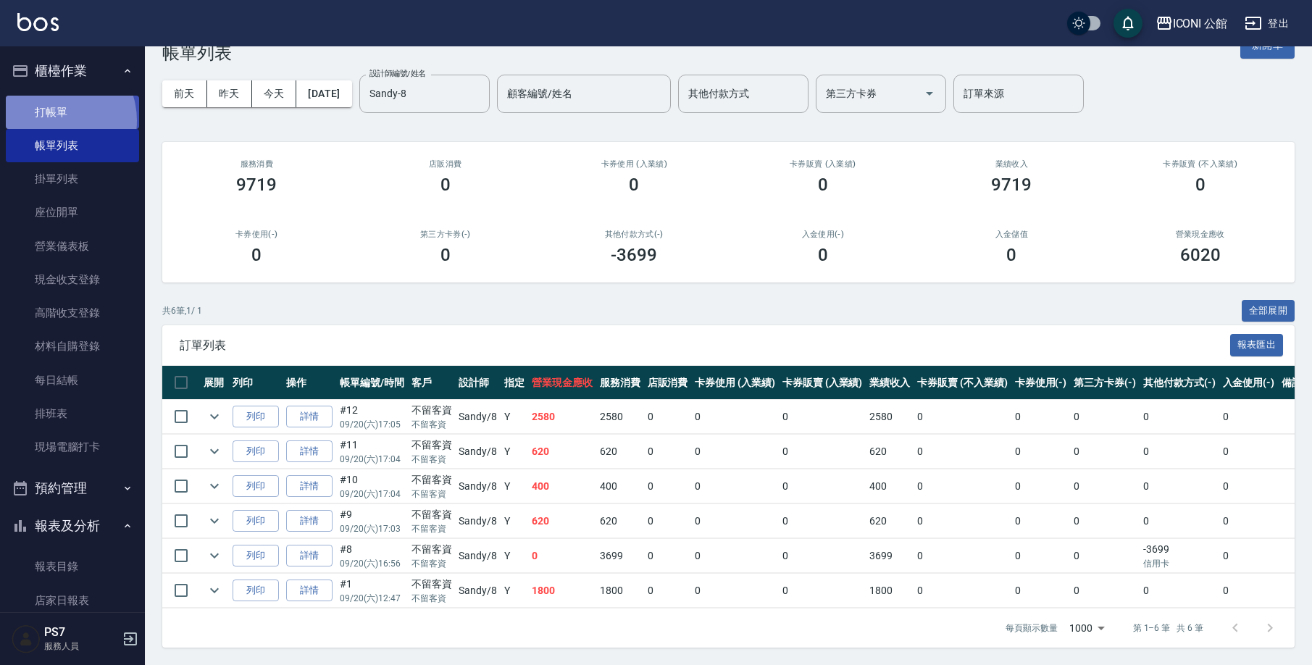
click at [52, 120] on link "打帳單" at bounding box center [72, 112] width 133 height 33
